Goal: Task Accomplishment & Management: Complete application form

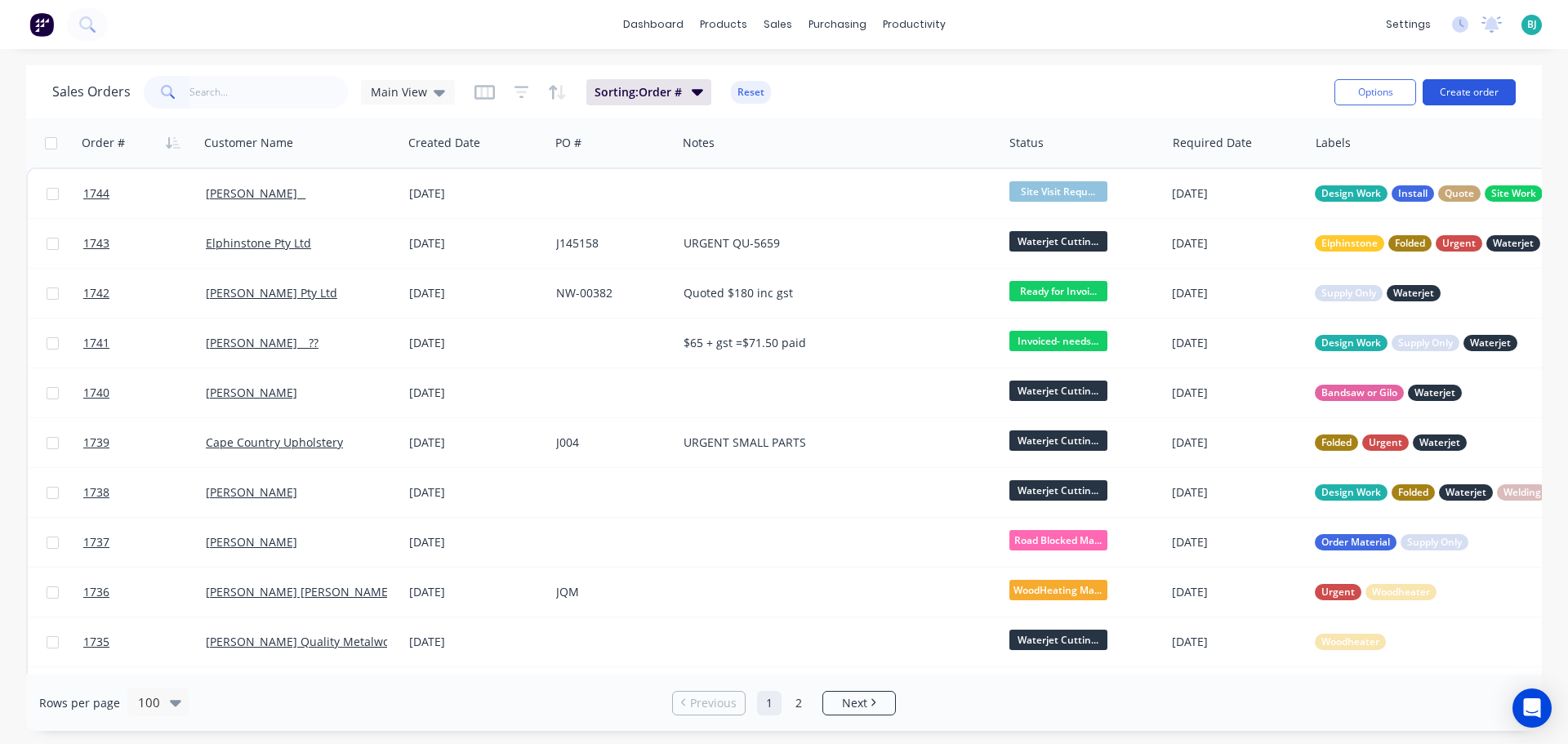
click at [1470, 95] on button "Create order" at bounding box center [1468, 92] width 93 height 26
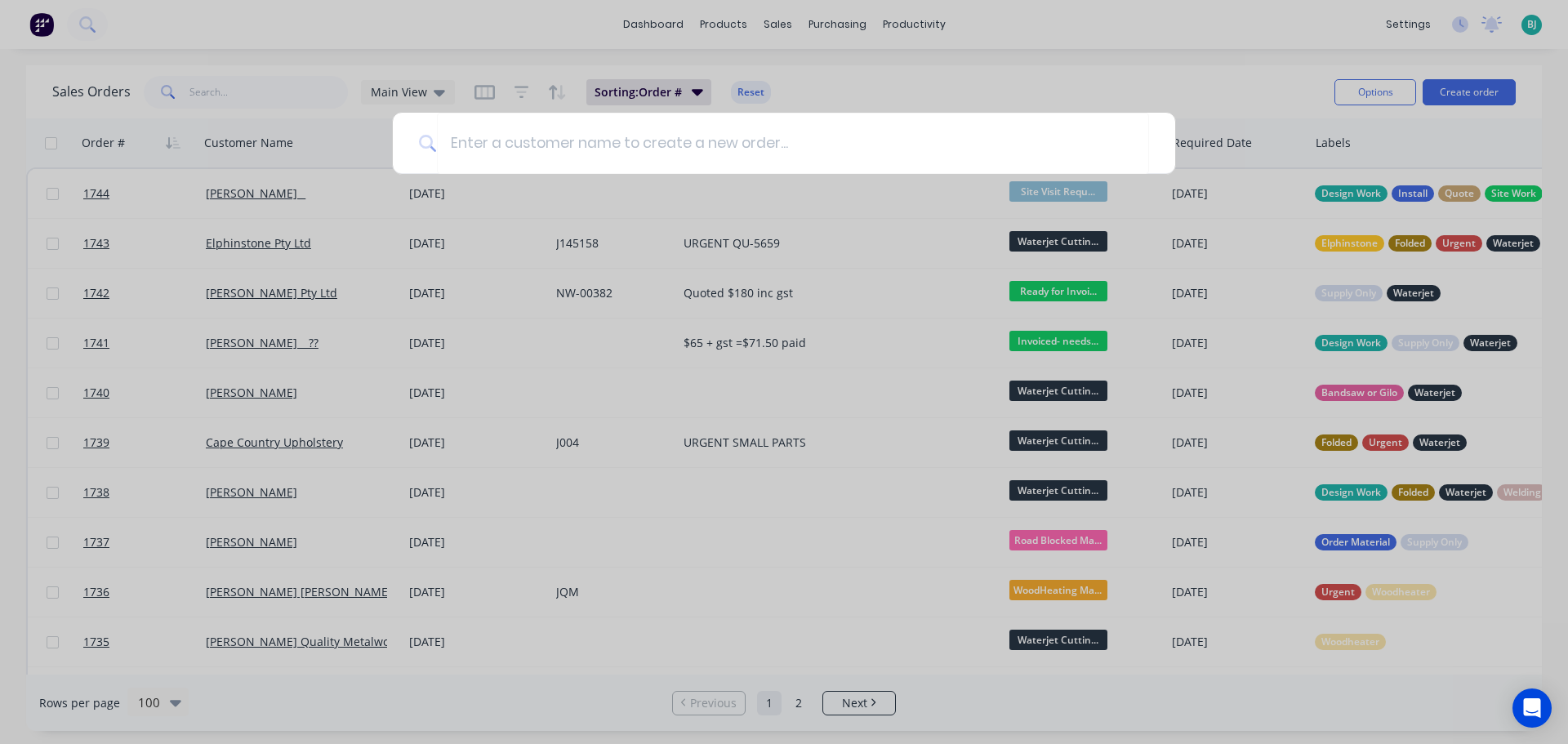
click at [1073, 72] on div at bounding box center [784, 372] width 1568 height 744
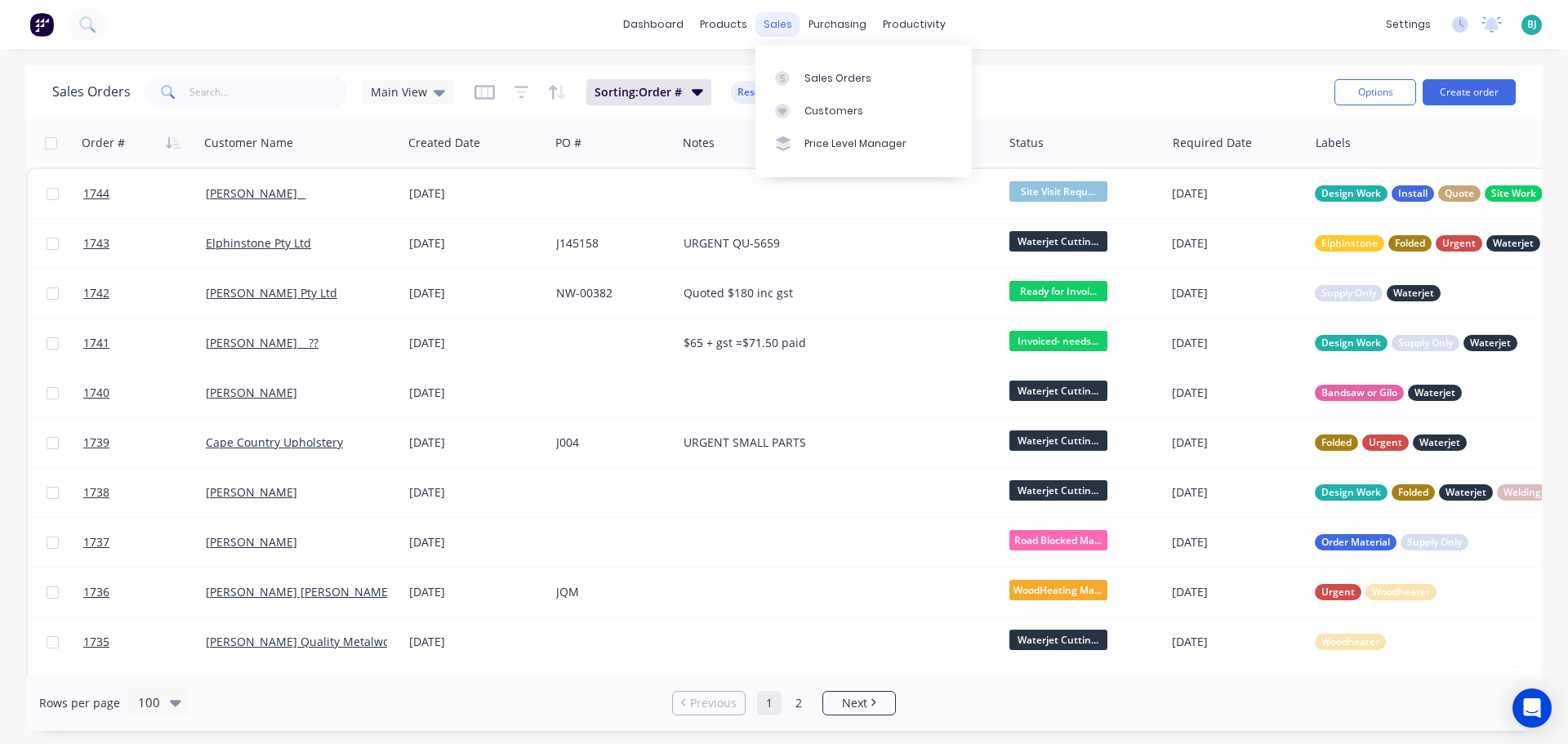
click at [769, 22] on div "sales" at bounding box center [778, 24] width 45 height 25
click at [811, 107] on div "Customers" at bounding box center [834, 111] width 59 height 15
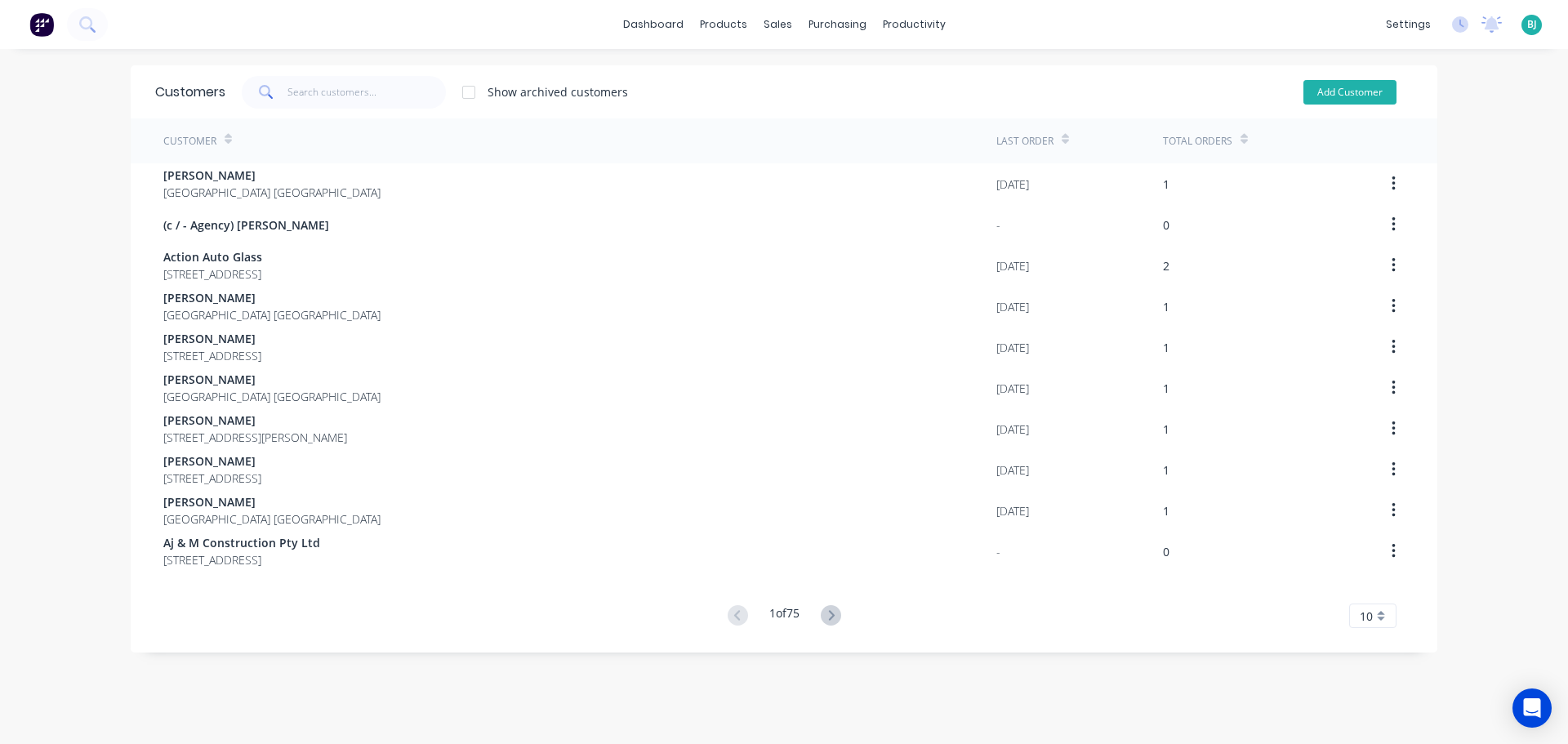
click at [1323, 80] on button "Add Customer" at bounding box center [1350, 92] width 93 height 25
select select "AU"
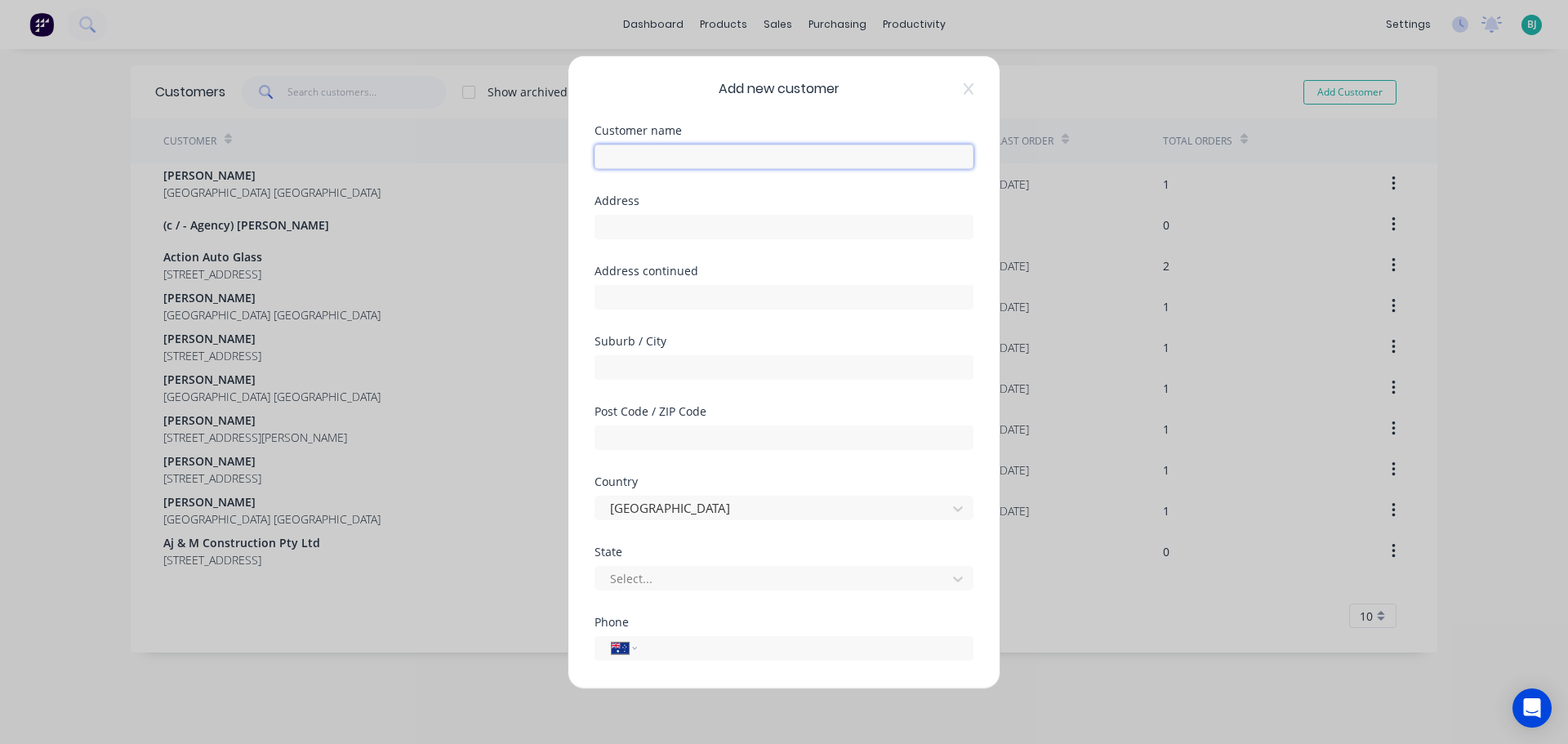
click at [816, 159] on input "text" at bounding box center [784, 156] width 379 height 25
type input "[PERSON_NAME]"
click at [758, 229] on input "text" at bounding box center [784, 226] width 379 height 25
type input "[STREET_ADDRESS]"
click at [755, 372] on input "text" at bounding box center [784, 366] width 379 height 25
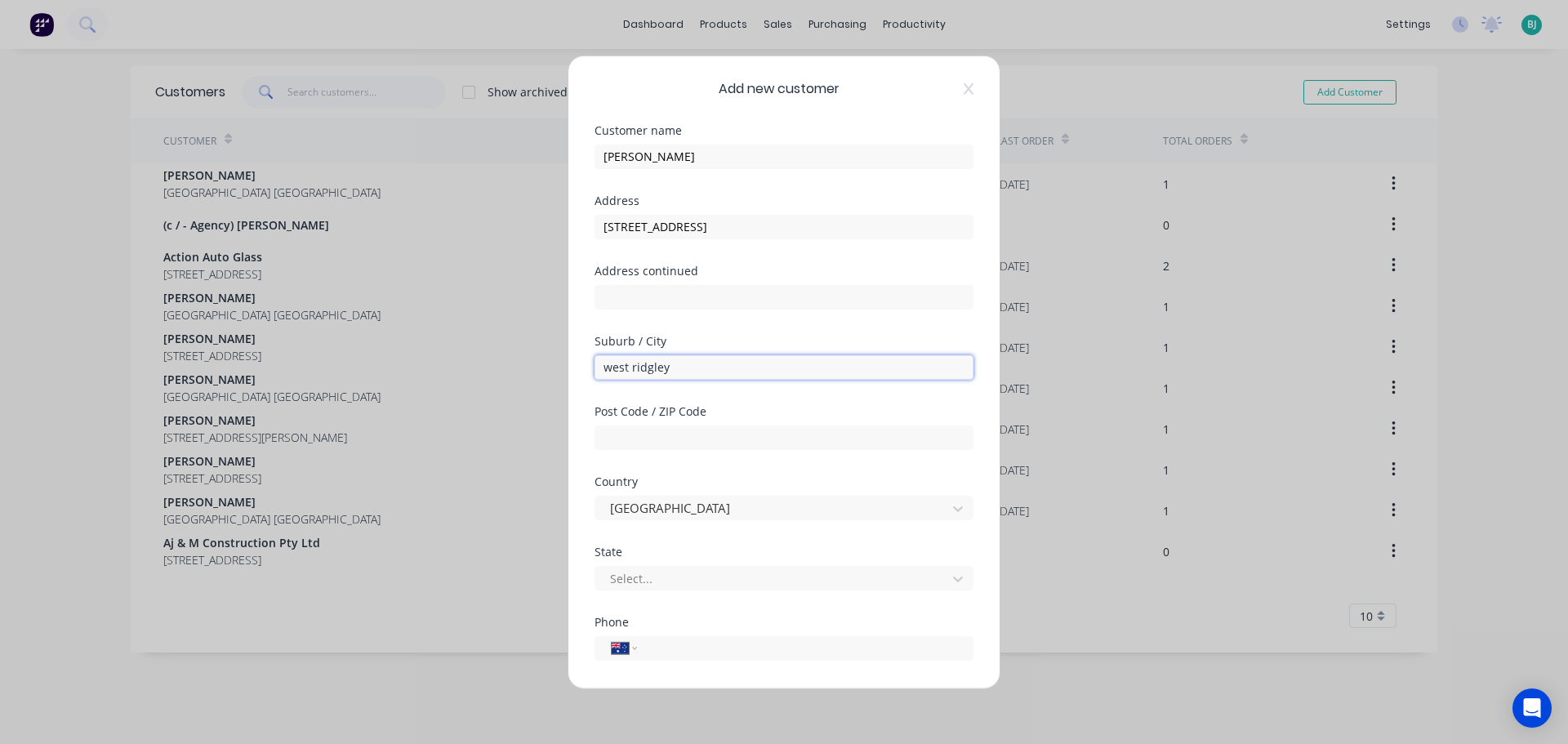
type input "west ridgley"
click at [693, 434] on input "text" at bounding box center [784, 436] width 379 height 25
type input "7321"
click at [692, 568] on div at bounding box center [773, 578] width 330 height 21
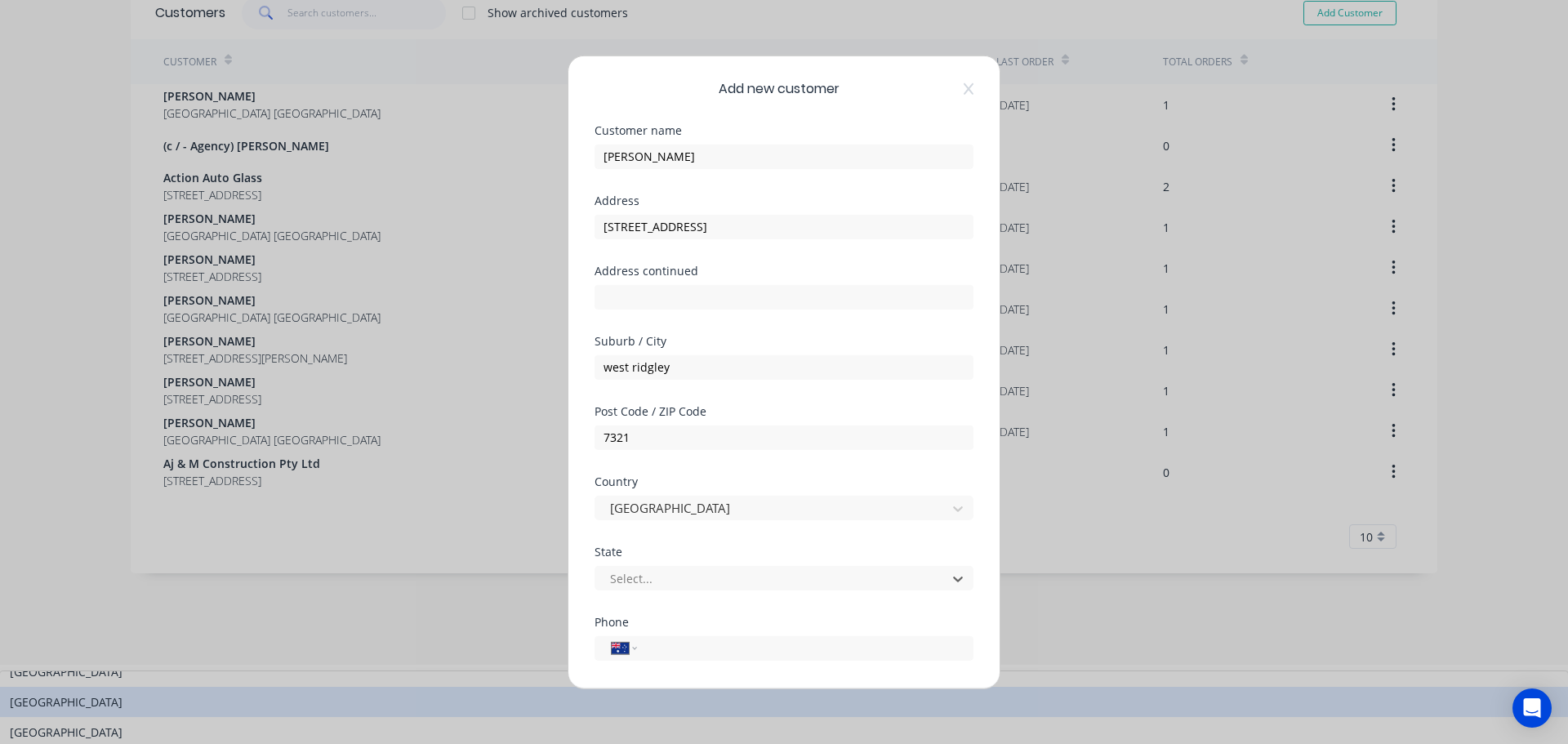
scroll to position [28, 0]
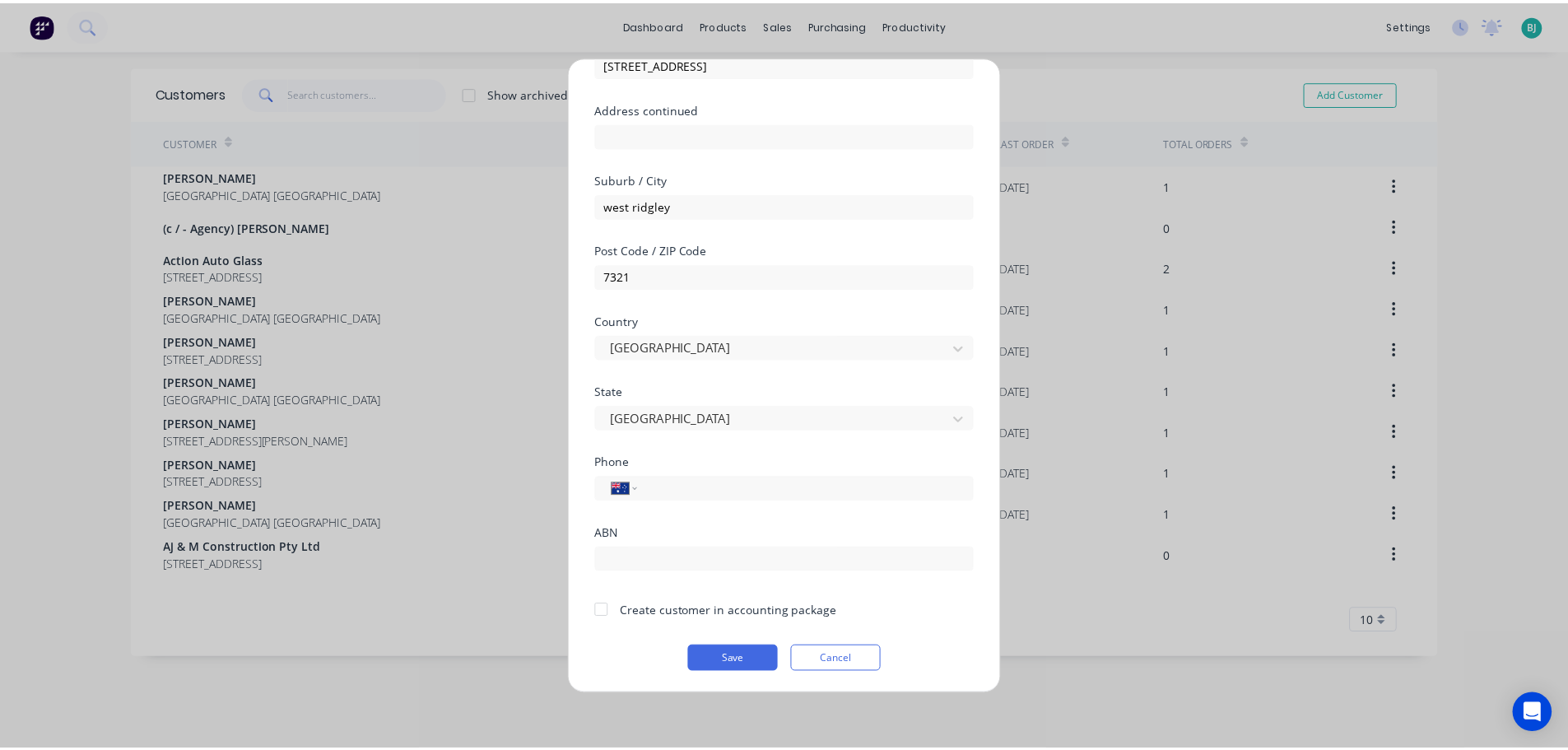
scroll to position [166, 0]
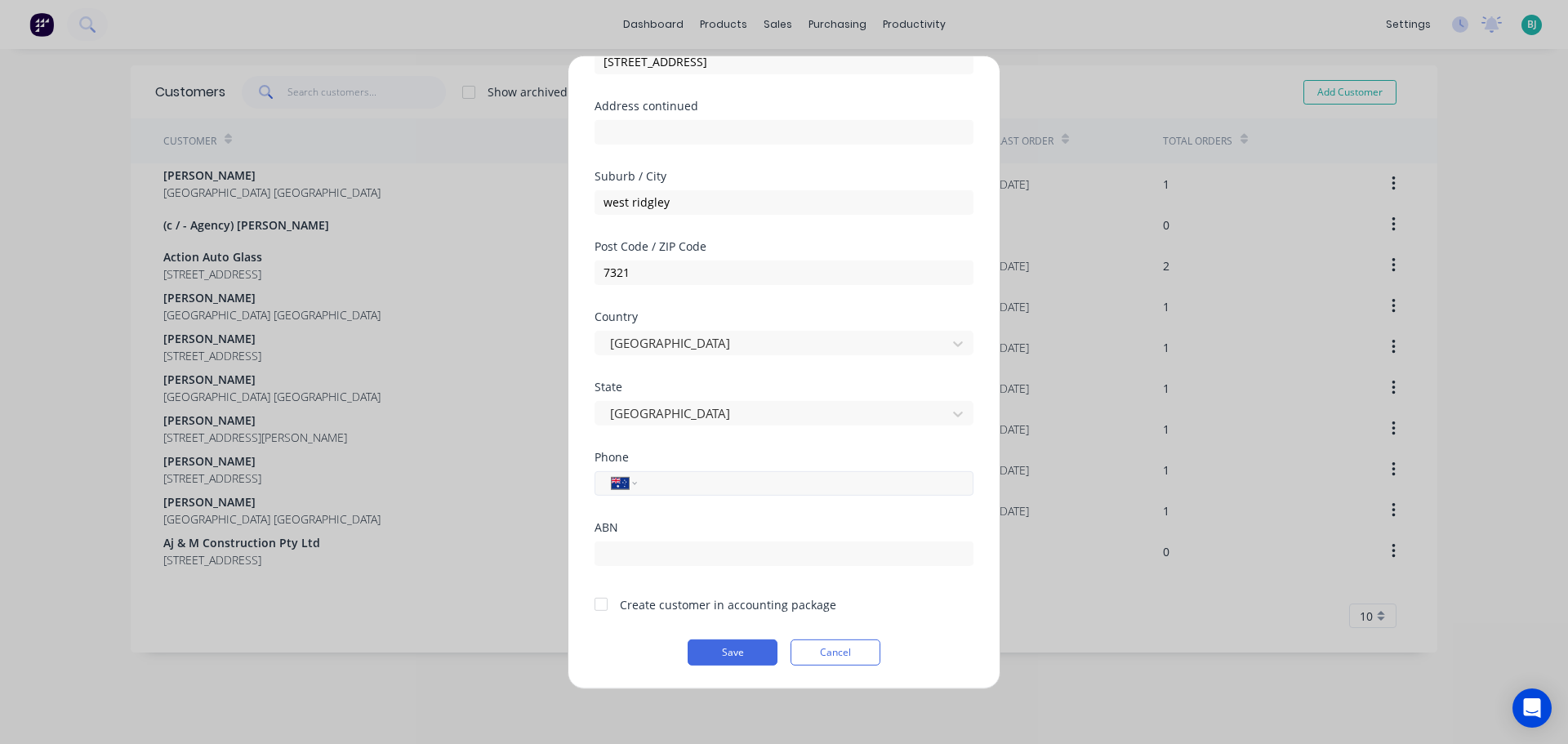
click at [738, 484] on input "tel" at bounding box center [802, 483] width 308 height 19
type input "0427 920 395"
click at [745, 509] on div "Phone International [GEOGRAPHIC_DATA] [GEOGRAPHIC_DATA] [GEOGRAPHIC_DATA] [GEOG…" at bounding box center [784, 485] width 379 height 70
click at [755, 653] on button "Save" at bounding box center [732, 651] width 90 height 26
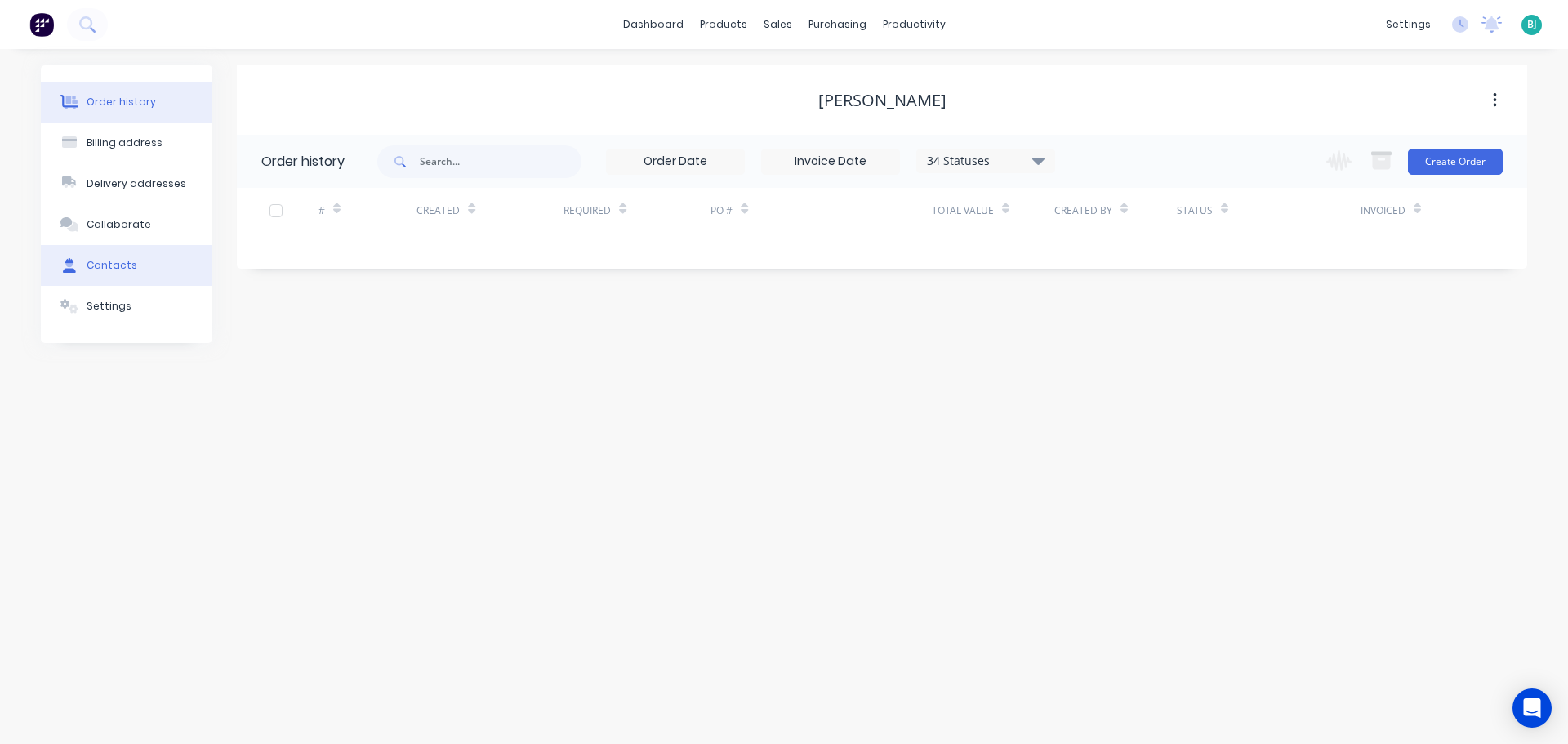
click at [149, 262] on button "Contacts" at bounding box center [126, 264] width 172 height 40
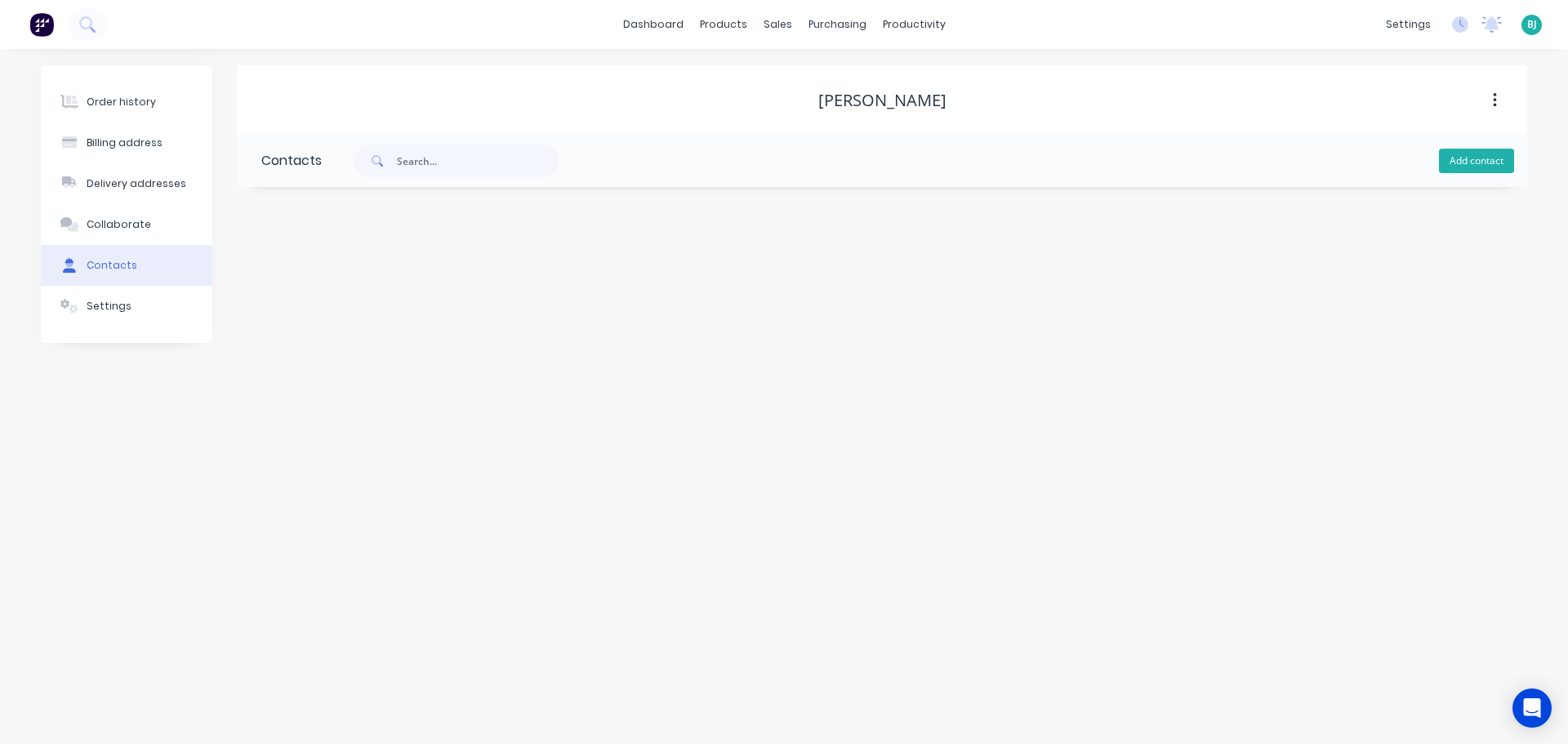
click at [1485, 163] on button "Add contact" at bounding box center [1476, 161] width 75 height 25
select select "AU"
click at [476, 283] on input "text" at bounding box center [395, 280] width 267 height 25
type input "[PERSON_NAME]"
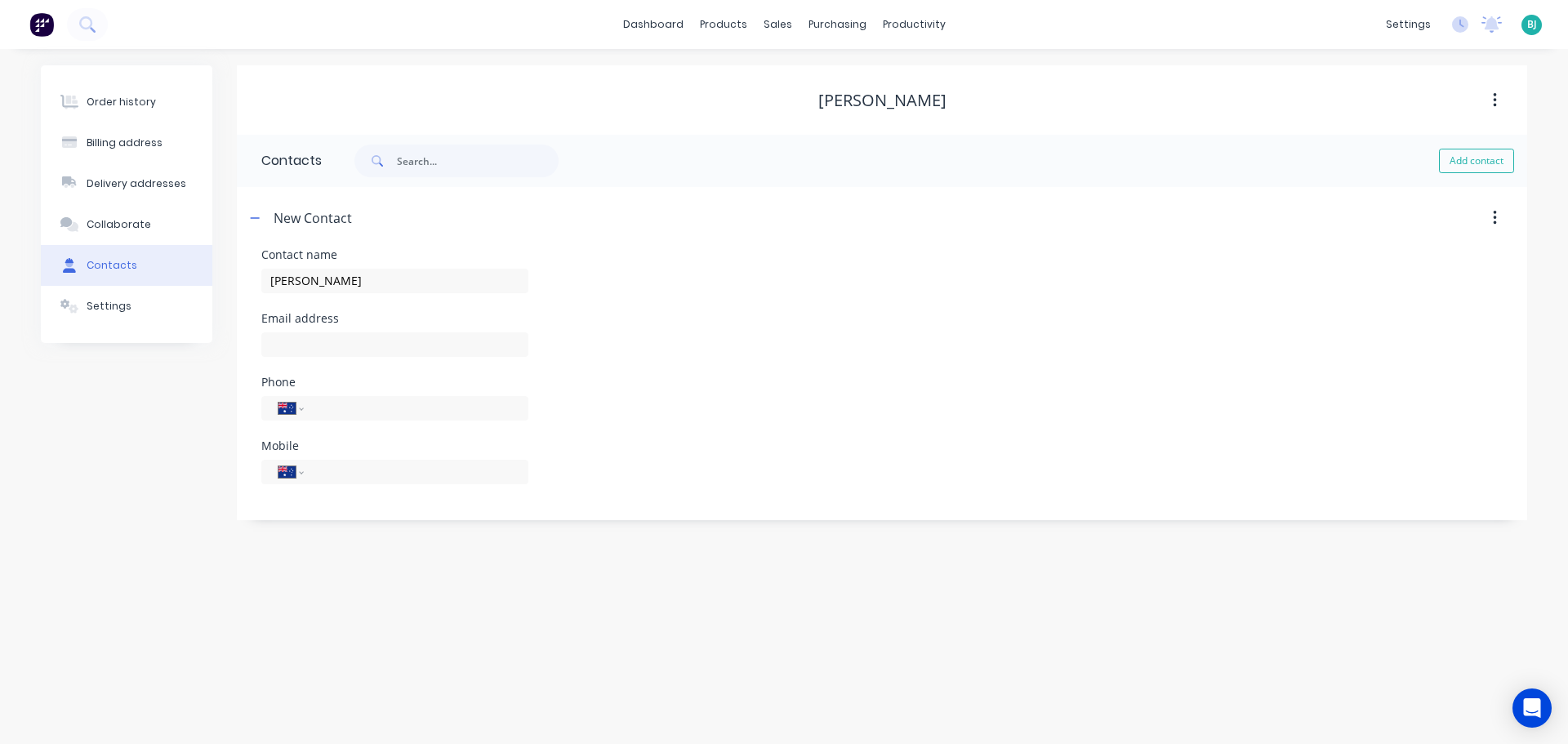
select select "AU"
click at [374, 481] on div "International [GEOGRAPHIC_DATA] [GEOGRAPHIC_DATA] [GEOGRAPHIC_DATA] [GEOGRAPHIC…" at bounding box center [395, 472] width 267 height 25
click at [386, 469] on input "tel" at bounding box center [412, 471] width 196 height 19
type input "0427 920 395"
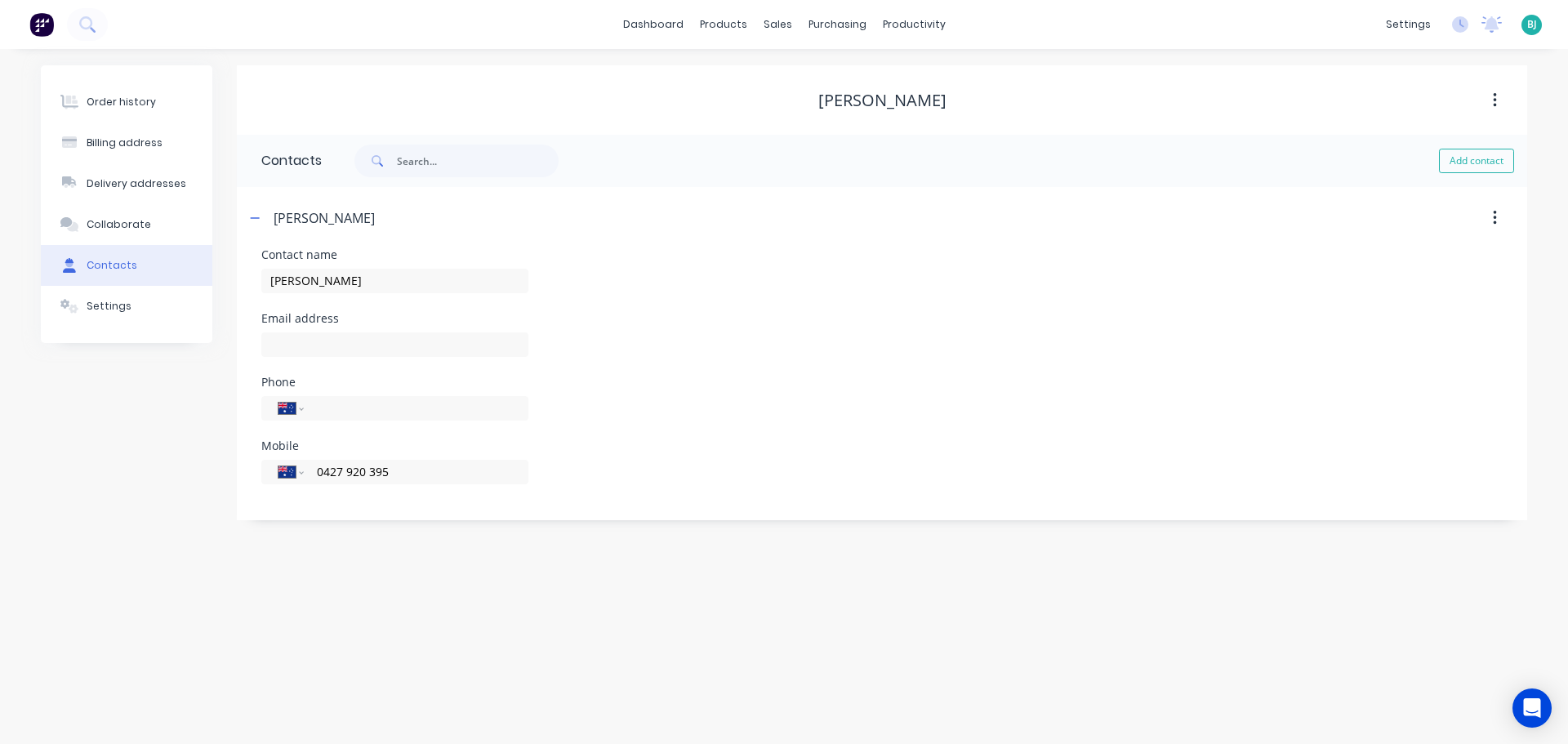
click at [528, 590] on div "Order history Billing address Delivery addresses Collaborate Contacts Settings …" at bounding box center [784, 397] width 1568 height 695
click at [262, 219] on button "button" at bounding box center [255, 217] width 21 height 21
click at [129, 103] on div "Order history" at bounding box center [121, 102] width 69 height 15
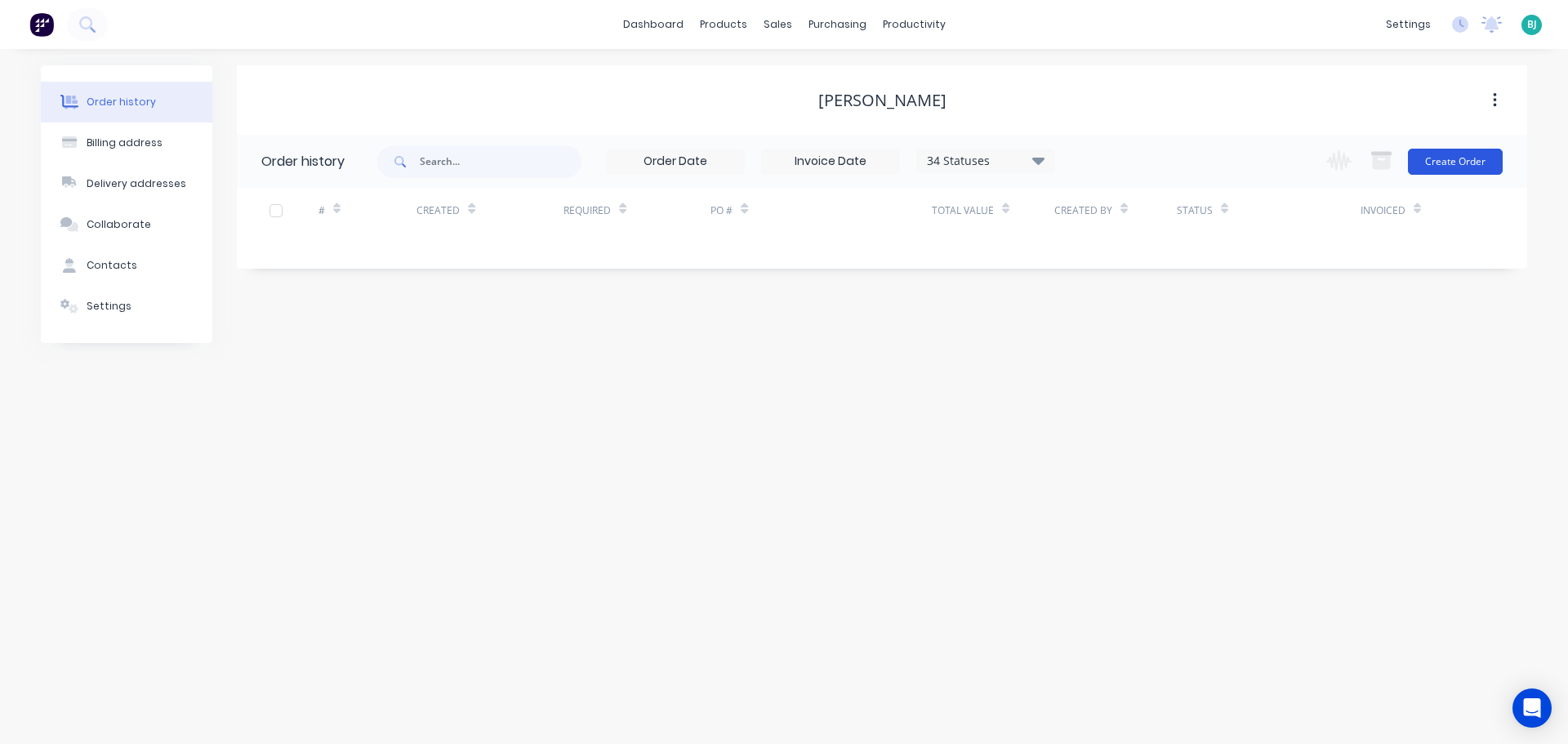
click at [1471, 163] on button "Create Order" at bounding box center [1455, 162] width 95 height 26
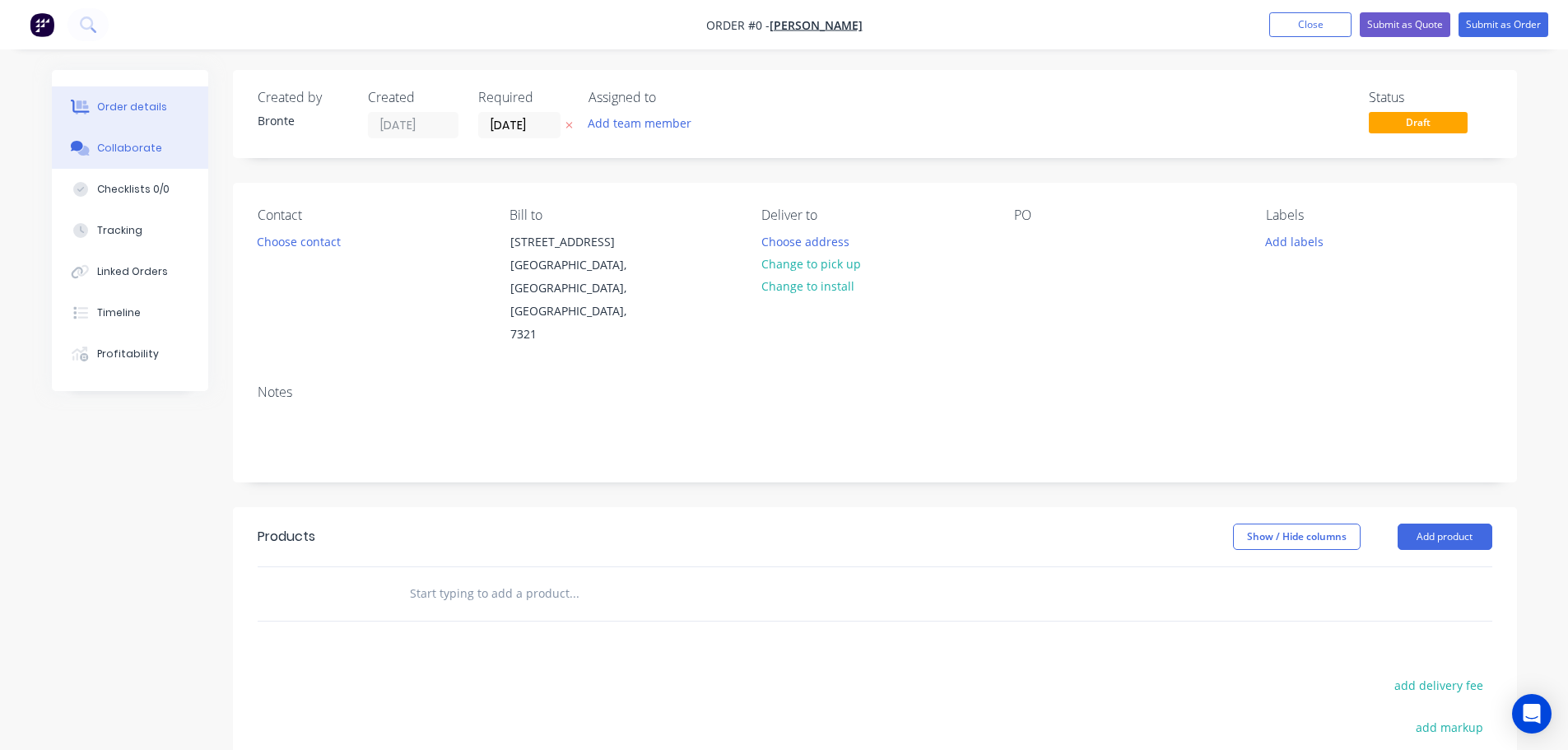
click at [140, 152] on div "Collaborate" at bounding box center [129, 147] width 65 height 15
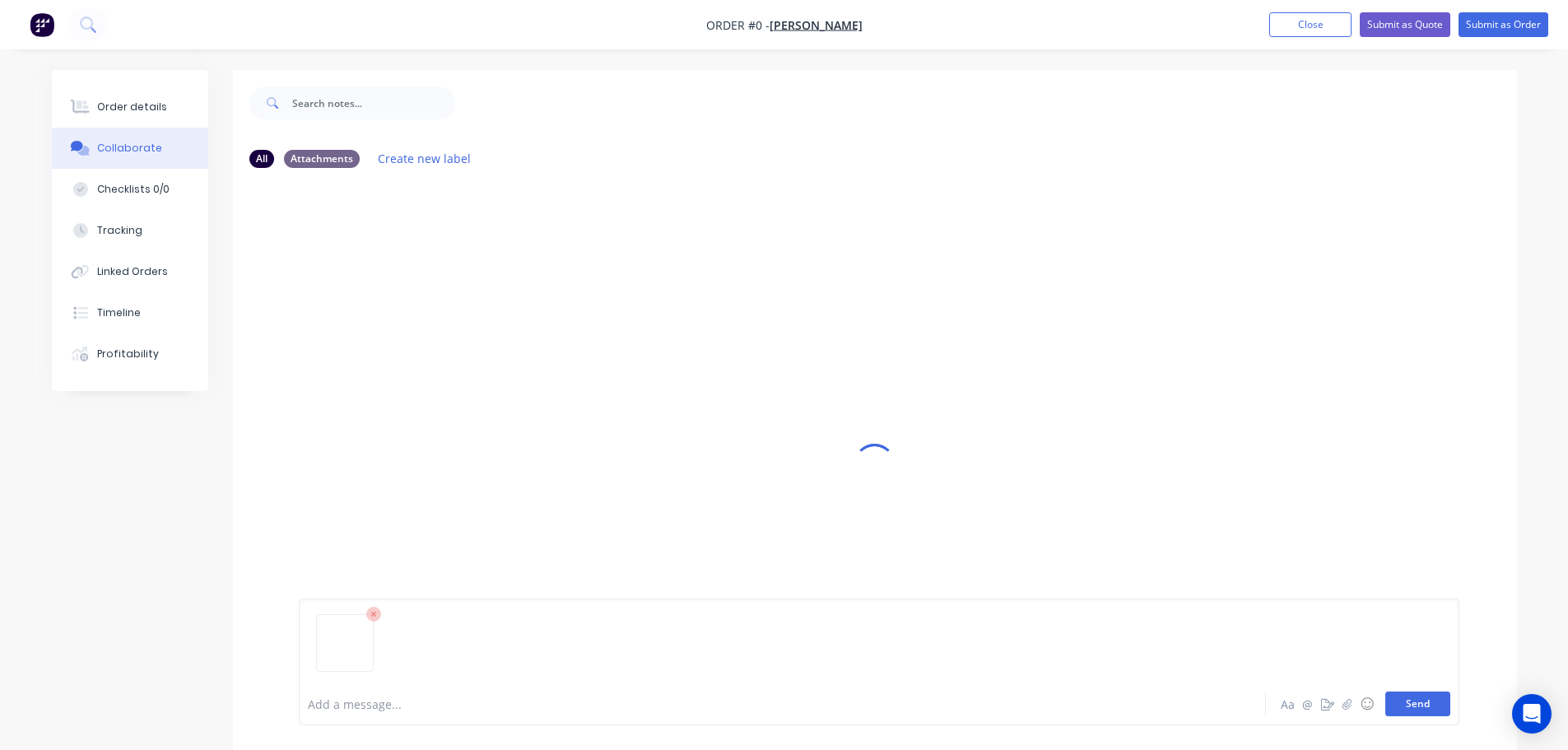
click at [1432, 707] on button "Send" at bounding box center [1418, 703] width 65 height 25
click at [144, 98] on button "Order details" at bounding box center [129, 106] width 156 height 41
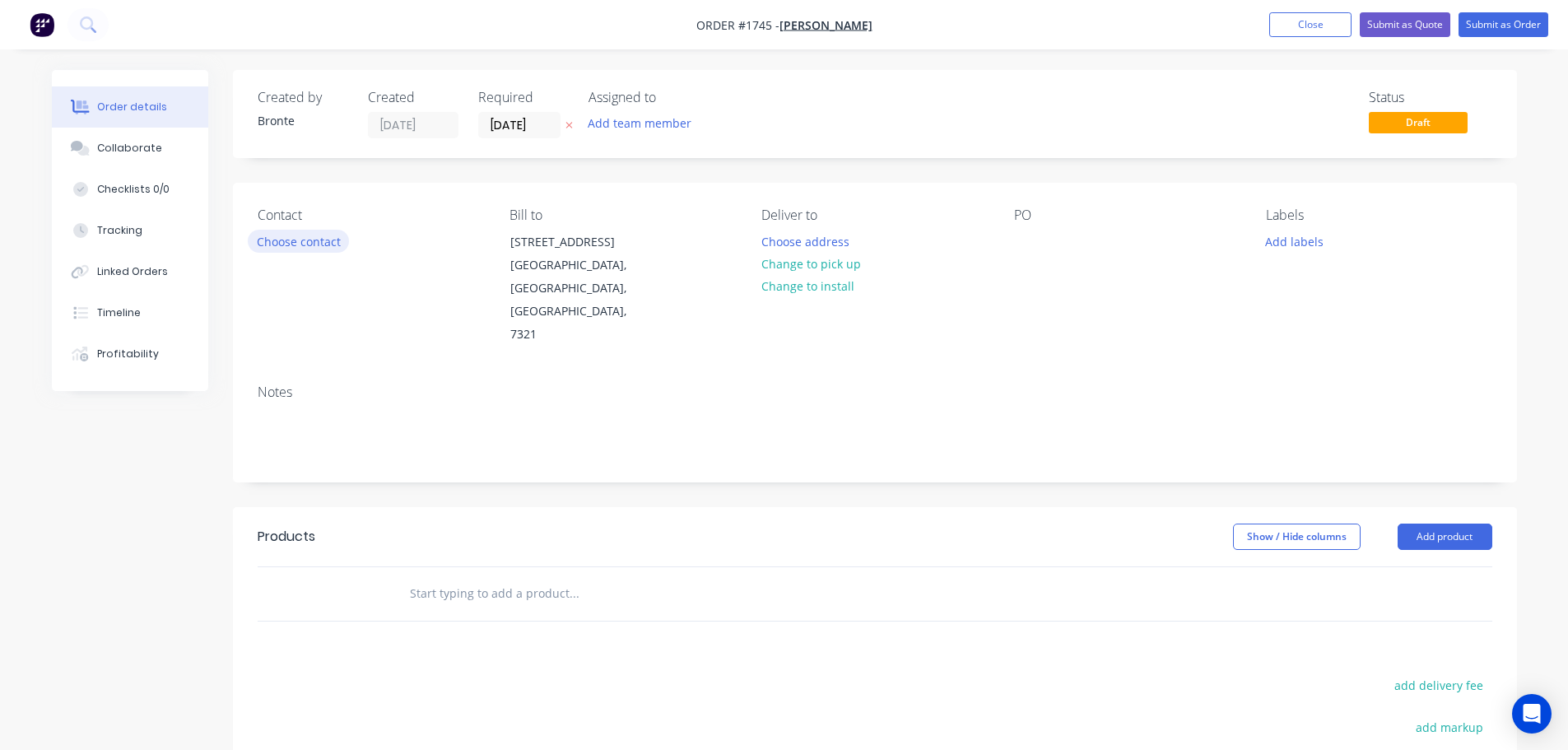
click at [305, 248] on button "Choose contact" at bounding box center [298, 241] width 101 height 22
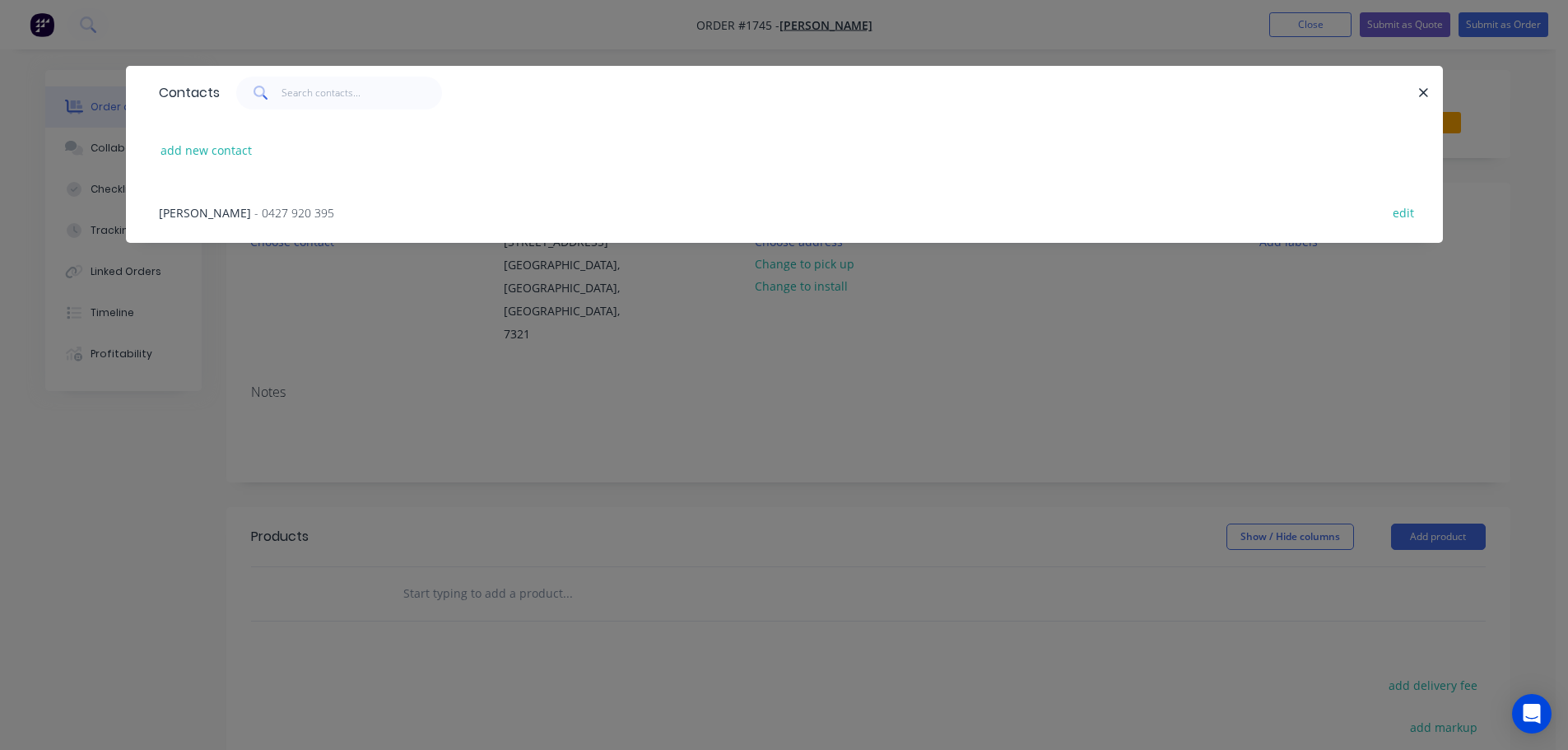
click at [284, 217] on span "- 0427 920 395" at bounding box center [294, 213] width 80 height 16
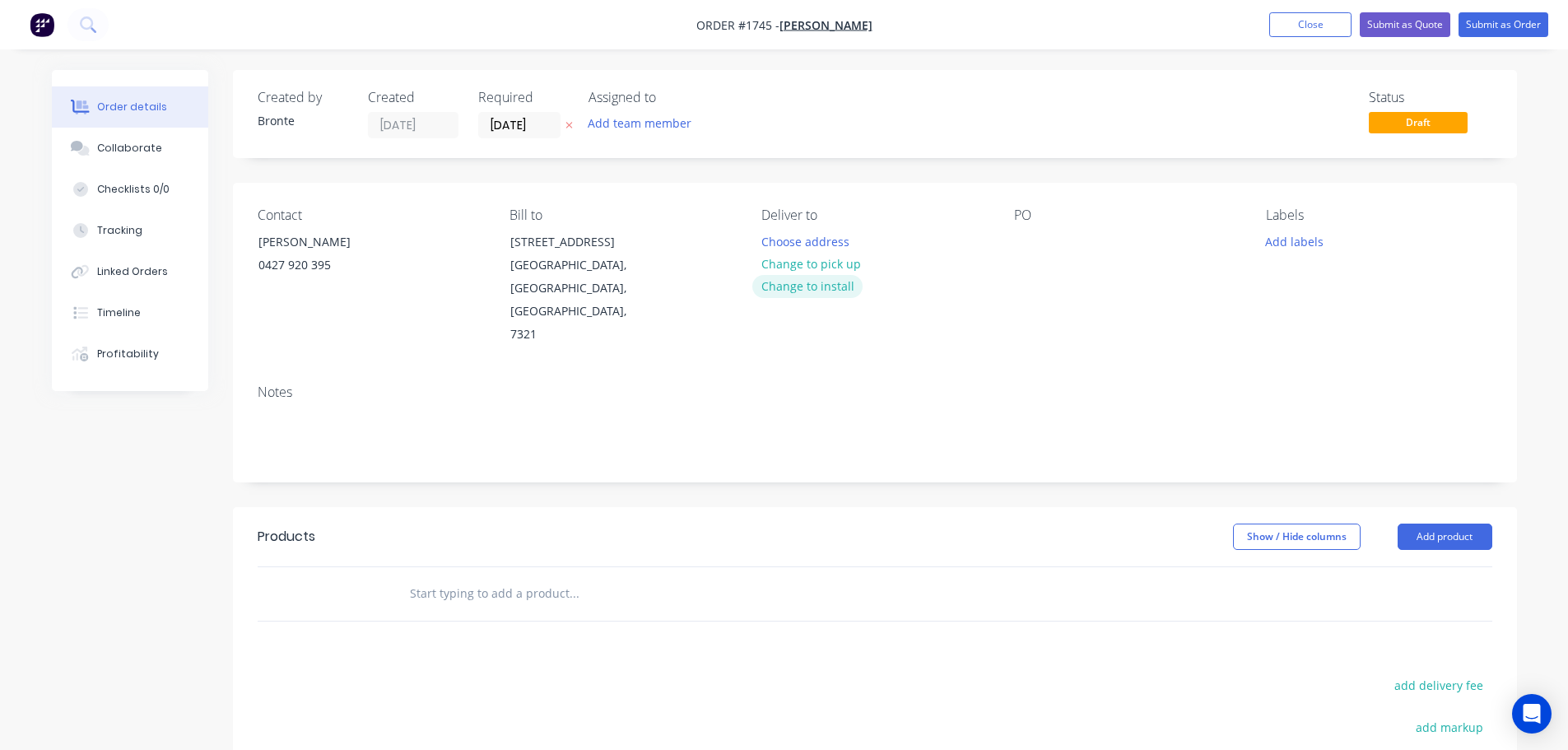
click at [829, 284] on button "Change to install" at bounding box center [807, 285] width 110 height 22
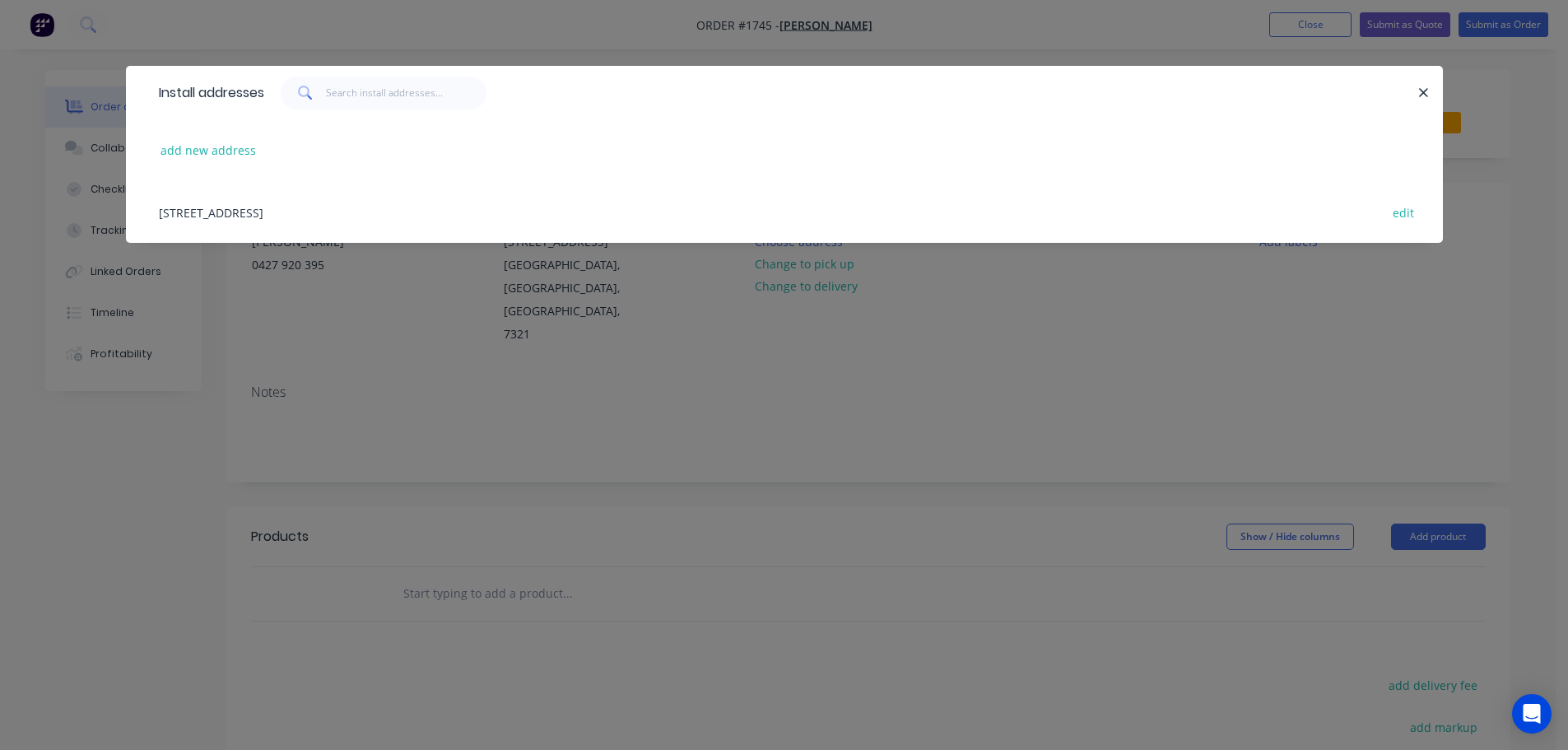
click at [334, 212] on div "[STREET_ADDRESS] edit" at bounding box center [784, 212] width 1268 height 62
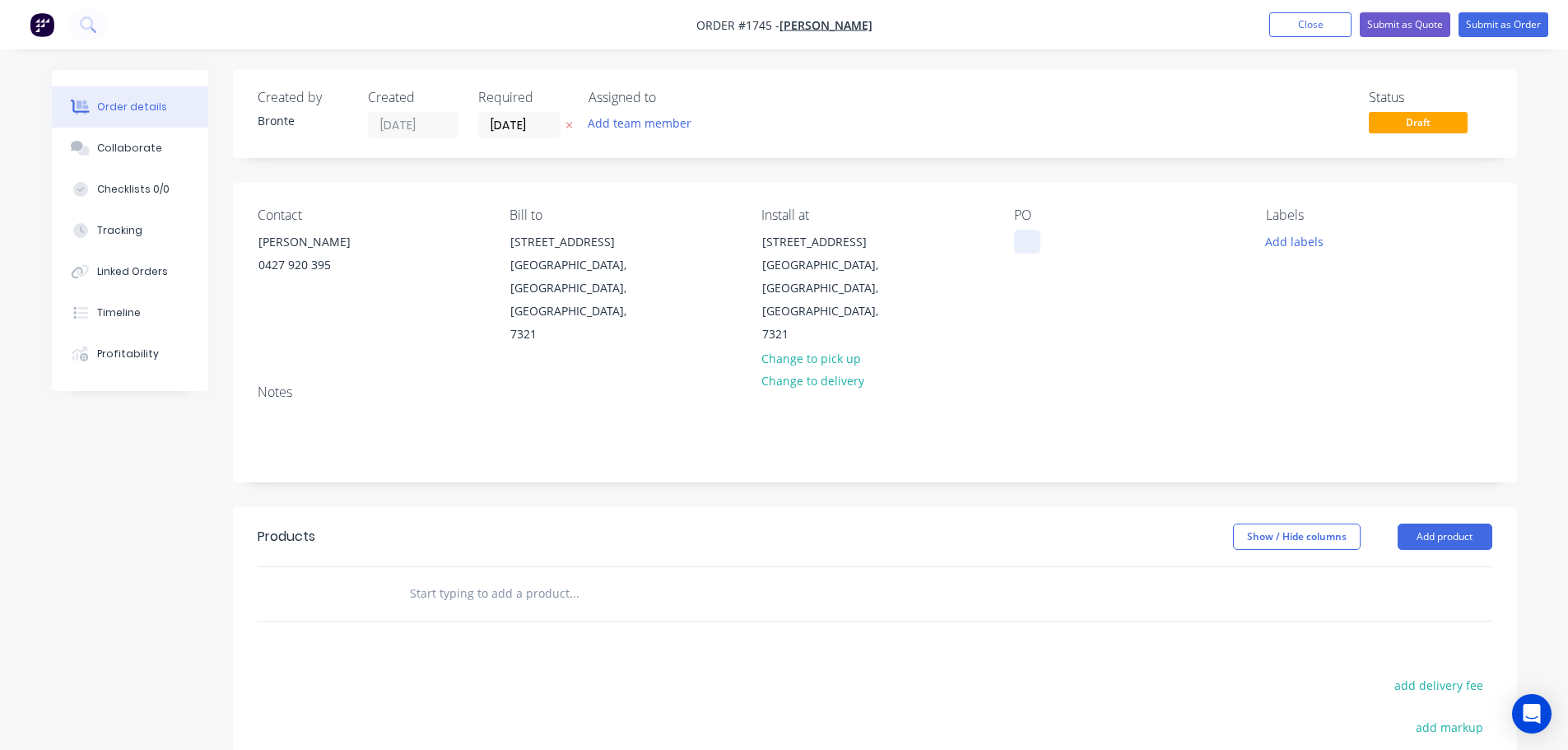
click at [1031, 241] on div at bounding box center [1027, 242] width 26 height 24
click at [1190, 158] on div "Created by Bronte Created [DATE] Required [DATE] Assigned to Add team member St…" at bounding box center [875, 113] width 1284 height 89
click at [550, 127] on input "[DATE]" at bounding box center [519, 124] width 81 height 25
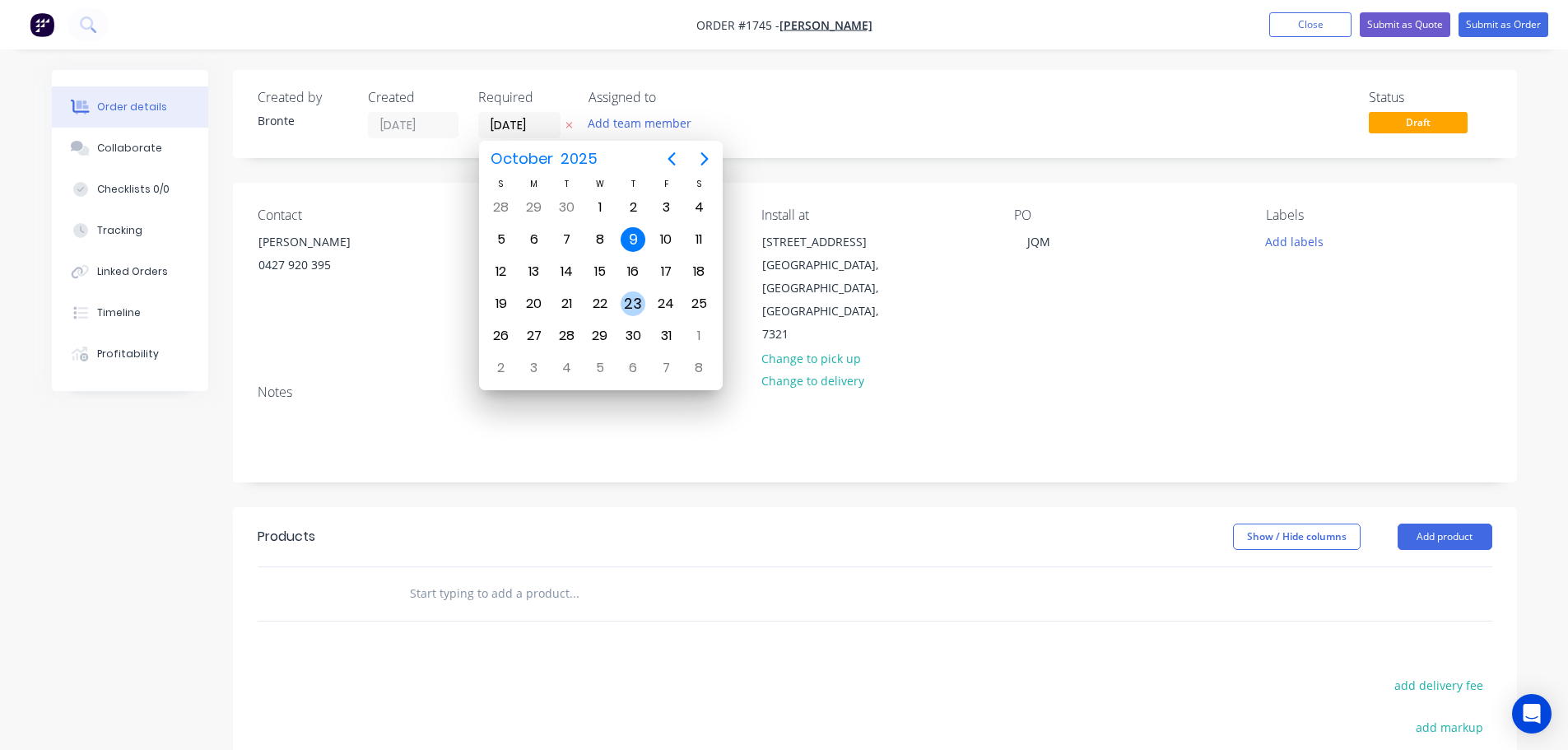
click at [634, 298] on div "23" at bounding box center [633, 303] width 25 height 25
type input "[DATE]"
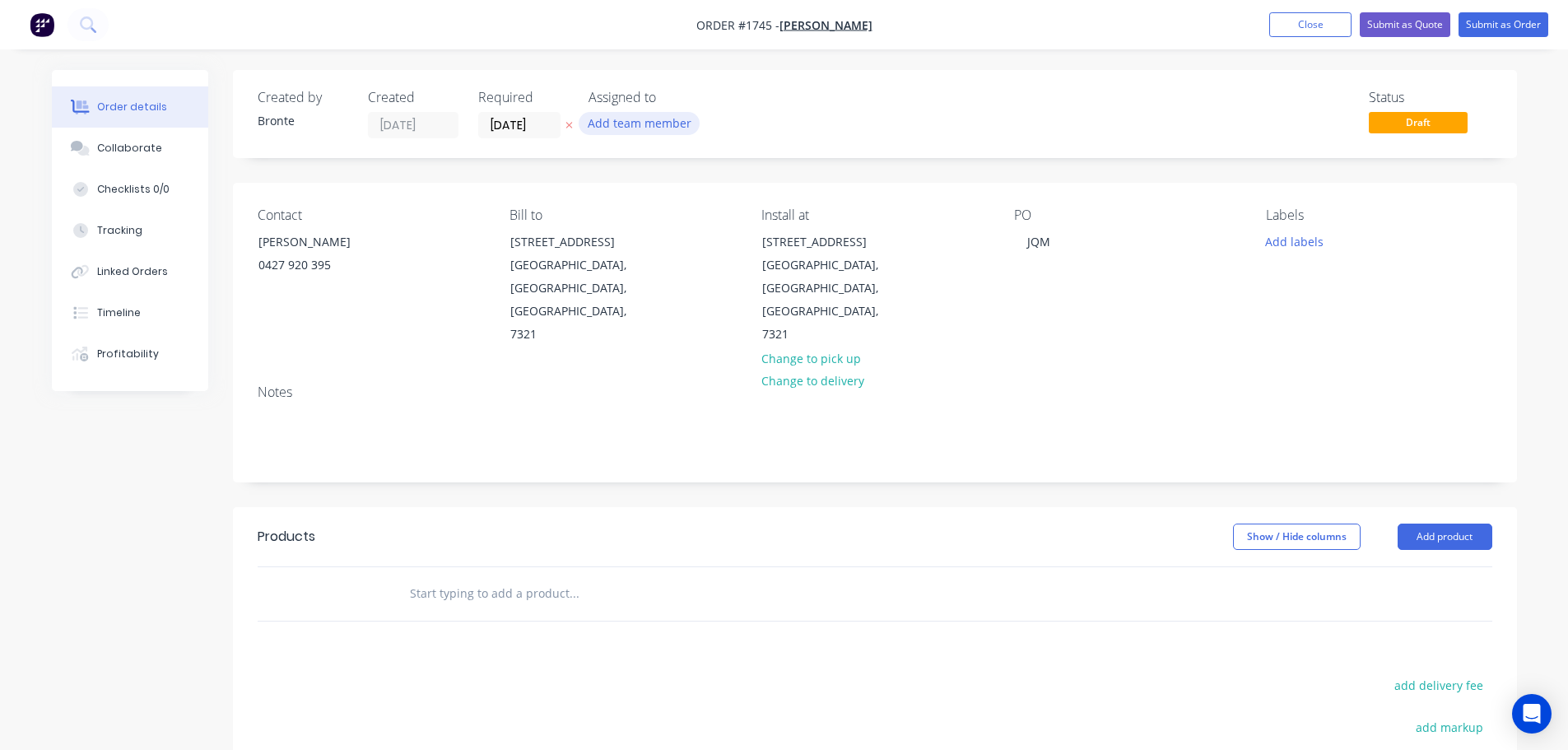
click at [664, 132] on button "Add team member" at bounding box center [640, 123] width 121 height 22
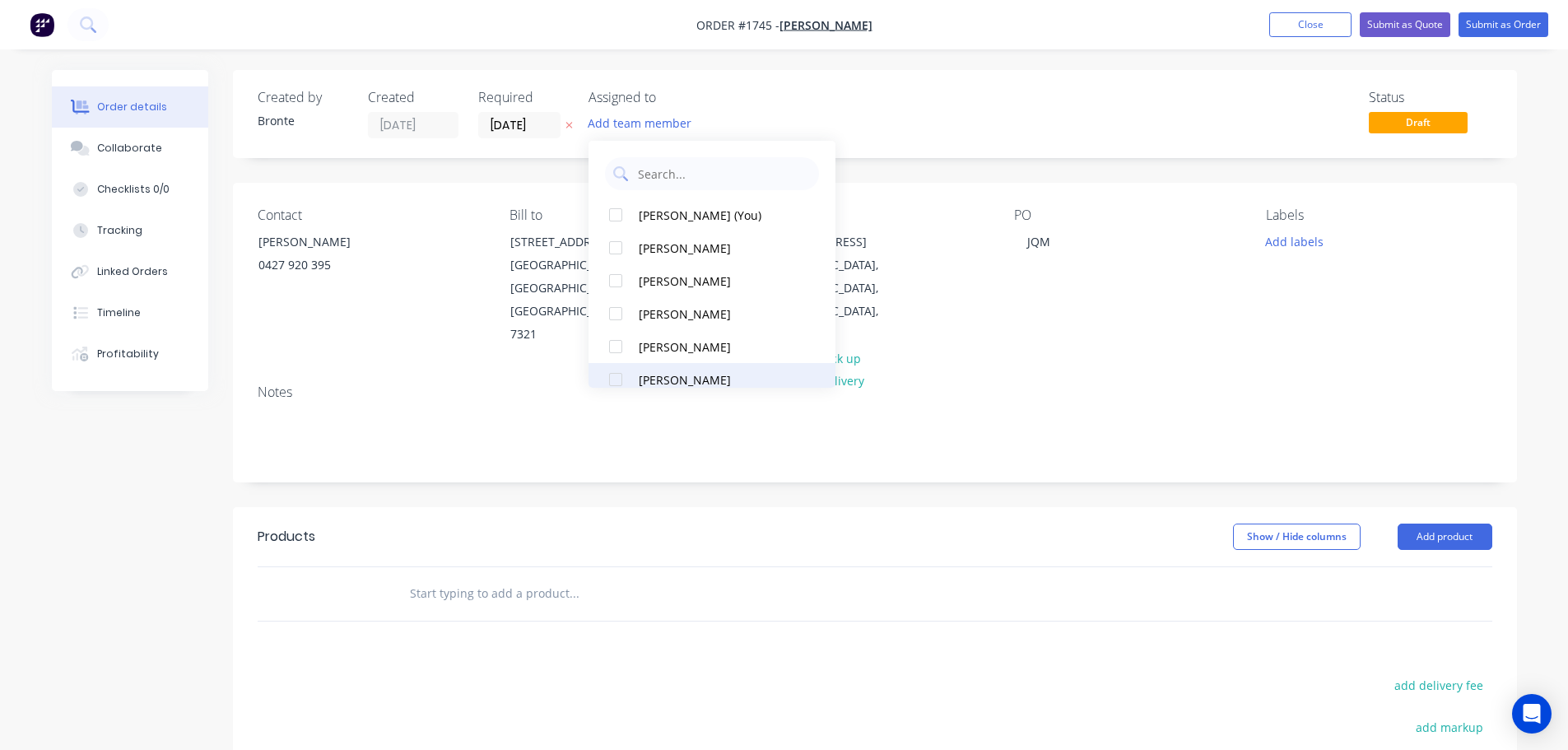
click at [613, 377] on div at bounding box center [615, 379] width 33 height 33
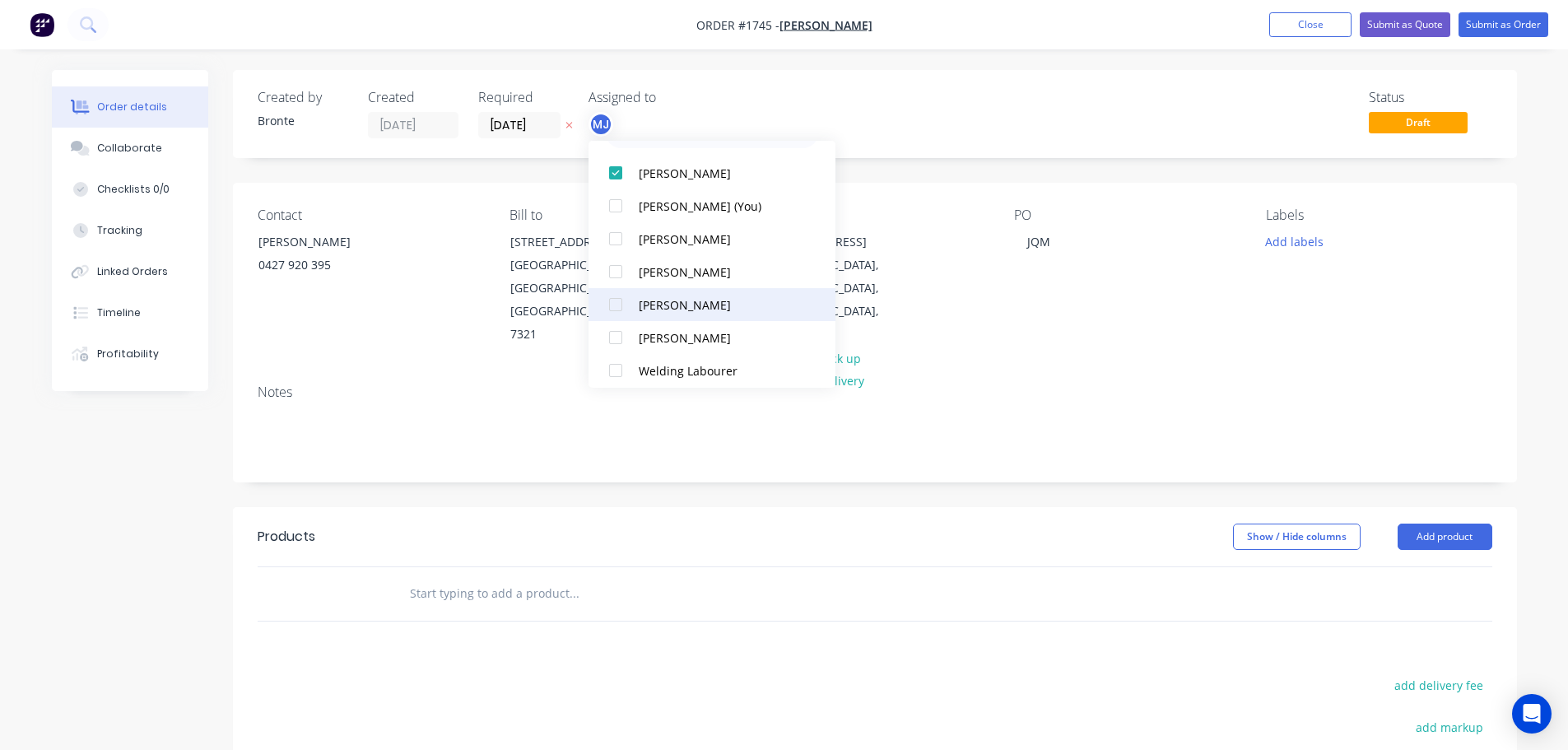
scroll to position [83, 0]
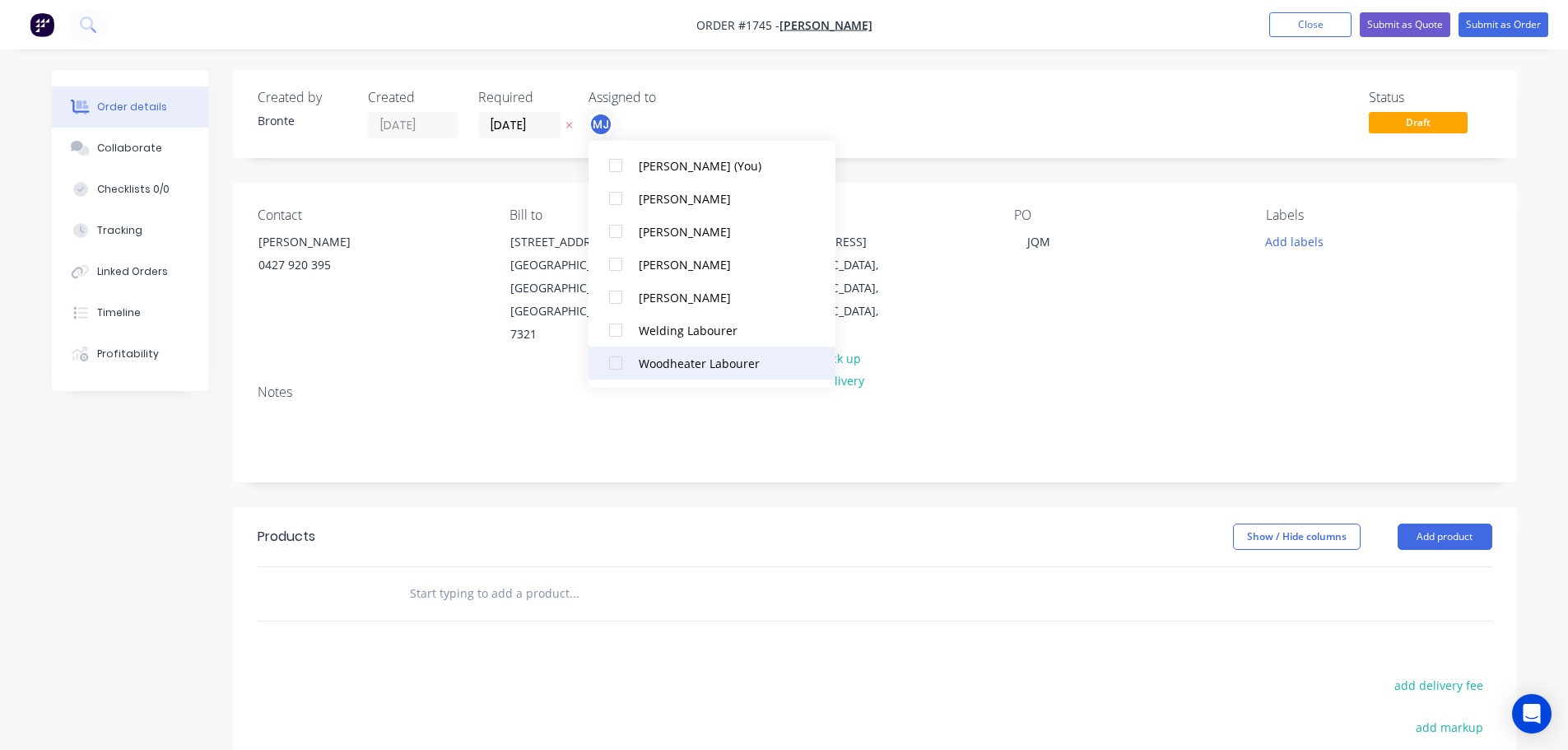
click at [626, 368] on div at bounding box center [615, 362] width 33 height 33
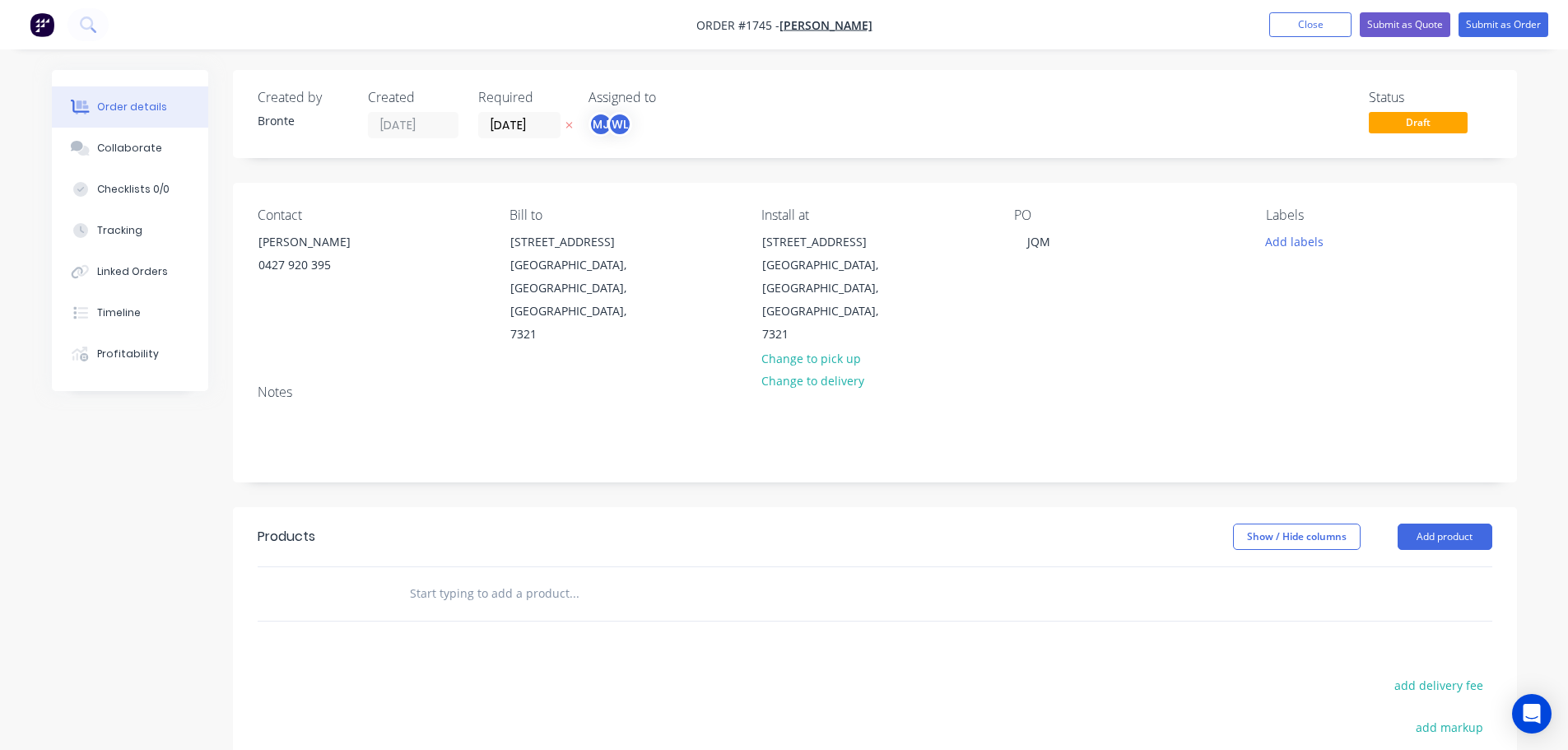
click at [957, 123] on div "Status Draft" at bounding box center [1122, 113] width 739 height 49
click at [1282, 227] on div "Labels Add labels" at bounding box center [1379, 278] width 226 height 139
click at [1276, 246] on button "Add labels" at bounding box center [1294, 241] width 76 height 22
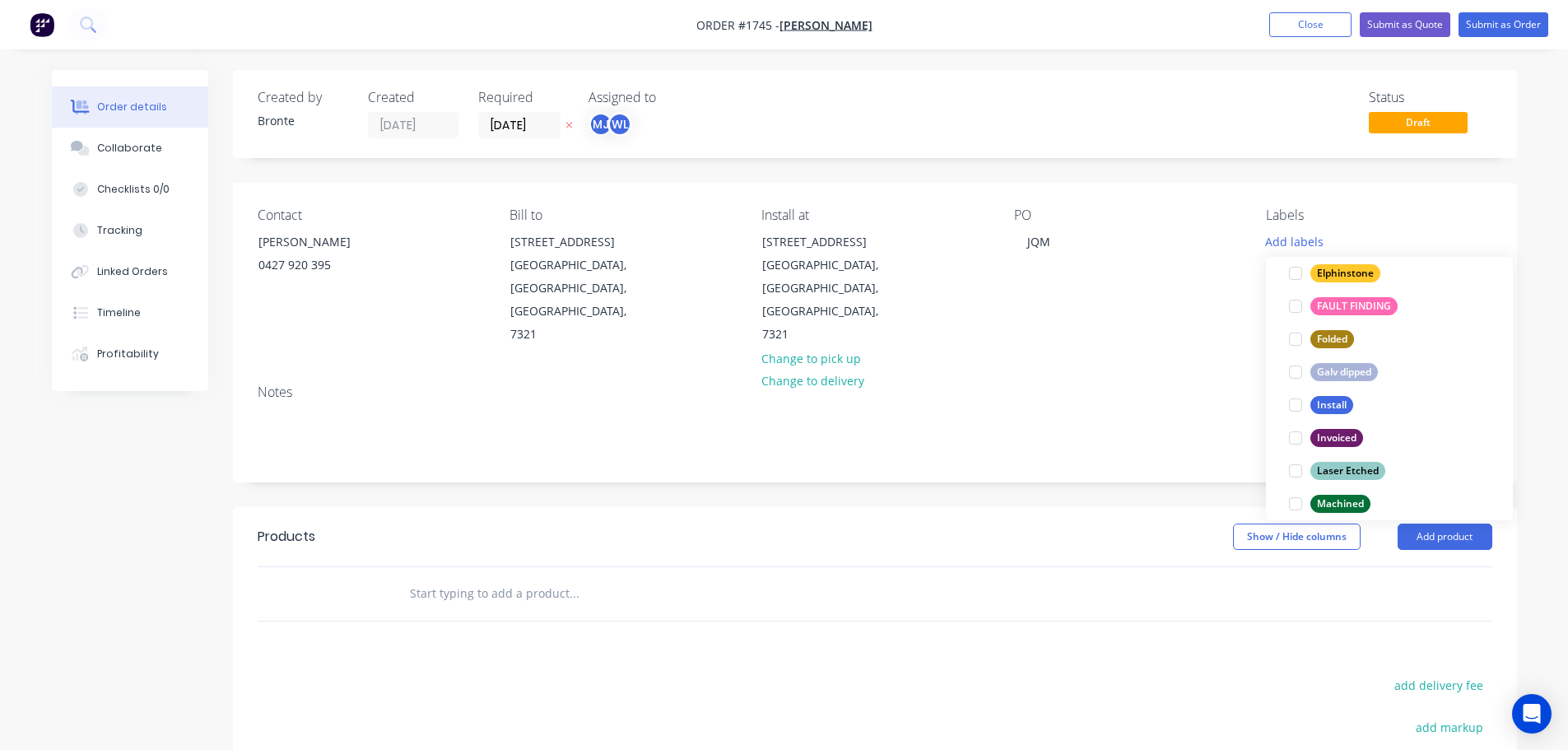
scroll to position [296, 0]
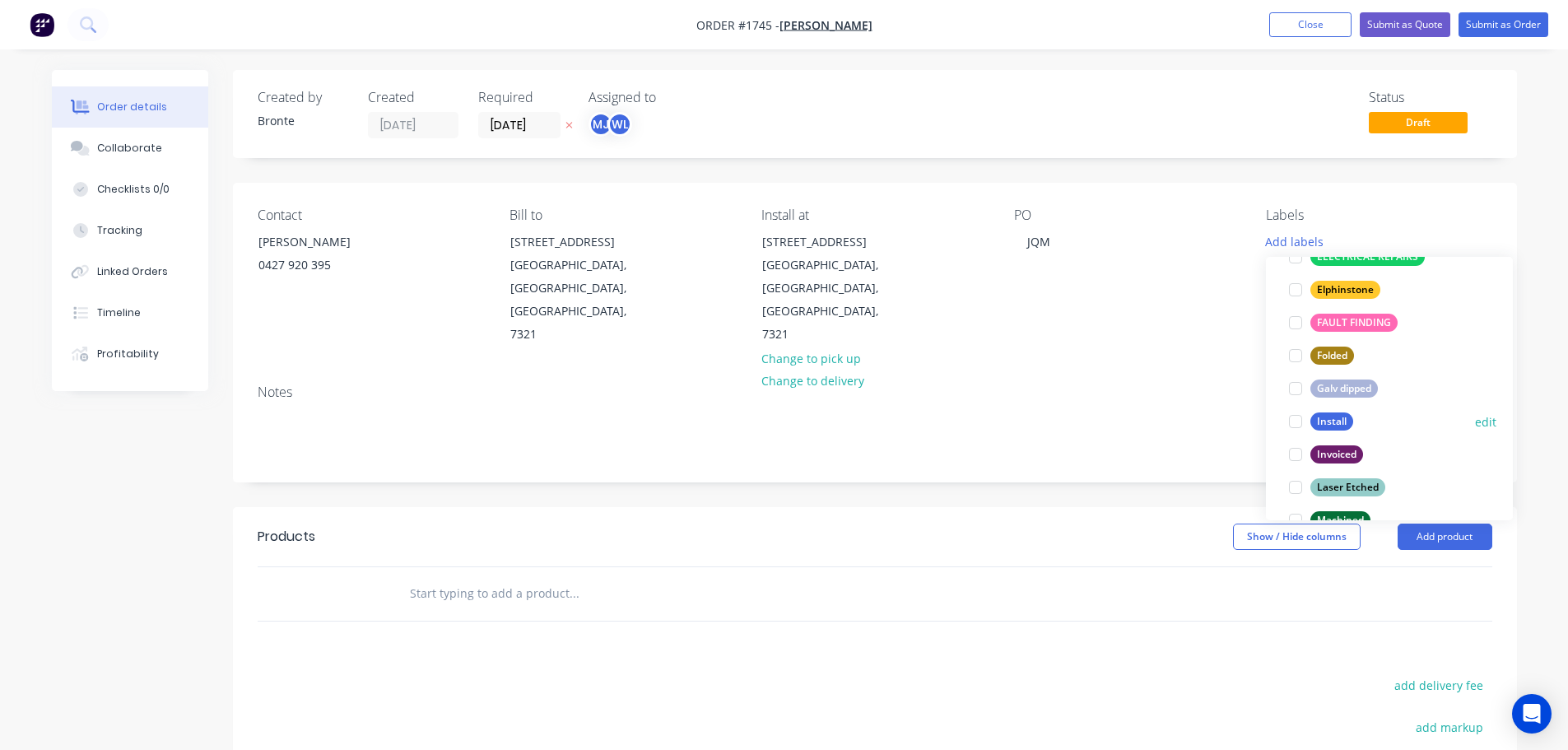
click at [1296, 420] on div at bounding box center [1295, 421] width 33 height 33
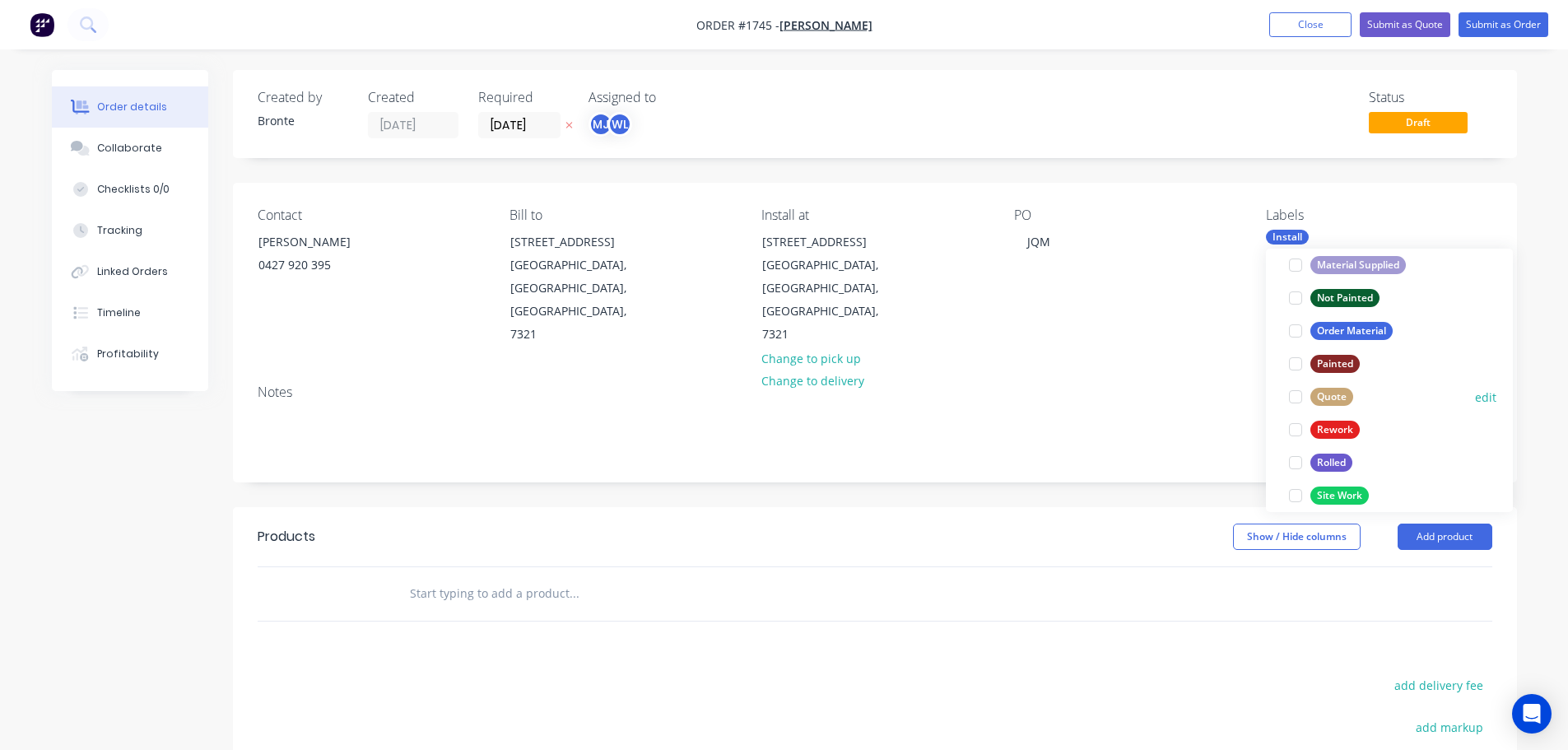
click at [1300, 396] on div at bounding box center [1295, 396] width 33 height 33
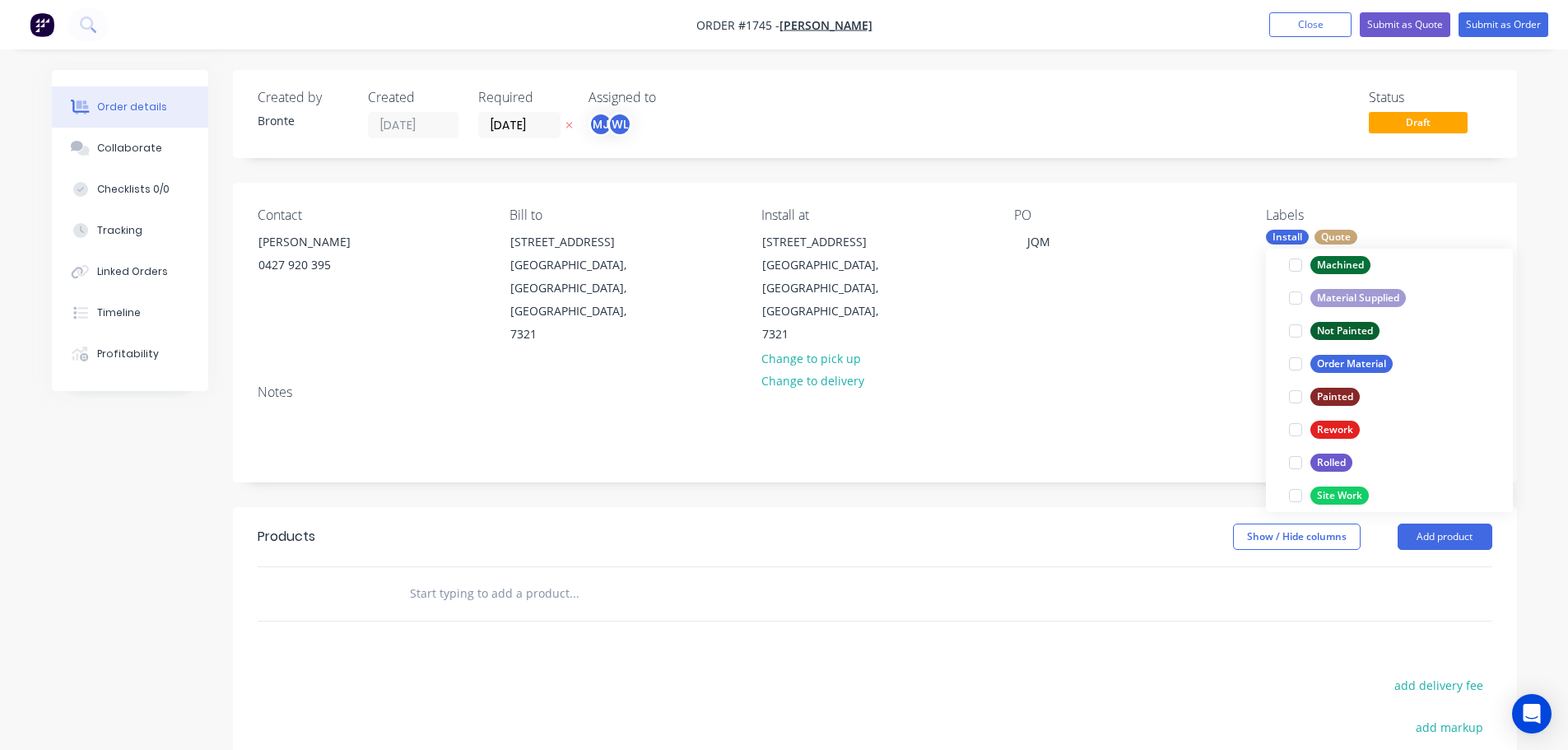
scroll to position [17, 0]
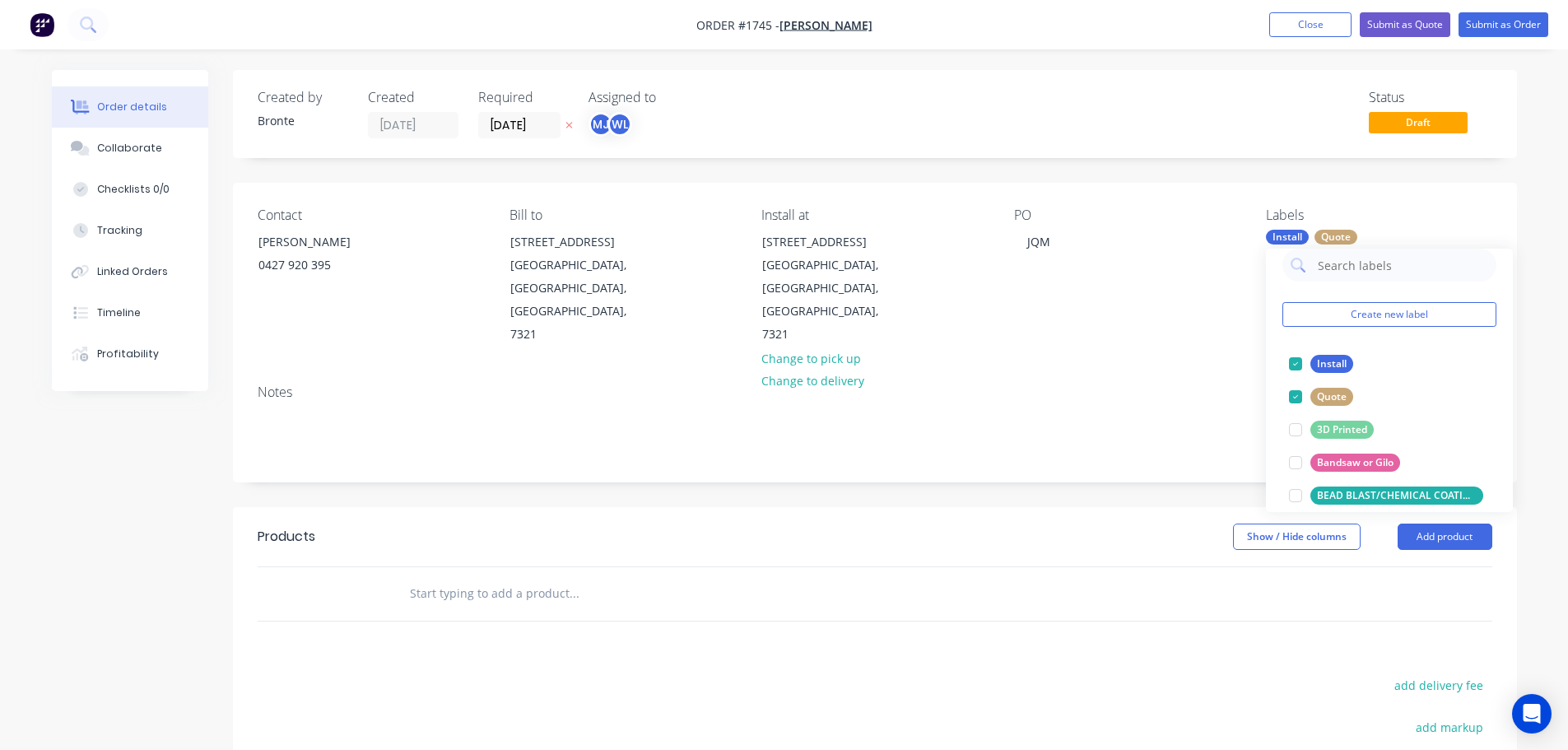
click at [1503, 204] on div "Contact [PERSON_NAME] [PHONE_NUMBER] Bill to [STREET_ADDRESS] Install at [STREE…" at bounding box center [875, 277] width 1284 height 188
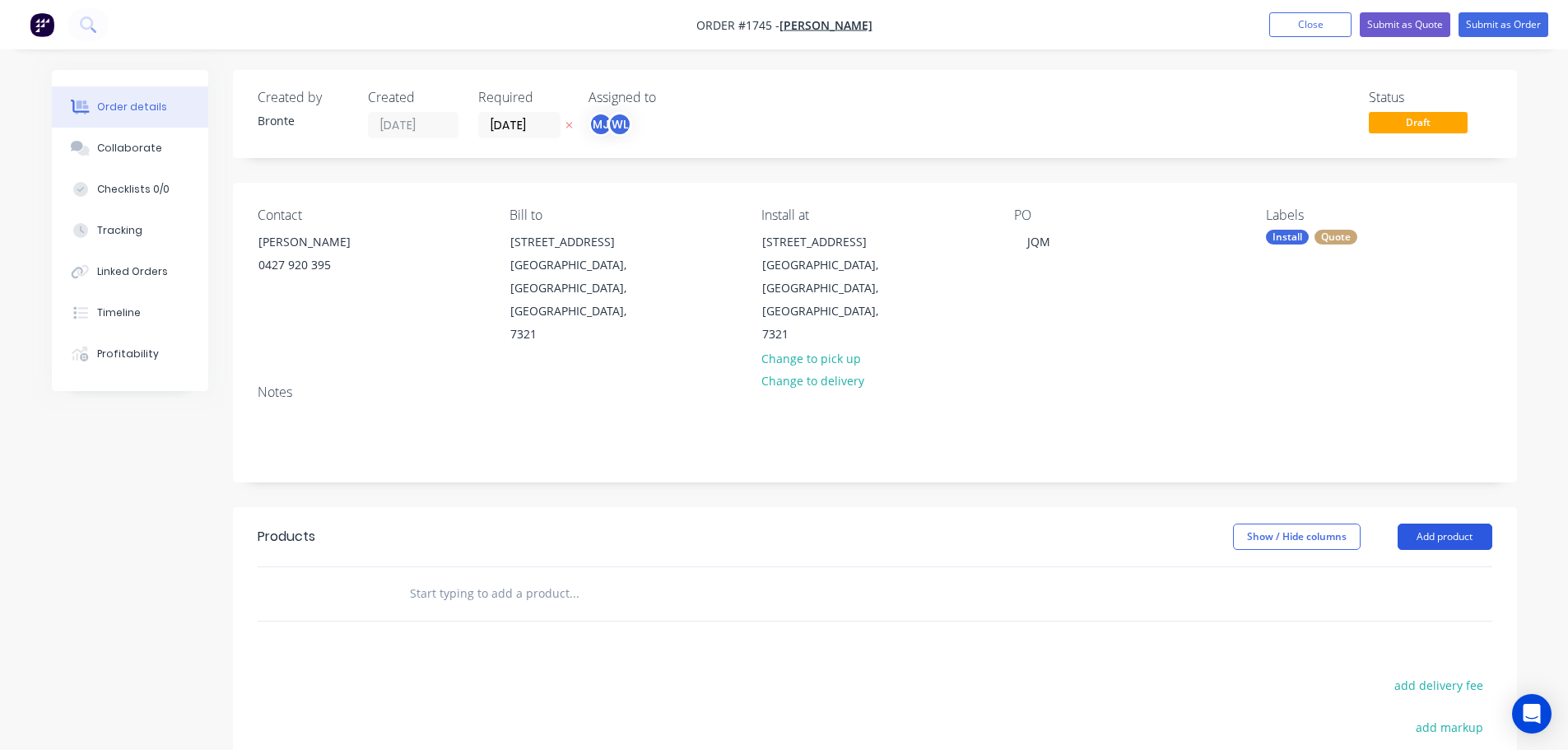
click at [1454, 523] on button "Add product" at bounding box center [1445, 536] width 95 height 26
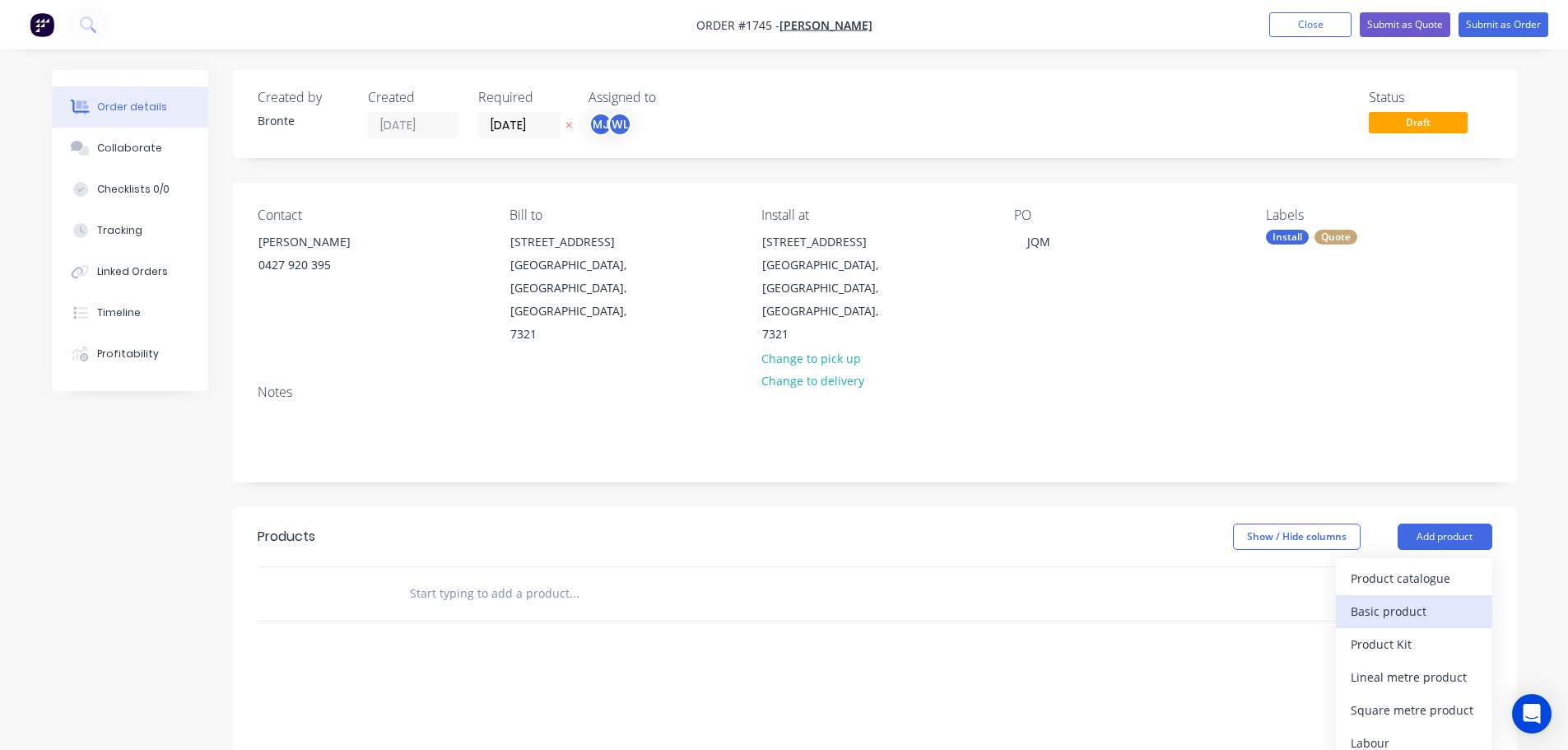
click at [1434, 599] on div "Basic product" at bounding box center [1414, 611] width 126 height 24
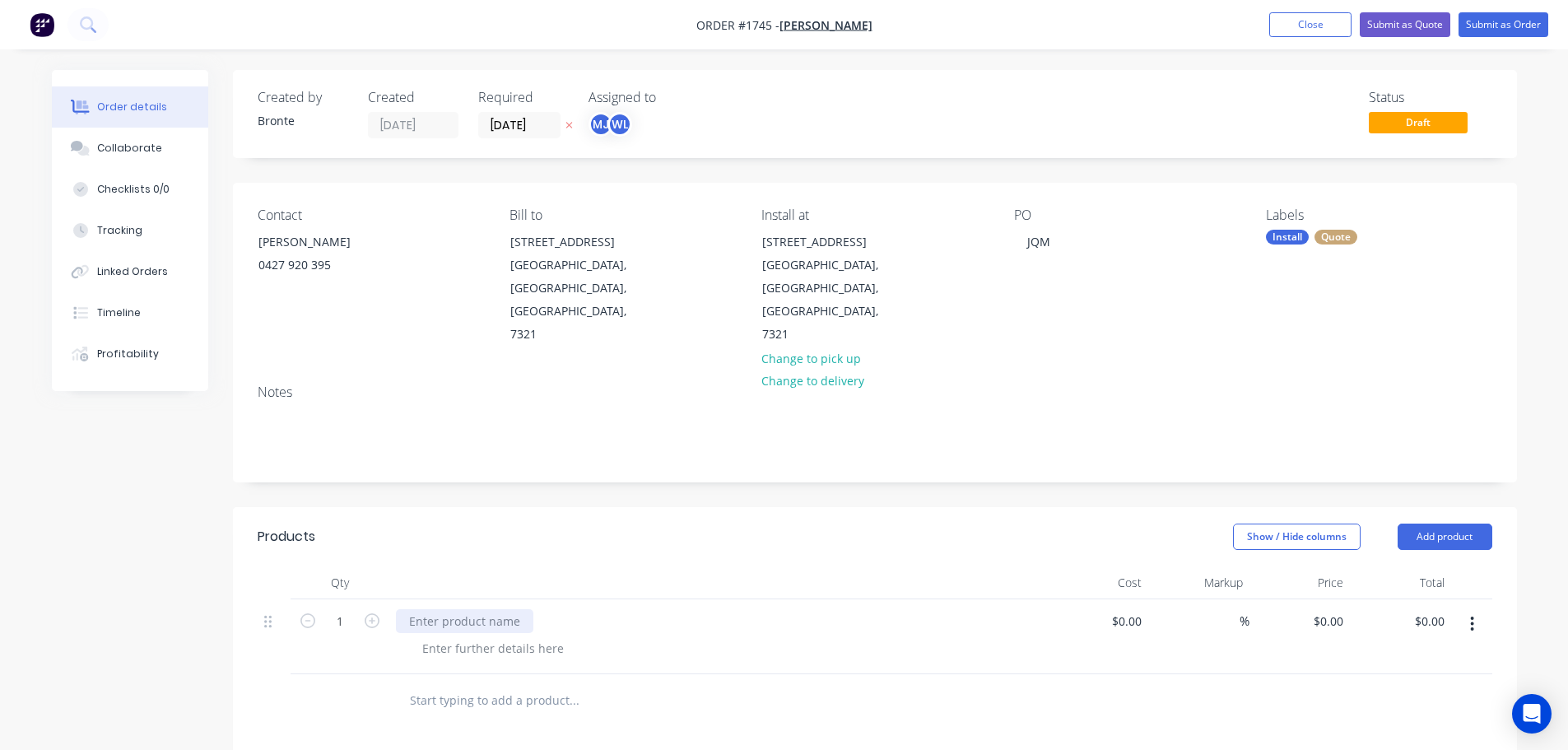
click at [463, 609] on div at bounding box center [465, 621] width 137 height 24
click at [466, 507] on header "Products Show / Hide columns Add product" at bounding box center [875, 537] width 1284 height 60
click at [493, 637] on div at bounding box center [492, 649] width 168 height 24
click at [545, 510] on header "Products Show / Hide columns Add product" at bounding box center [875, 537] width 1284 height 60
click at [1517, 26] on button "Submit as Order" at bounding box center [1503, 24] width 90 height 25
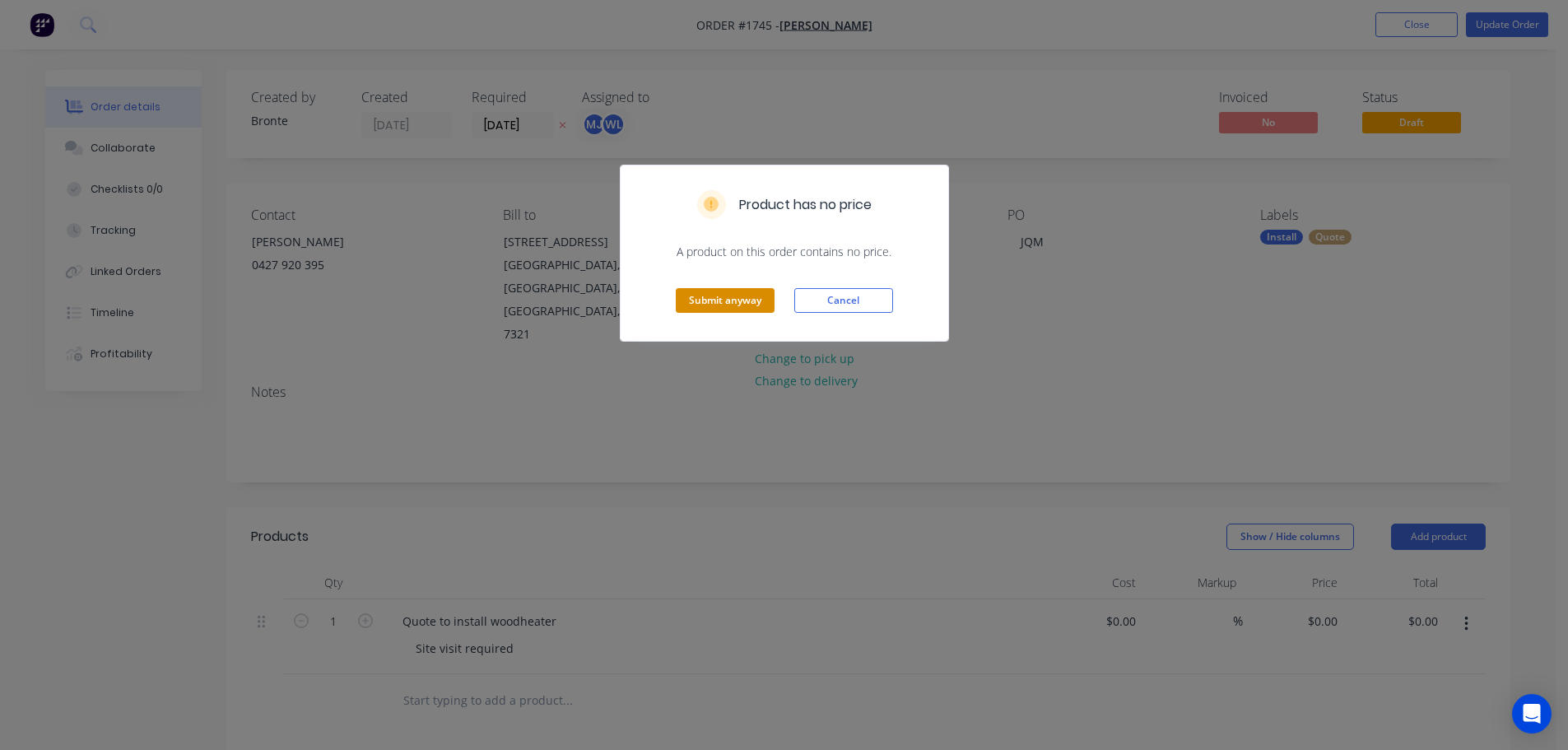
click at [742, 293] on button "Submit anyway" at bounding box center [724, 300] width 98 height 25
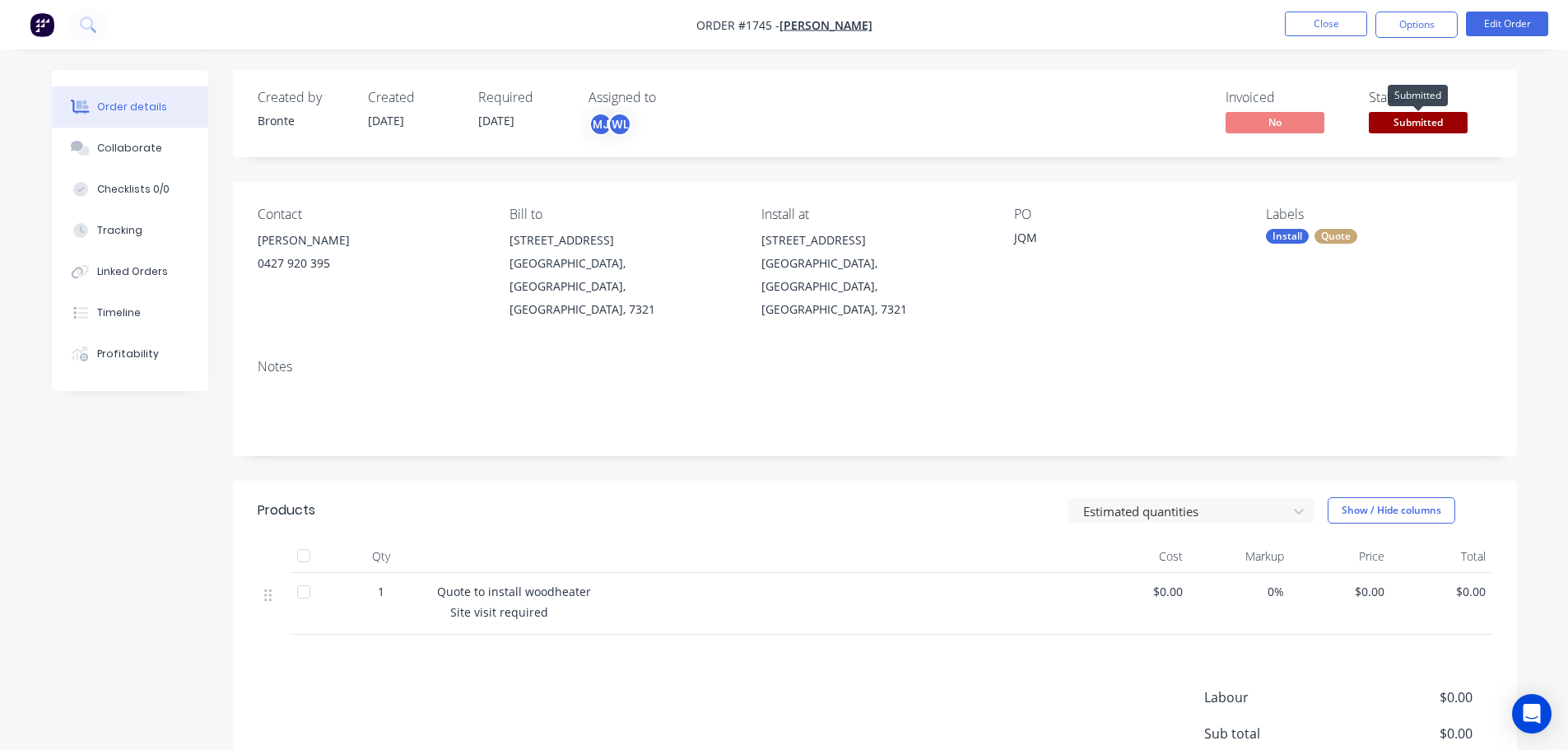
click at [1419, 120] on span "Submitted" at bounding box center [1418, 122] width 98 height 21
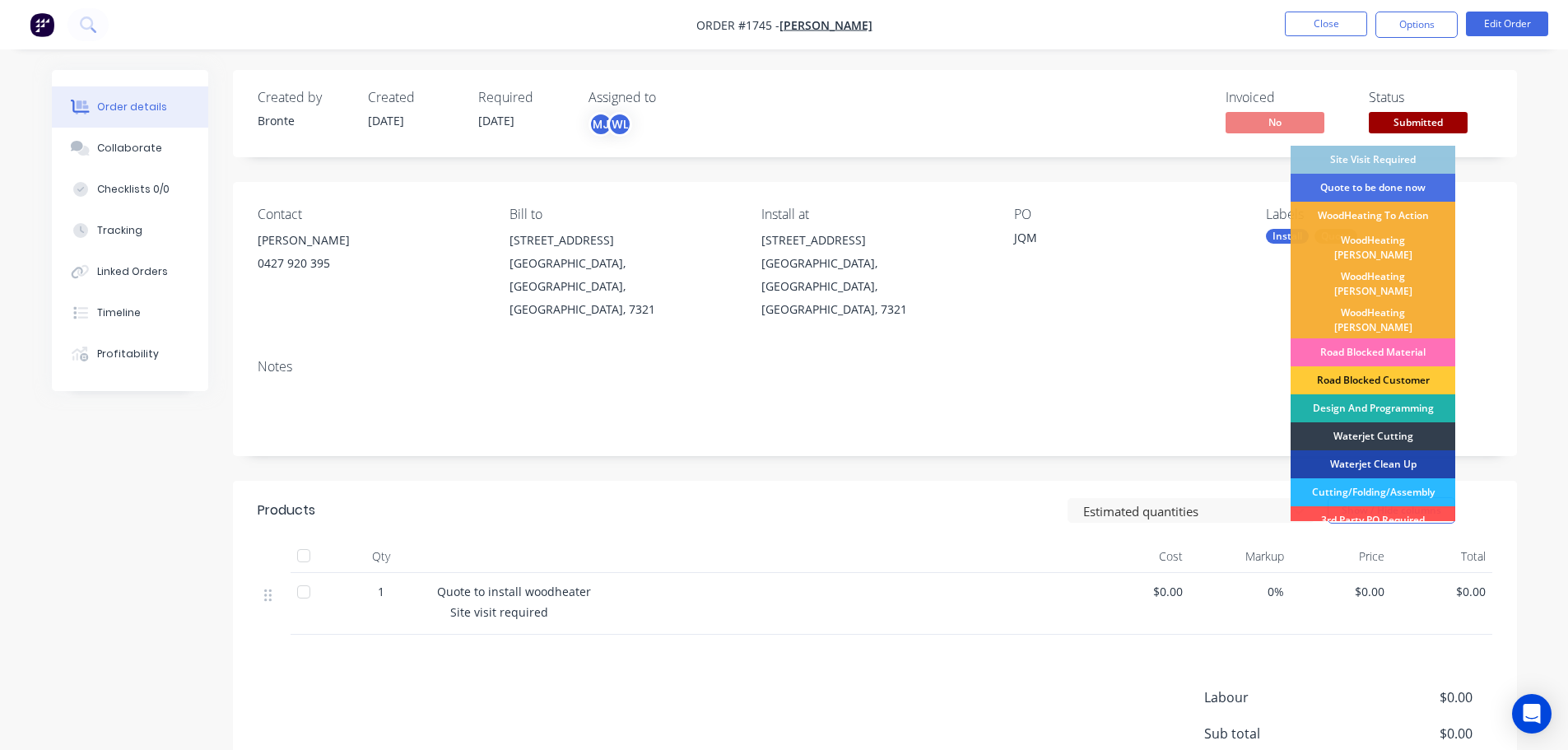
click at [1381, 394] on div "Design And Programming" at bounding box center [1372, 408] width 164 height 28
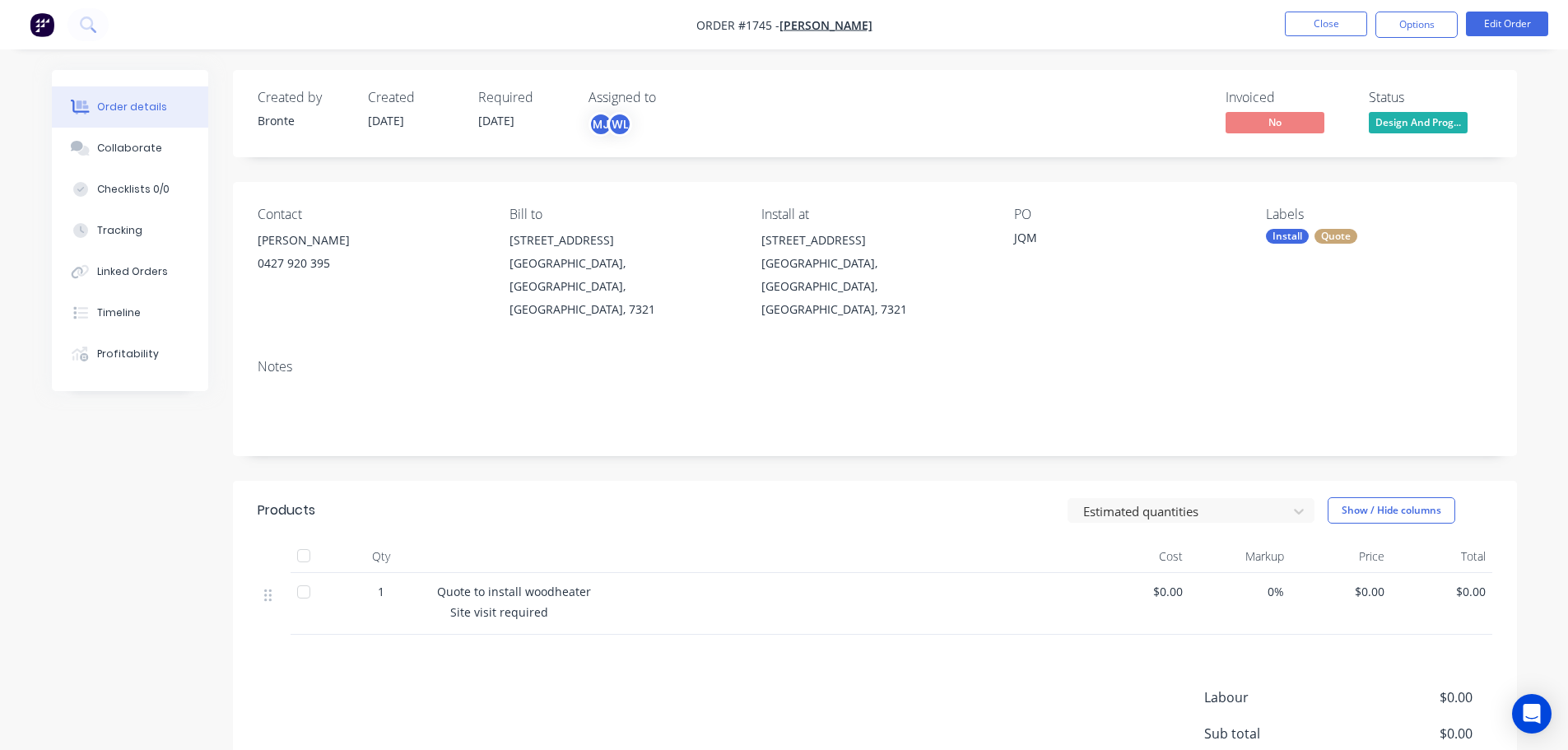
click at [1427, 125] on span "Design And Prog..." at bounding box center [1418, 122] width 98 height 21
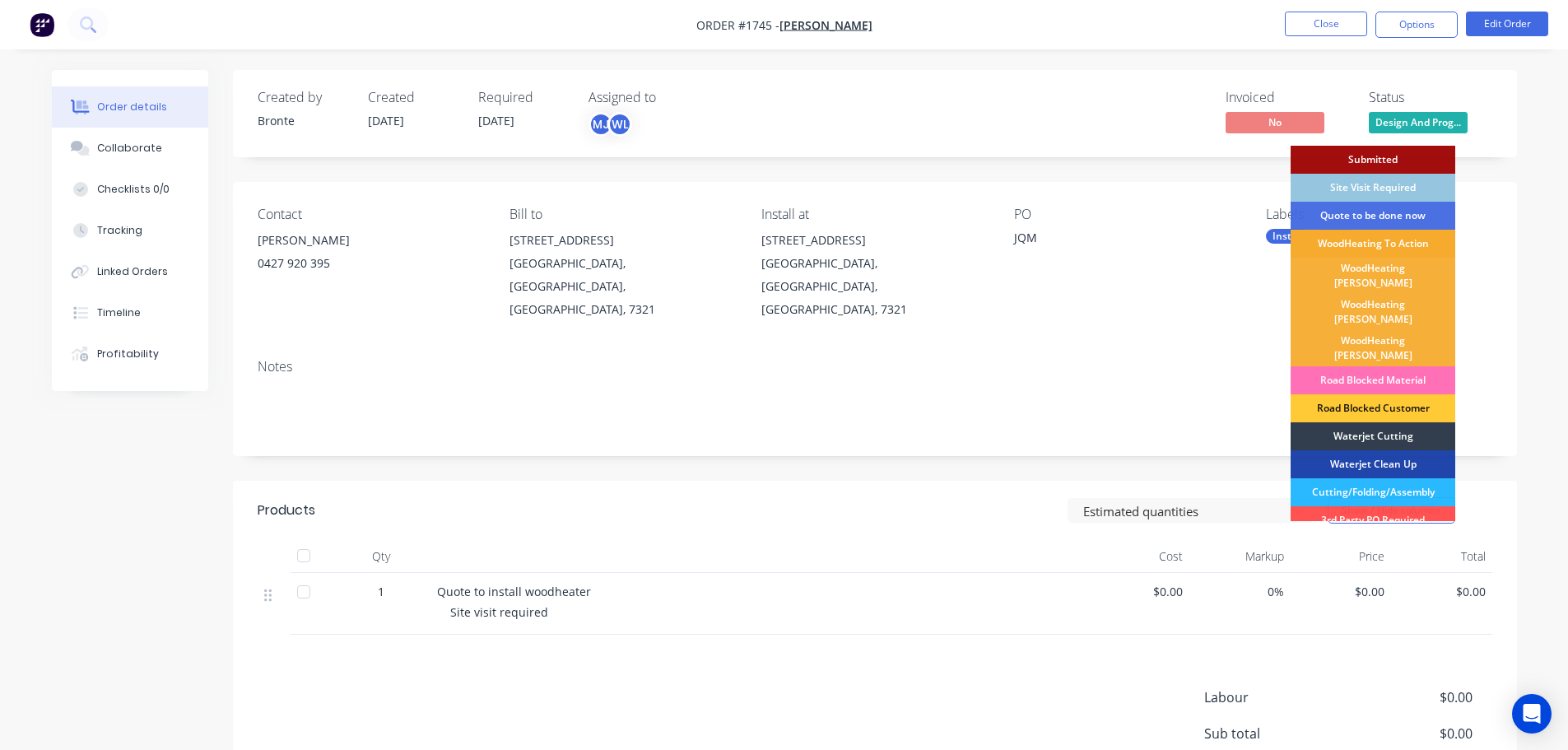
click at [1408, 245] on div "WoodHeating To Action" at bounding box center [1372, 244] width 164 height 28
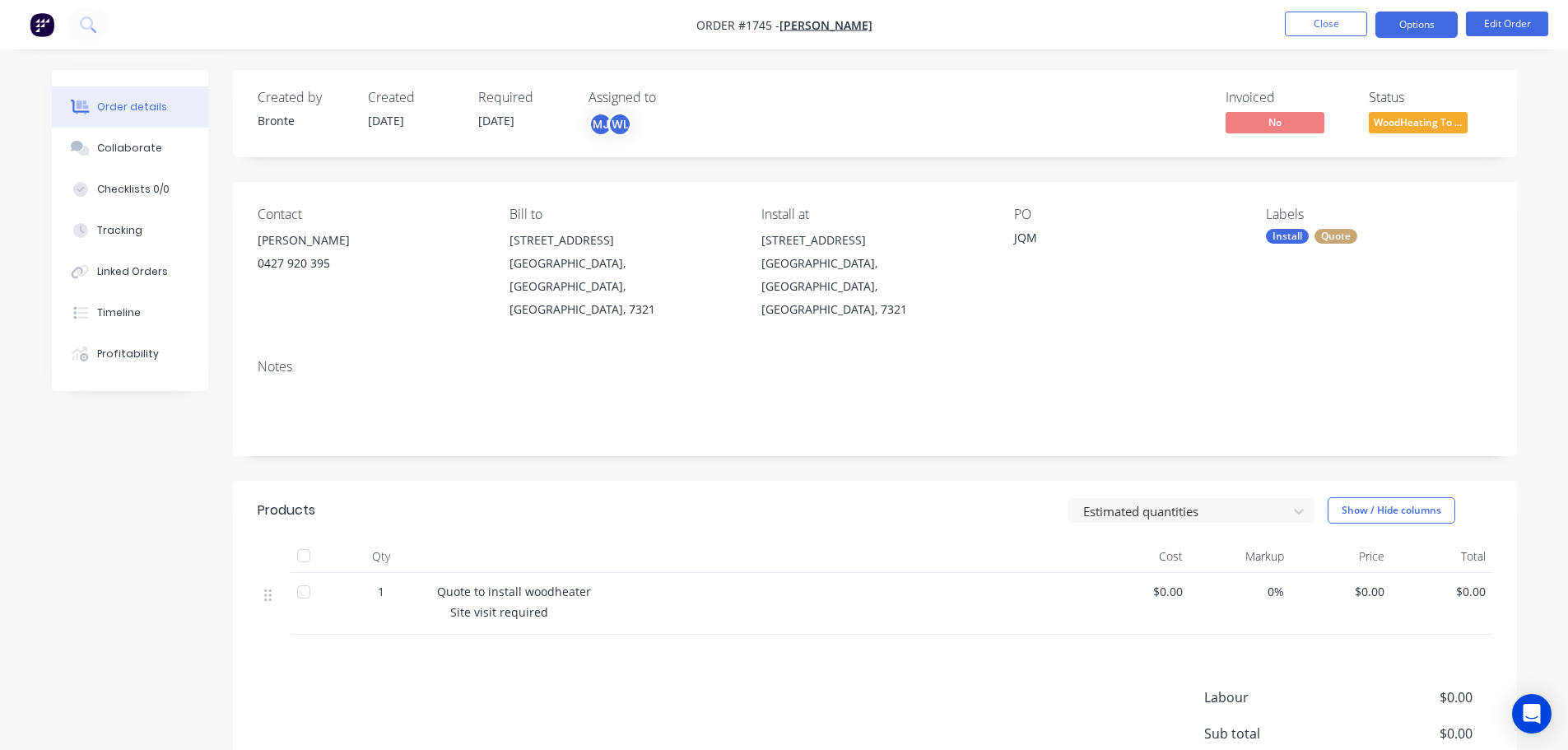
click at [1425, 36] on button "Options" at bounding box center [1417, 25] width 83 height 26
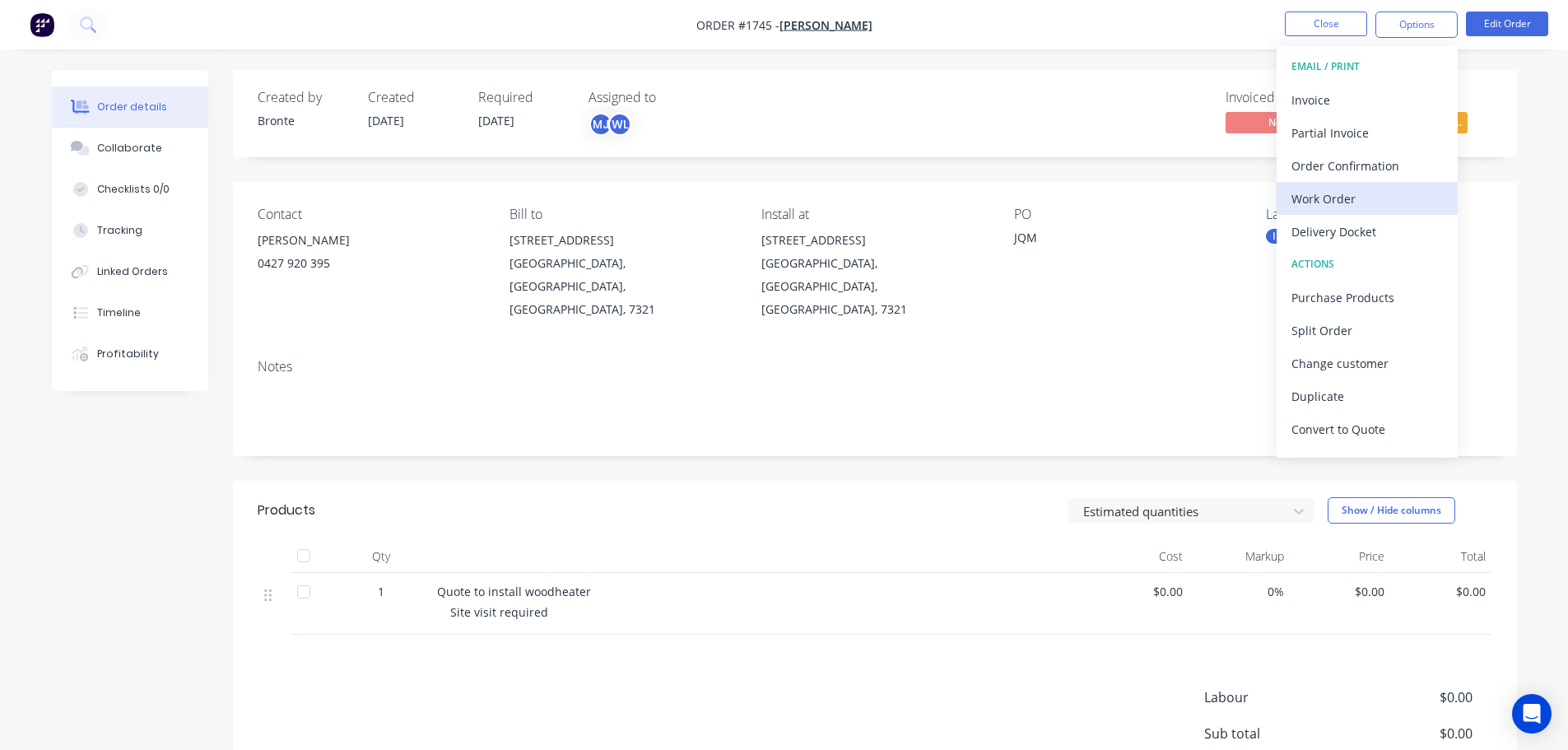
click at [1349, 203] on div "Work Order" at bounding box center [1367, 199] width 151 height 24
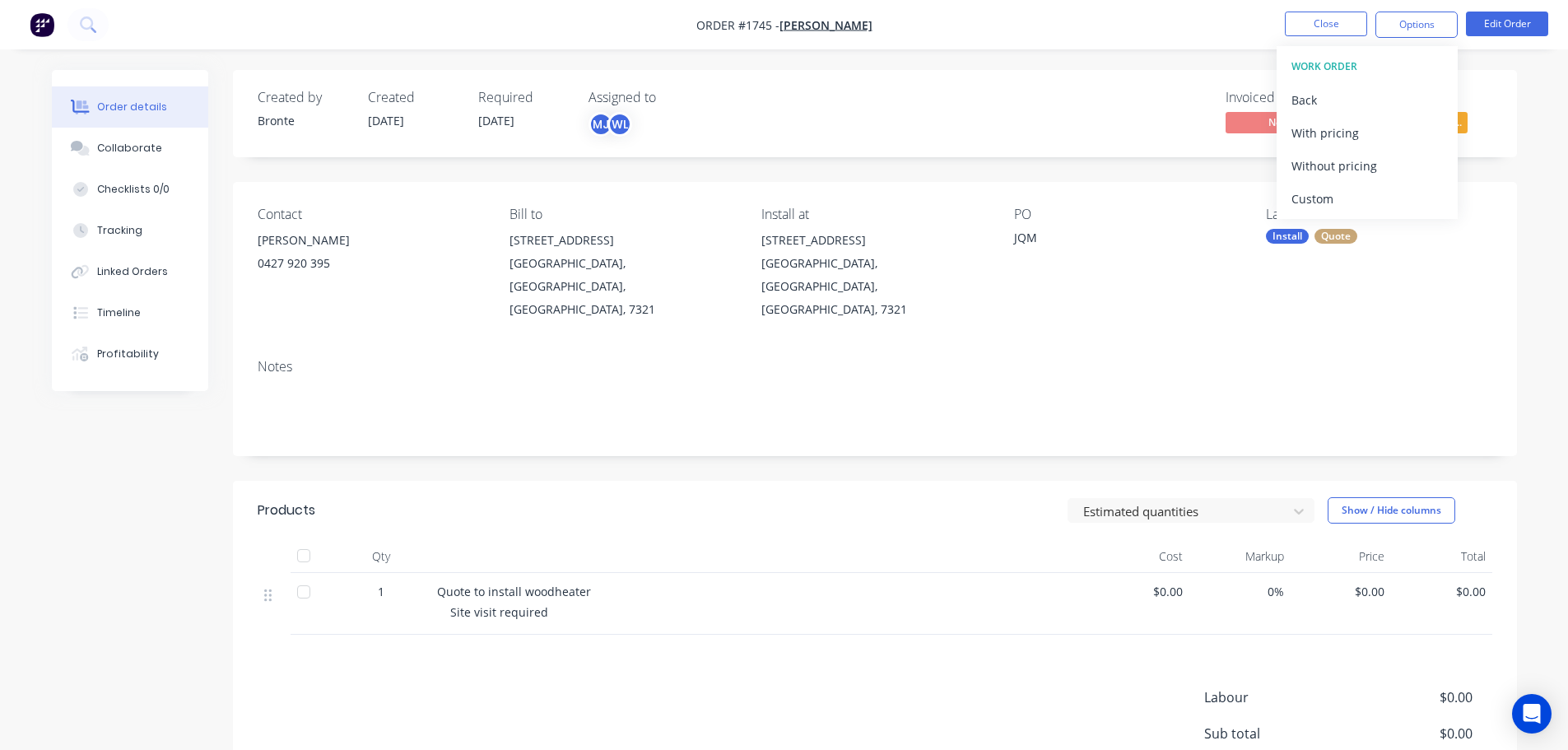
drag, startPoint x: 1352, startPoint y: 196, endPoint x: 1353, endPoint y: 186, distance: 10.0
click at [1352, 195] on div "Custom" at bounding box center [1367, 199] width 151 height 24
click at [1354, 169] on div "Without pricing" at bounding box center [1367, 166] width 151 height 24
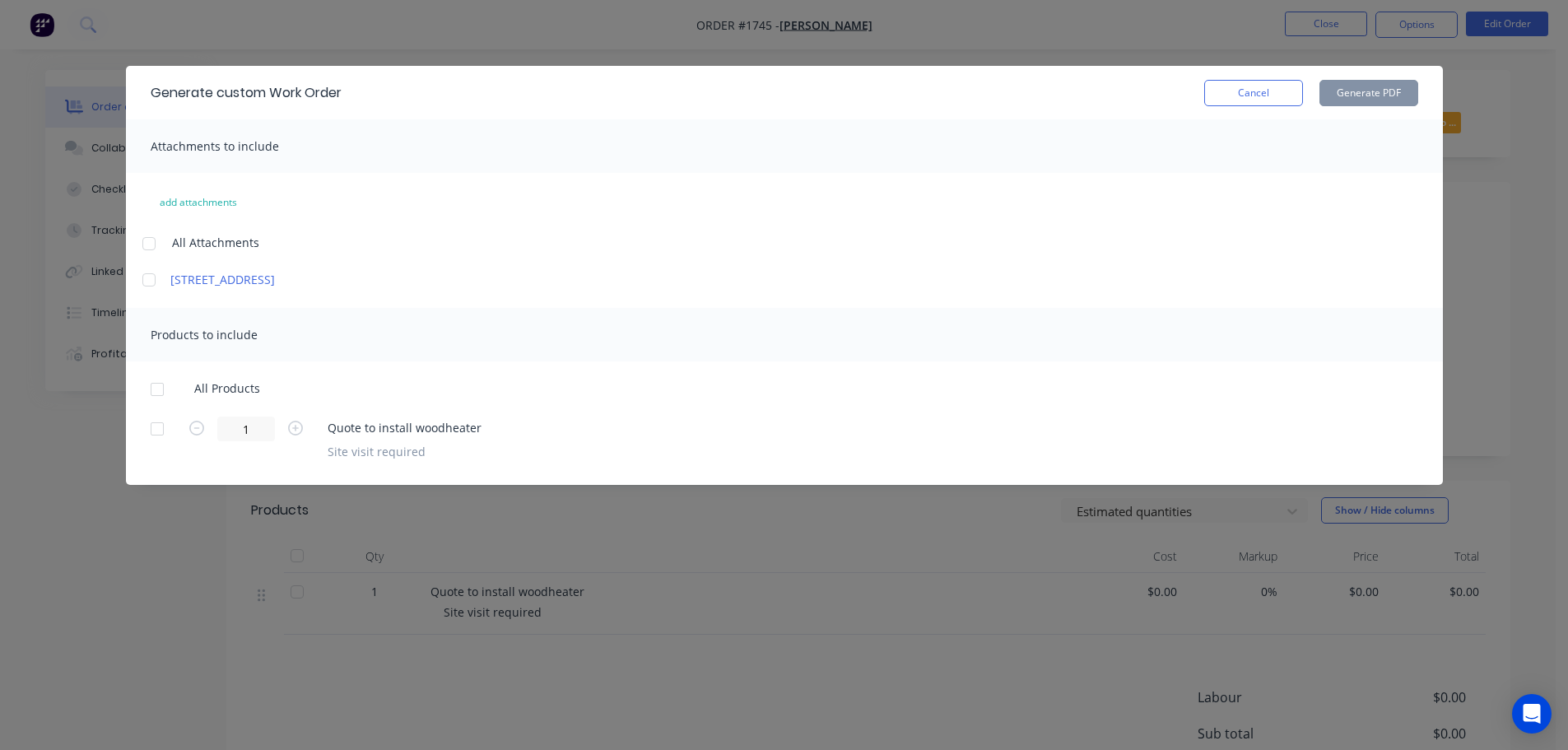
click at [155, 243] on div at bounding box center [148, 243] width 33 height 33
click at [155, 386] on div at bounding box center [156, 389] width 33 height 33
click at [1346, 89] on button "Generate PDF" at bounding box center [1368, 93] width 98 height 26
click at [159, 389] on div at bounding box center [156, 389] width 33 height 33
click at [1386, 92] on button "Generate PDF" at bounding box center [1368, 93] width 98 height 26
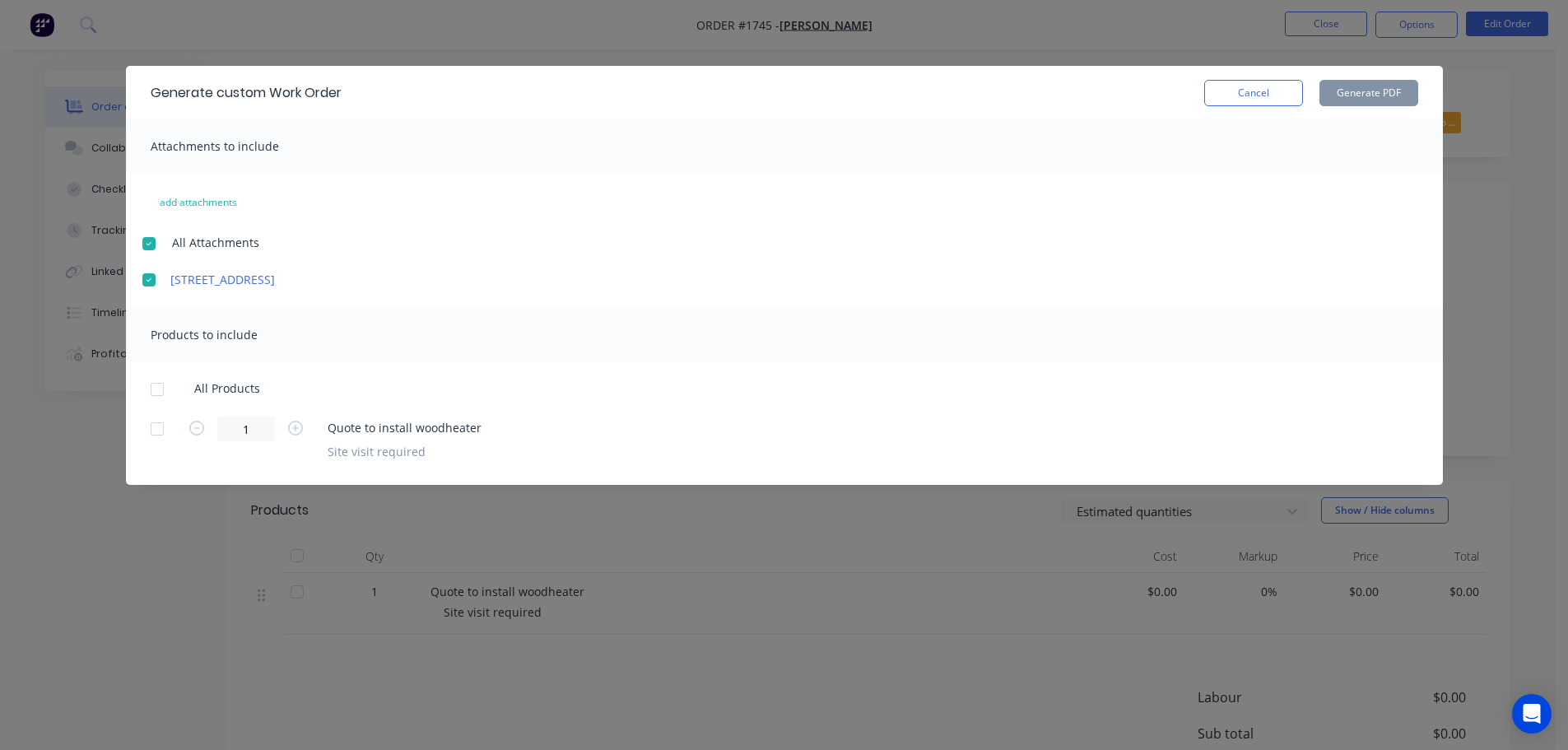
click at [1262, 106] on div "Generate custom Work Order Cancel Generate PDF" at bounding box center [785, 93] width 1317 height 54
click at [1261, 94] on button "Cancel" at bounding box center [1254, 93] width 98 height 26
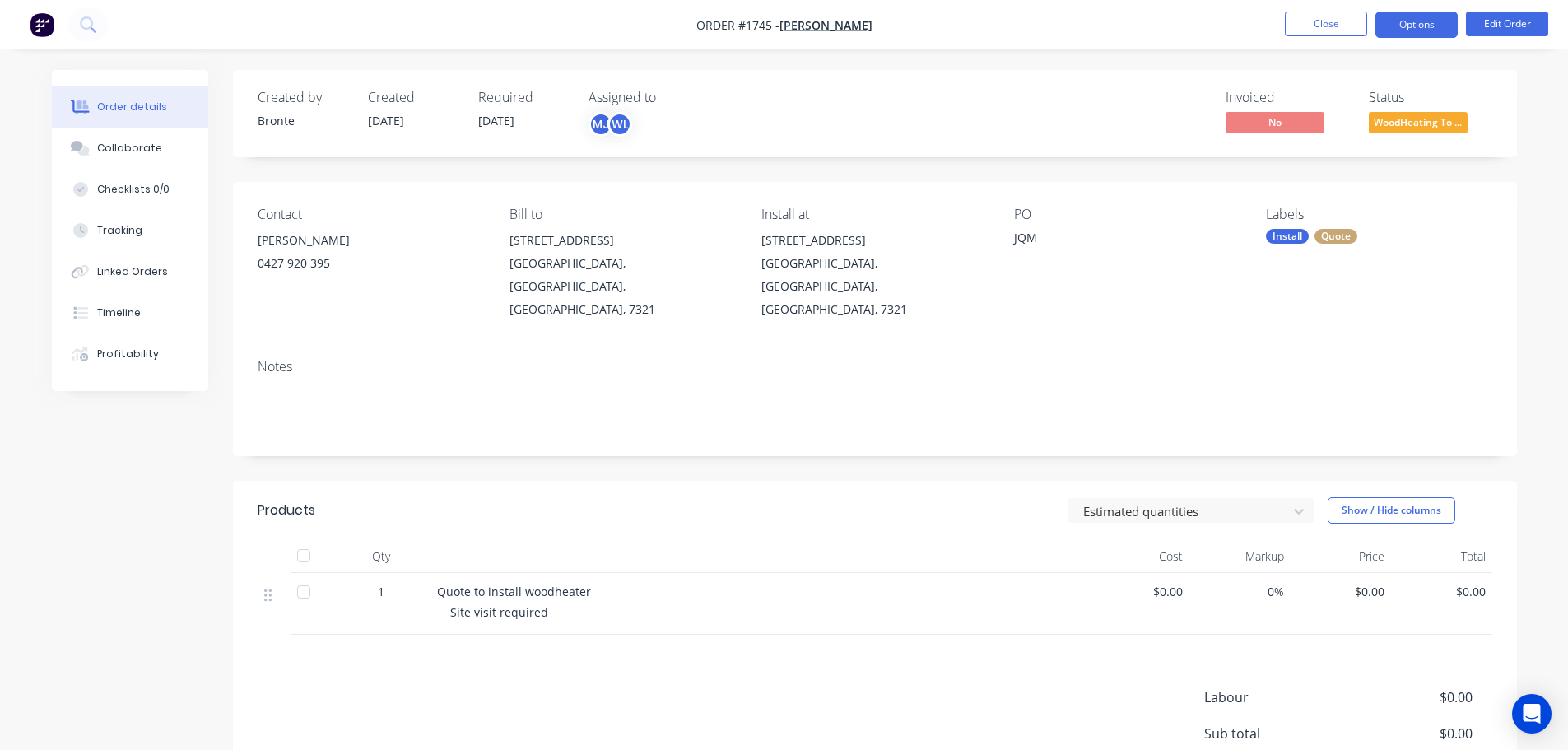
click at [1429, 34] on button "Options" at bounding box center [1417, 25] width 83 height 26
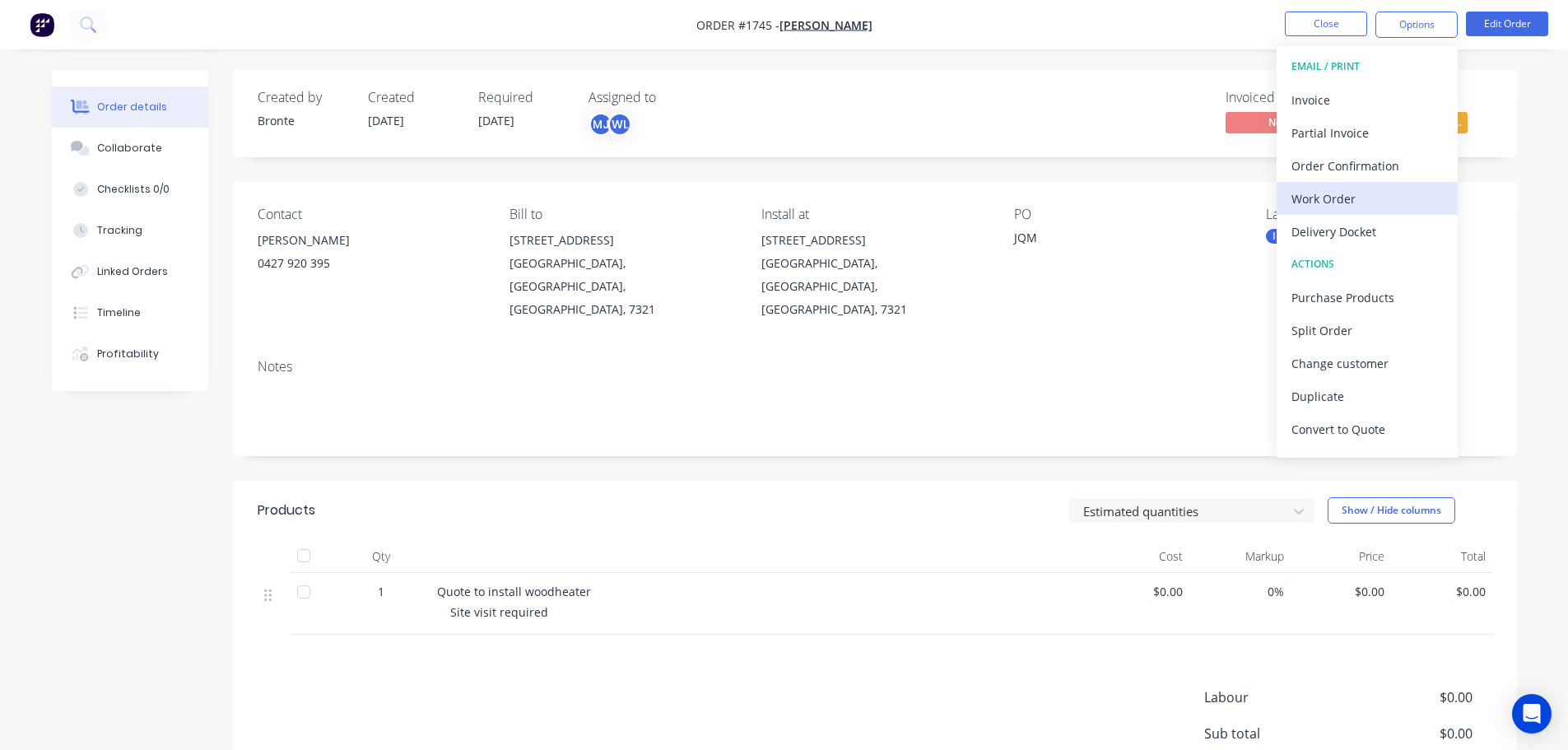
click at [1365, 197] on div "Work Order" at bounding box center [1367, 199] width 151 height 24
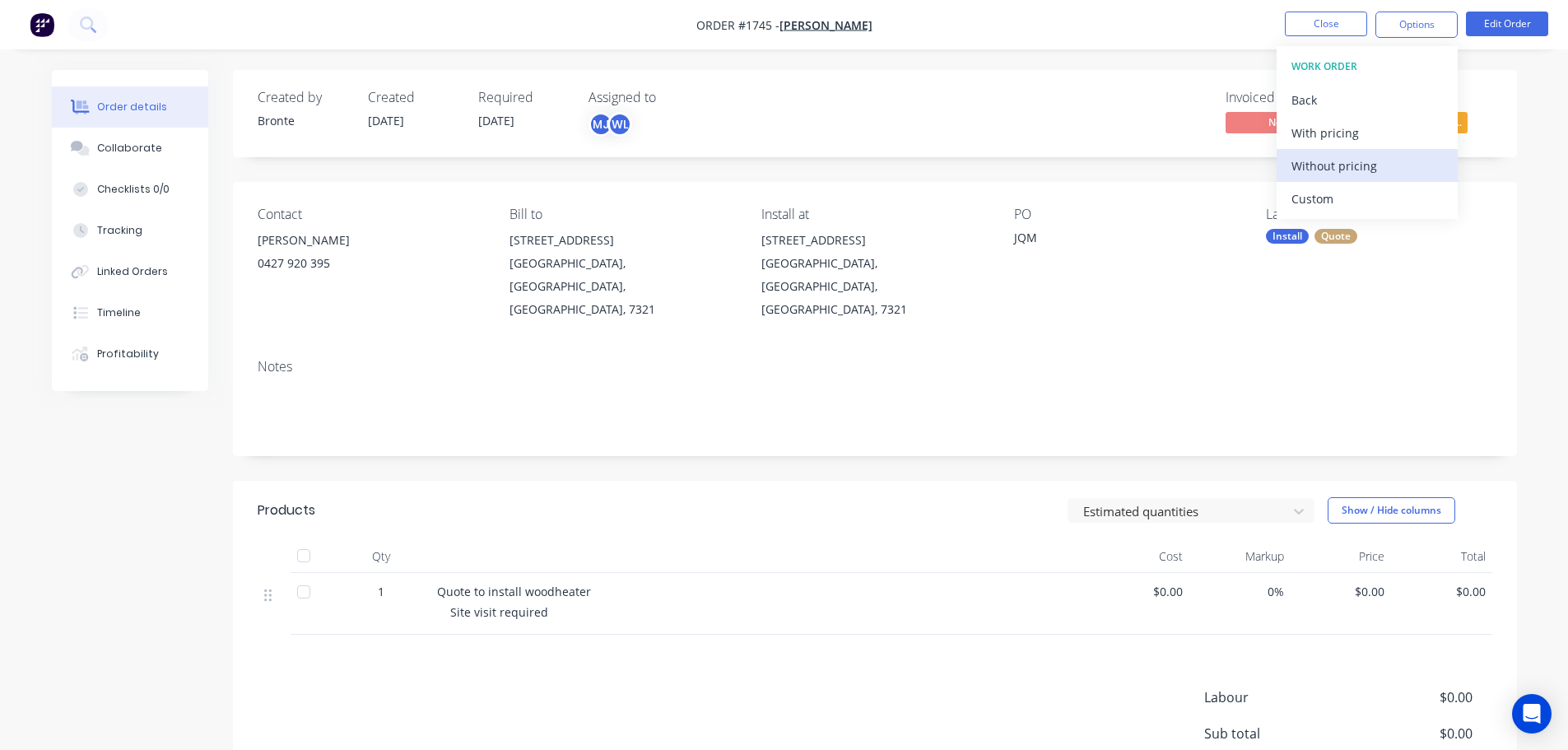
click at [1362, 176] on div "Without pricing" at bounding box center [1367, 166] width 151 height 24
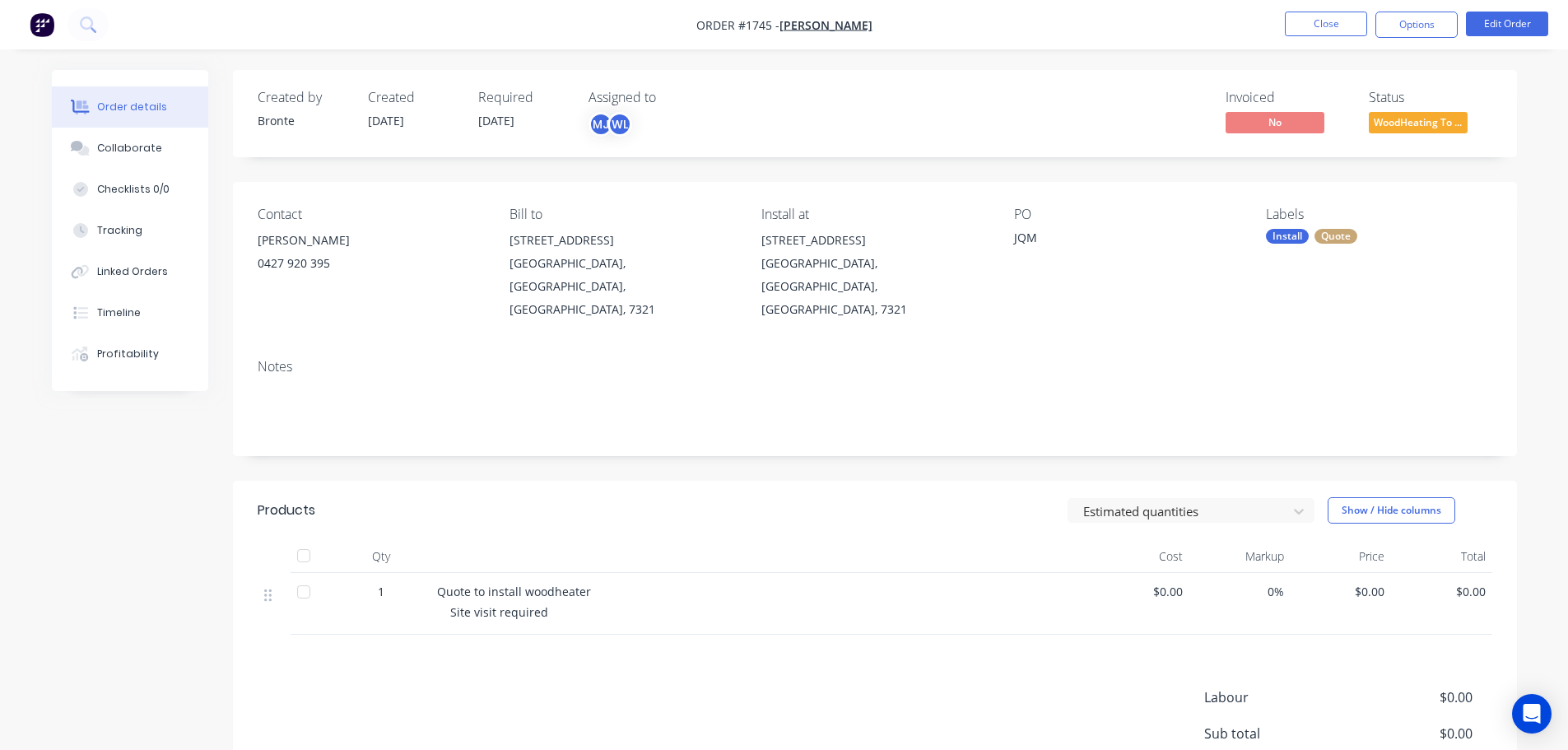
drag, startPoint x: 126, startPoint y: 496, endPoint x: 133, endPoint y: 476, distance: 21.2
click at [126, 496] on div "Created by Bronte Created [DATE] Required [DATE] Assigned to MJ WL Invoiced No …" at bounding box center [784, 498] width 1466 height 857
click at [1300, 24] on button "Close" at bounding box center [1326, 24] width 83 height 25
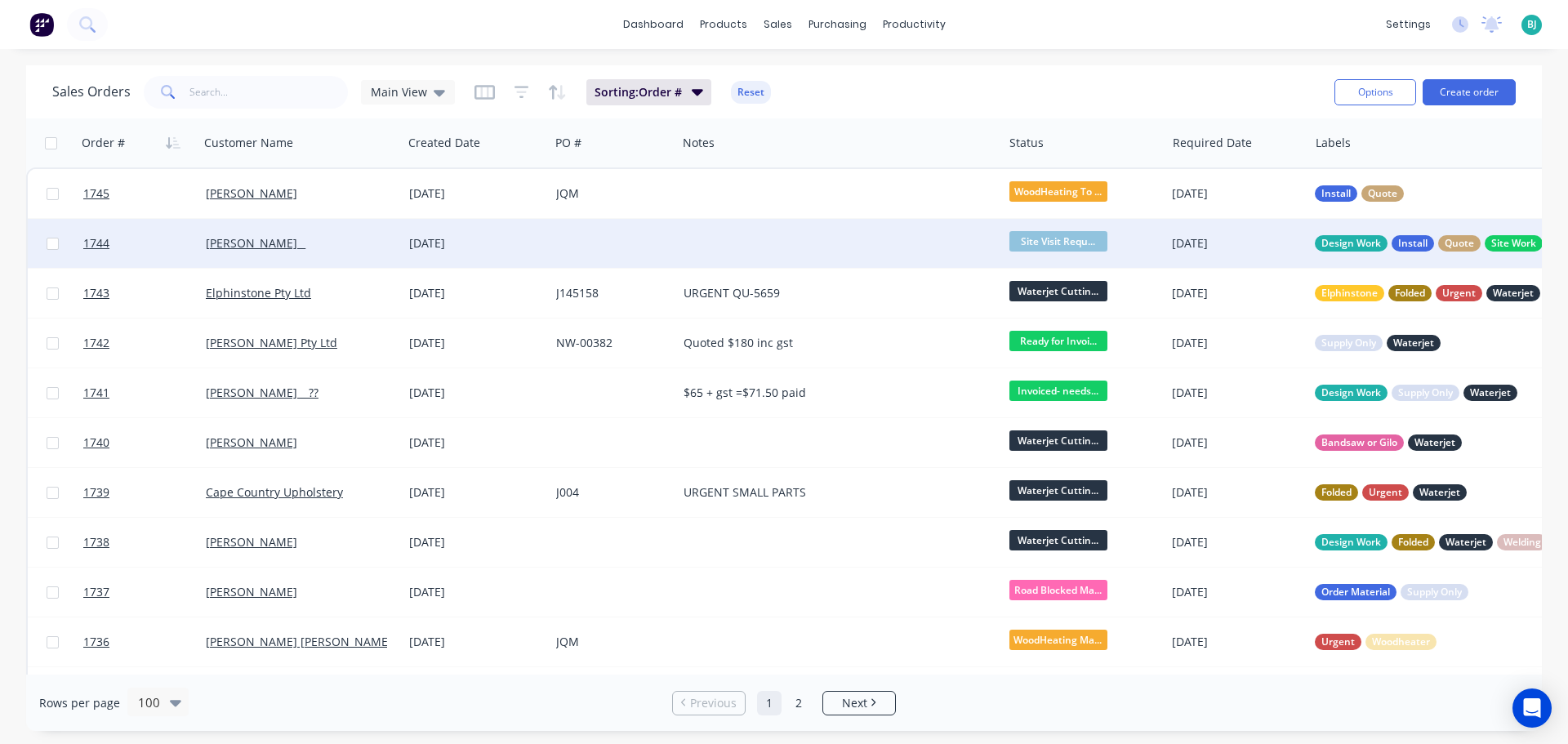
click at [556, 244] on div at bounding box center [613, 244] width 127 height 49
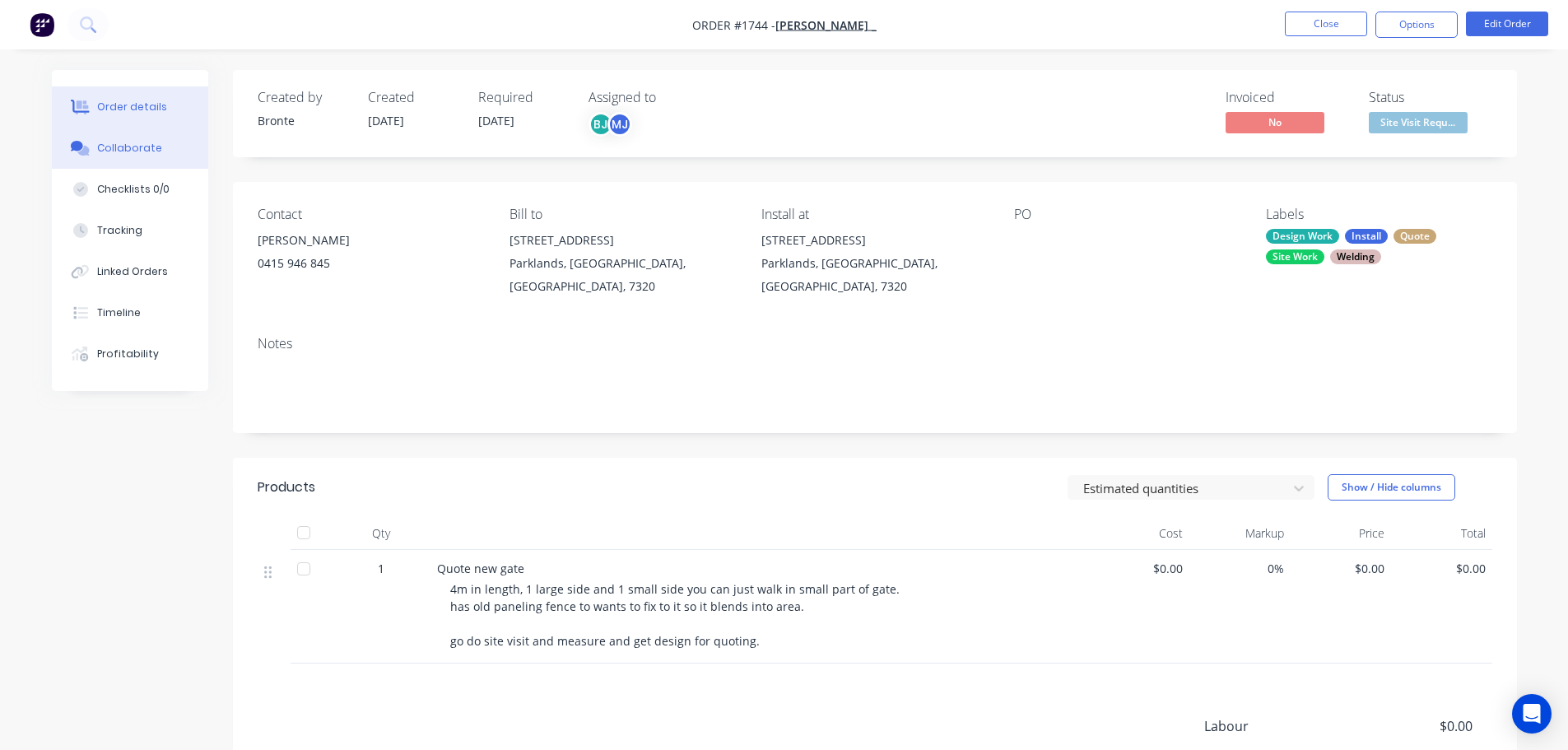
click at [107, 146] on div "Collaborate" at bounding box center [129, 147] width 65 height 15
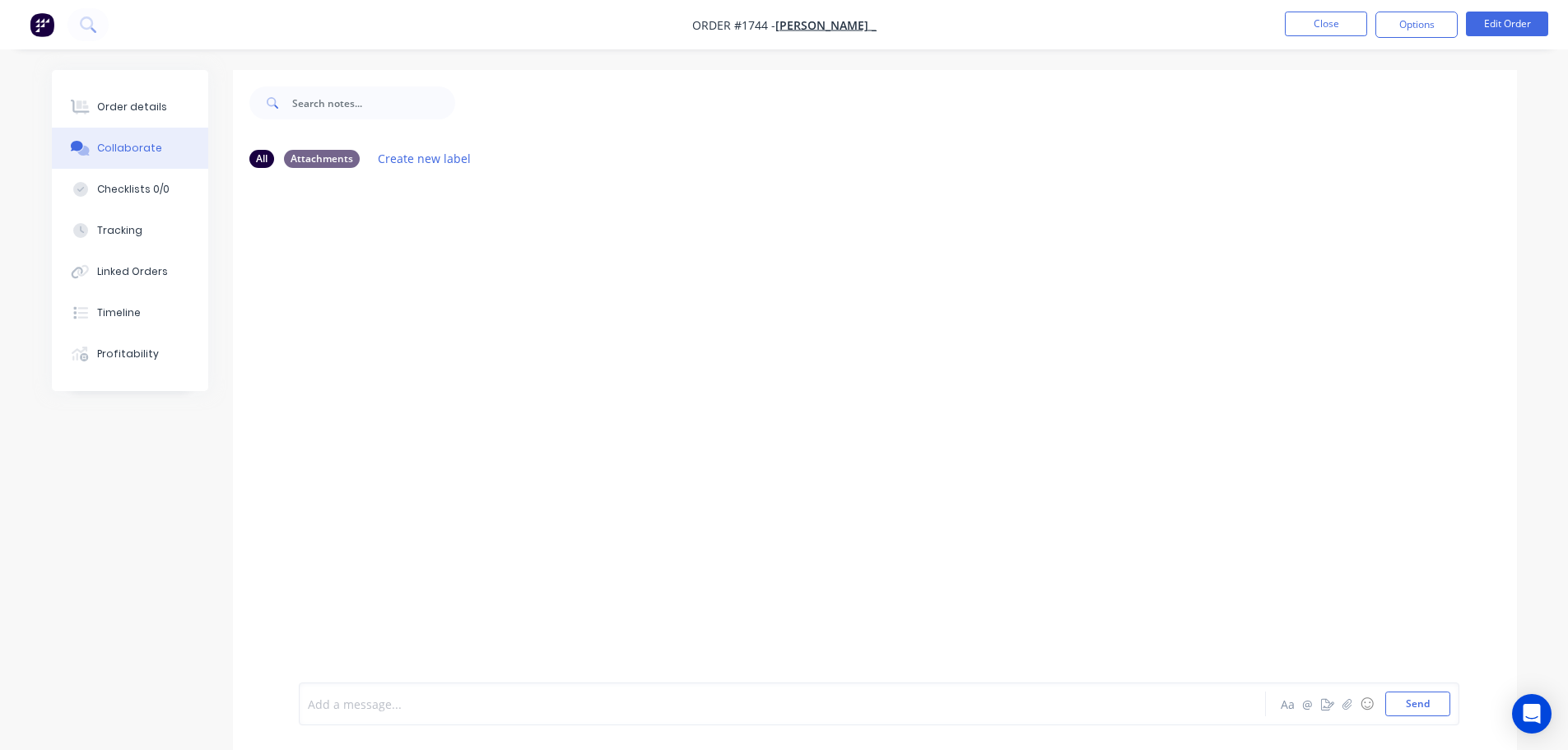
click at [522, 698] on div at bounding box center [736, 703] width 857 height 17
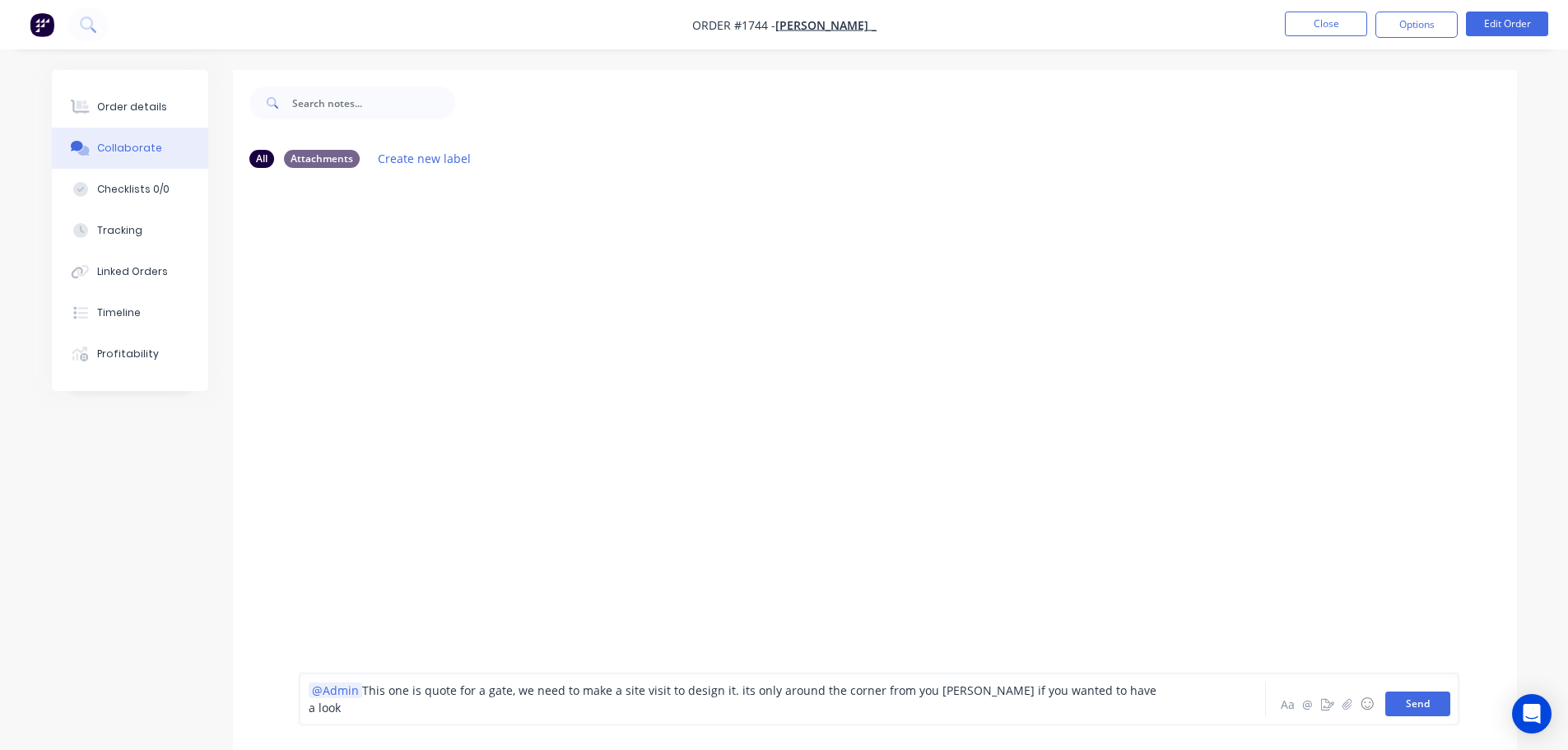
click at [1419, 700] on button "Send" at bounding box center [1418, 703] width 65 height 25
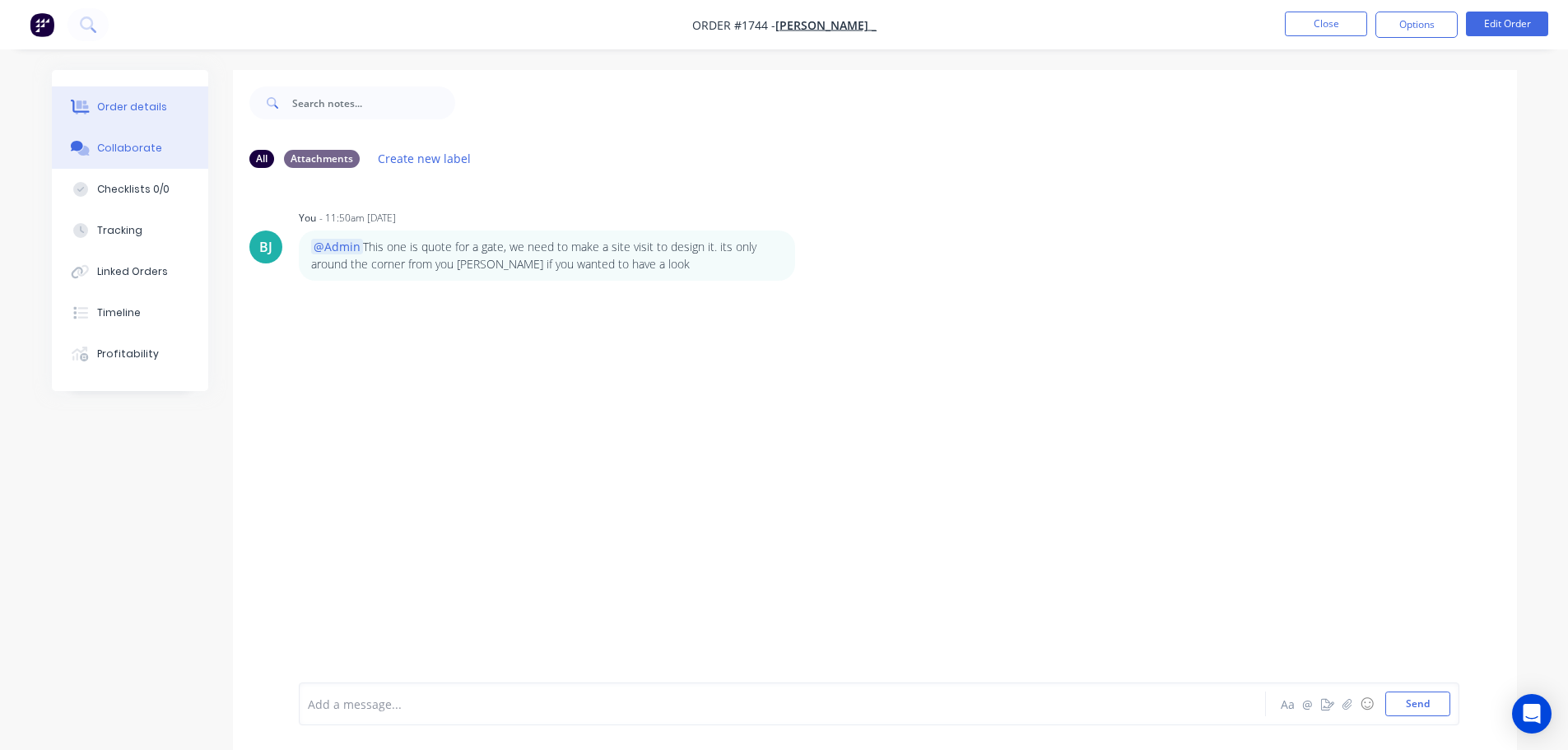
click at [109, 93] on button "Order details" at bounding box center [129, 106] width 156 height 41
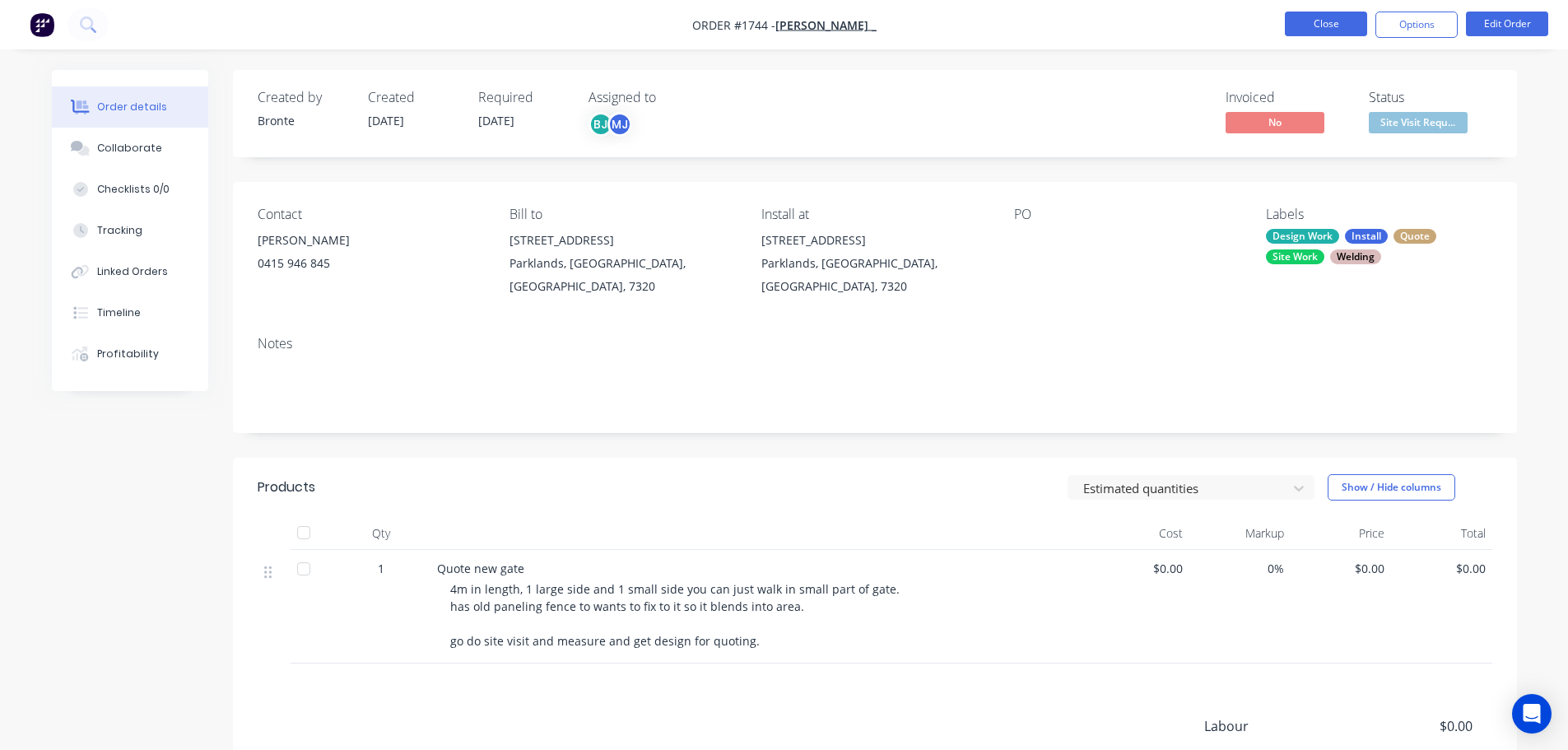
click at [1304, 13] on button "Close" at bounding box center [1326, 24] width 83 height 25
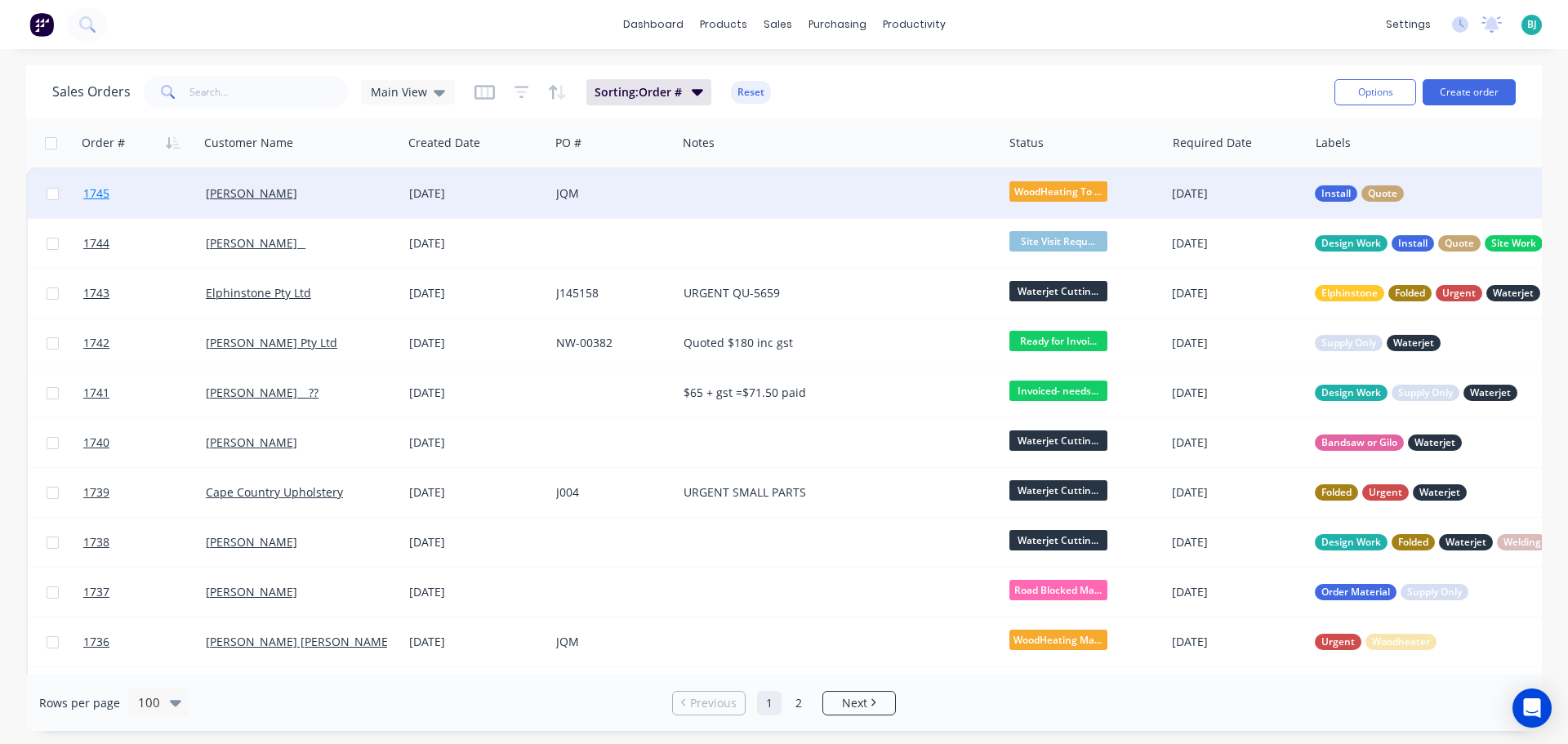
click at [159, 199] on link "1745" at bounding box center [144, 193] width 122 height 49
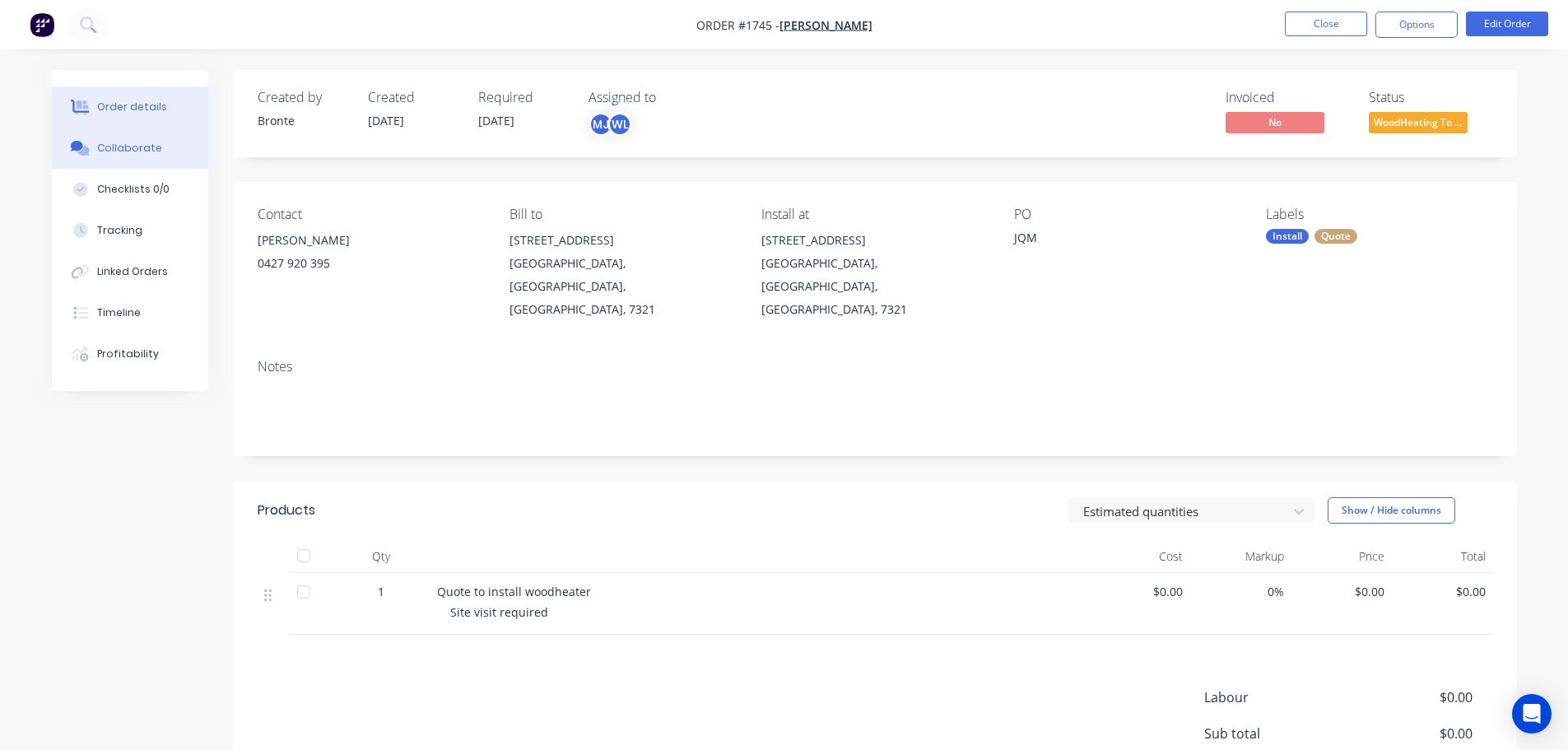
drag, startPoint x: 89, startPoint y: 150, endPoint x: 98, endPoint y: 150, distance: 9.0
click at [89, 150] on icon at bounding box center [84, 150] width 12 height 10
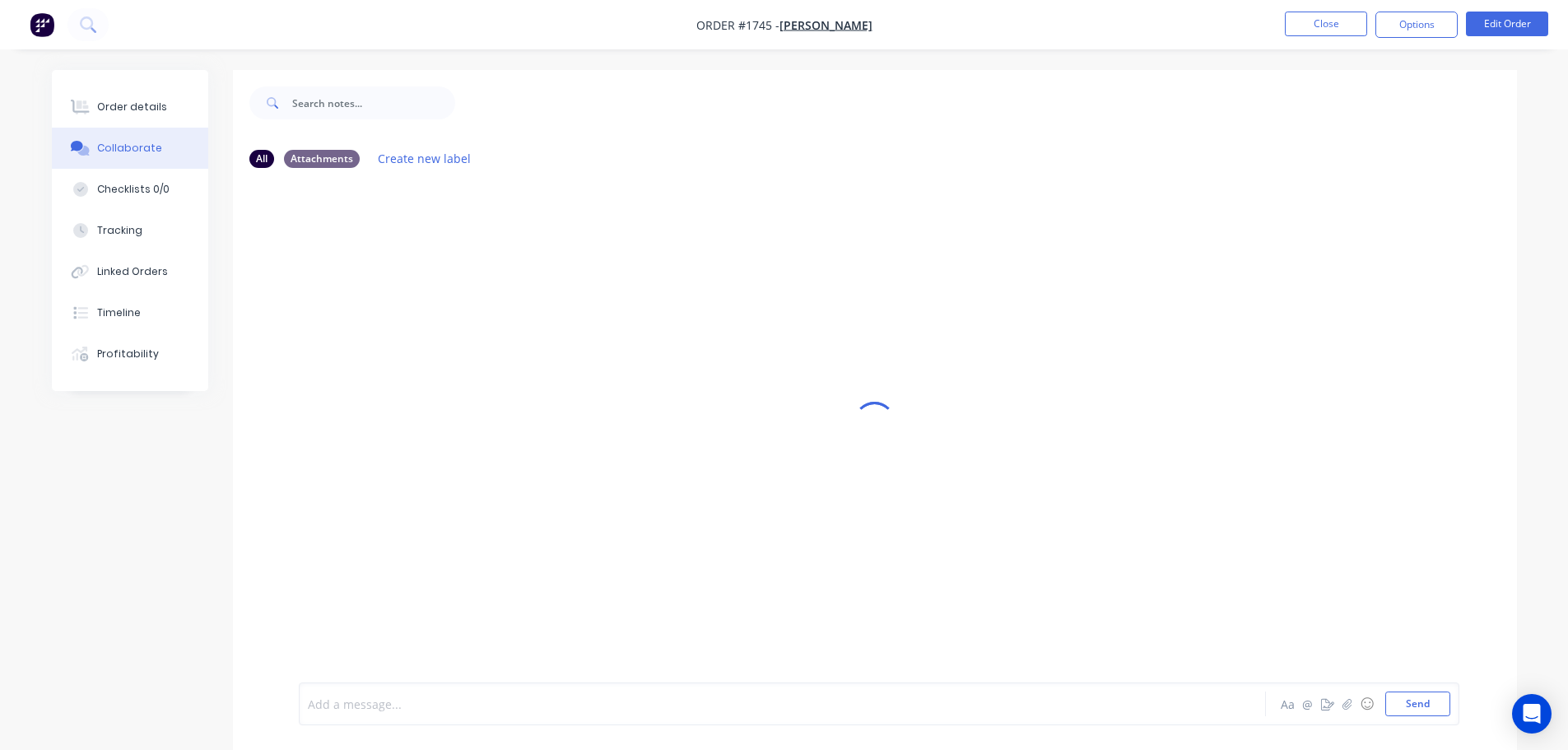
click at [538, 710] on div at bounding box center [736, 703] width 857 height 17
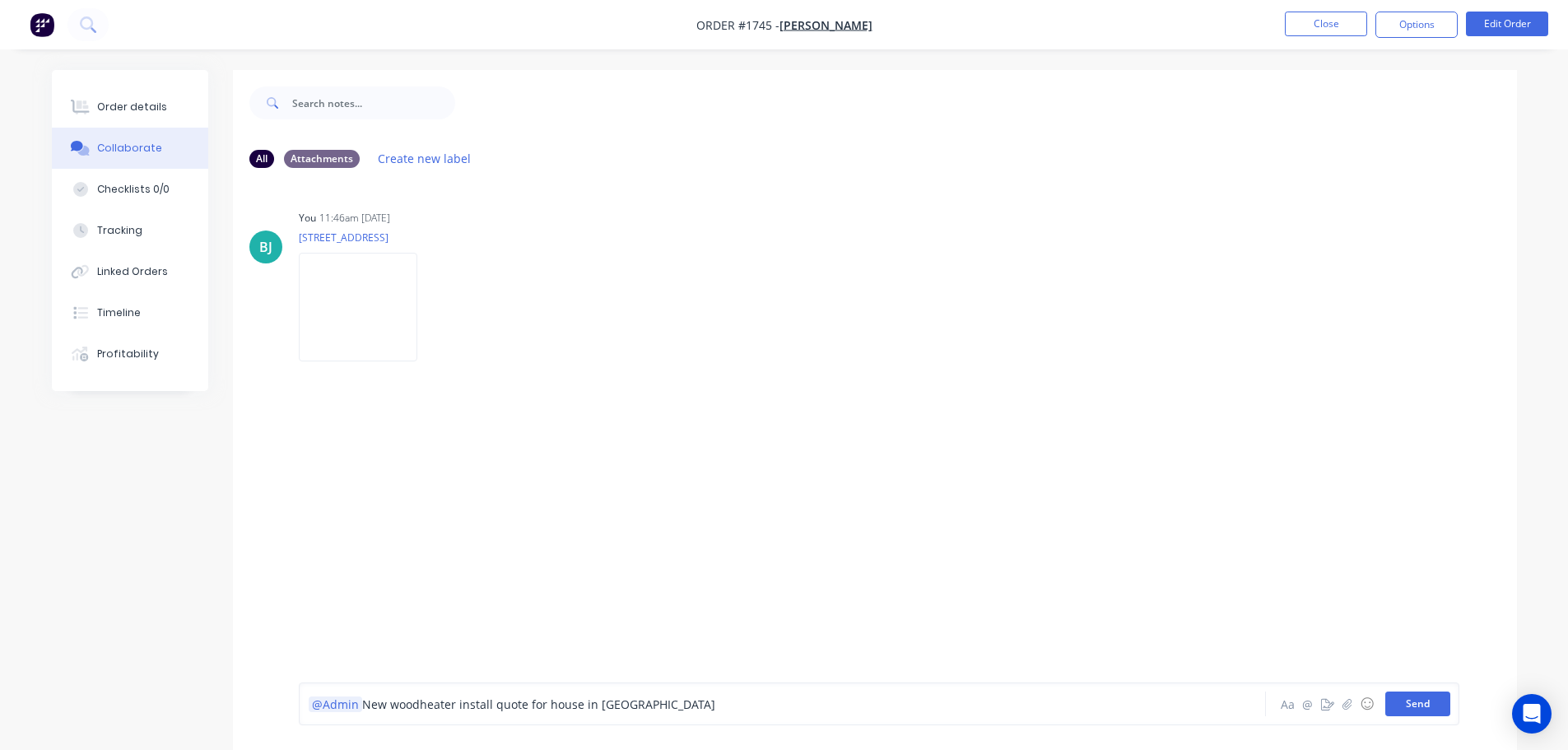
click at [1414, 698] on button "Send" at bounding box center [1418, 703] width 65 height 25
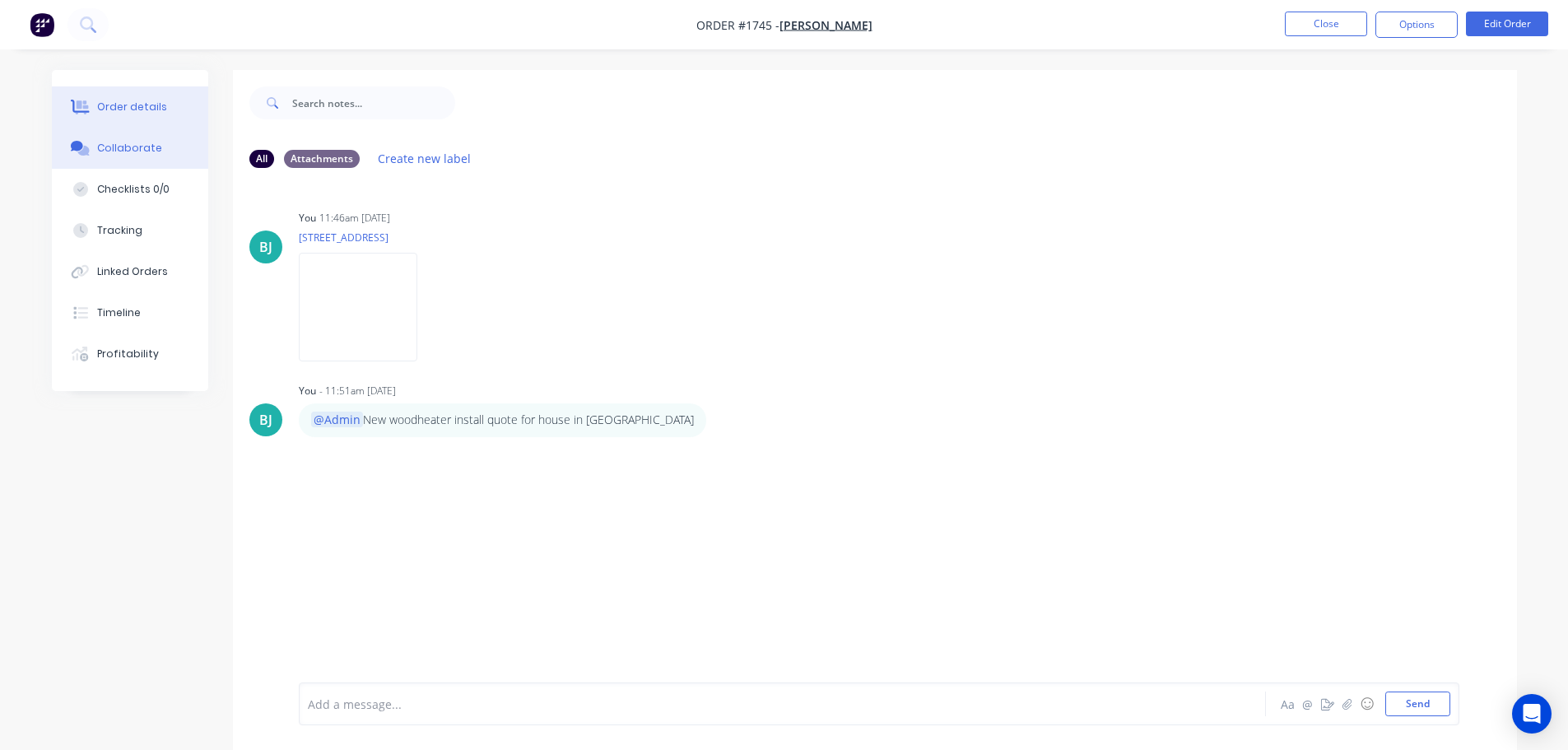
click at [116, 94] on button "Order details" at bounding box center [129, 106] width 156 height 41
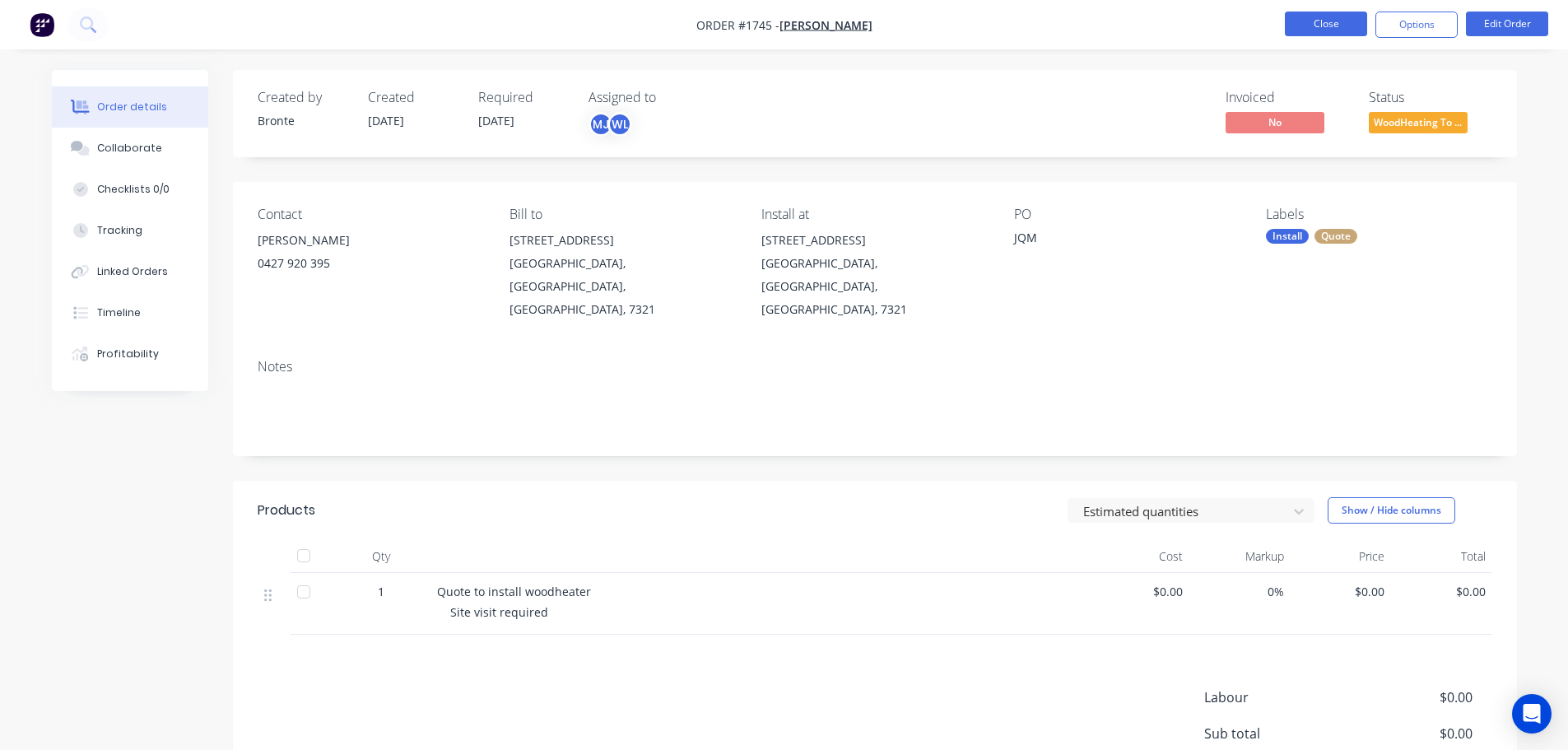
click at [1333, 20] on button "Close" at bounding box center [1326, 24] width 83 height 25
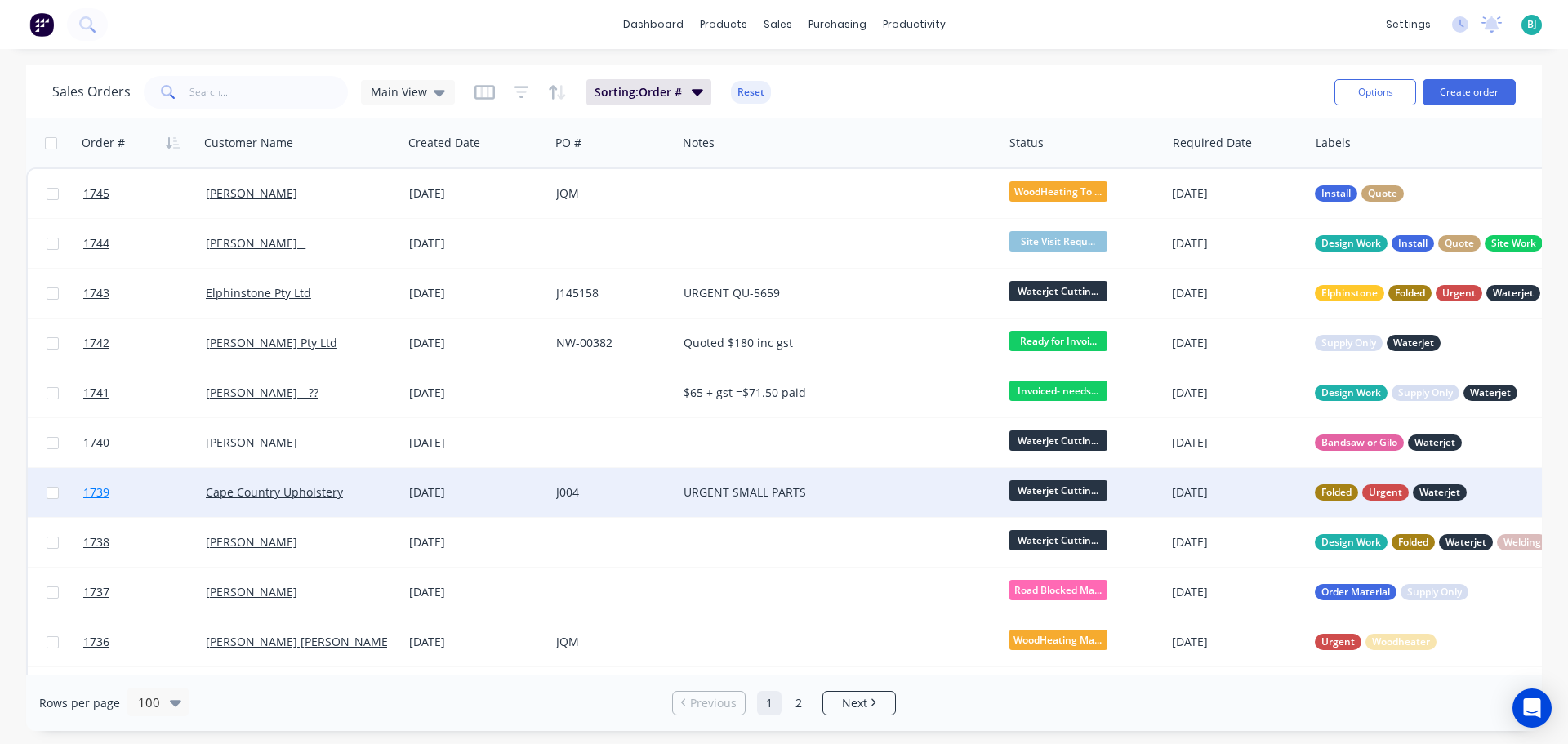
click at [177, 496] on link "1739" at bounding box center [144, 492] width 122 height 49
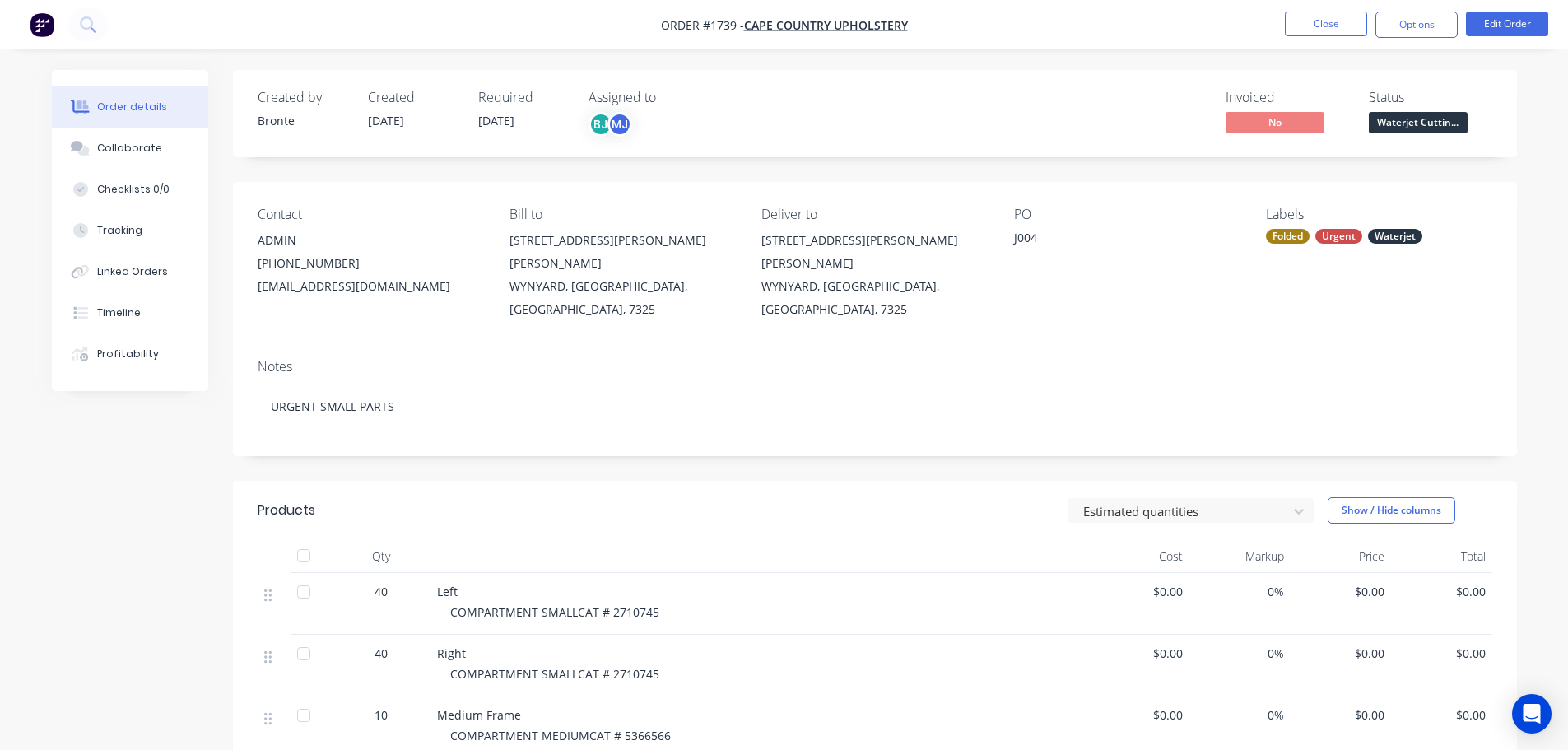
click at [1446, 129] on span "Waterjet Cuttin..." at bounding box center [1418, 122] width 98 height 21
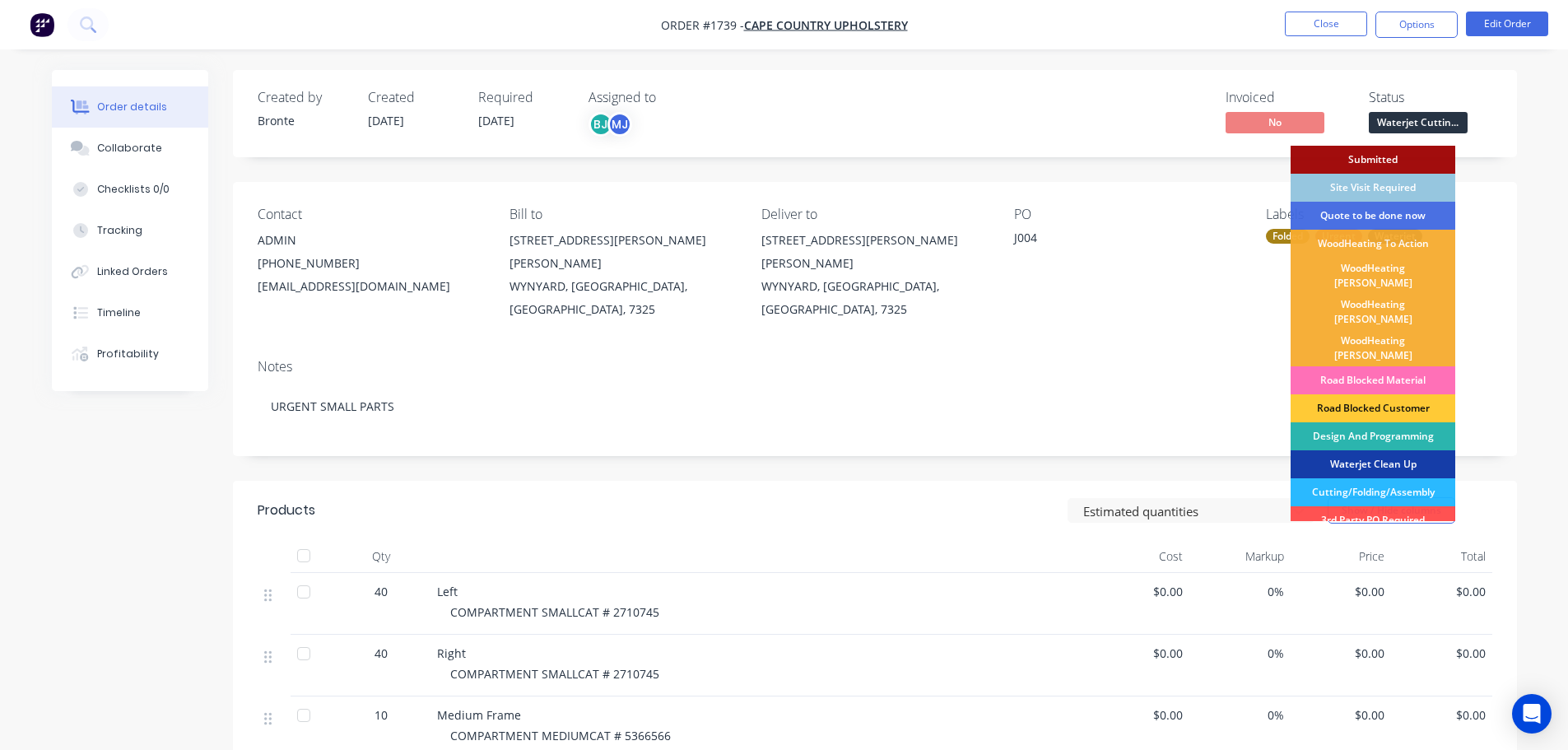
click at [1405, 451] on div "Waterjet Clean Up" at bounding box center [1372, 465] width 164 height 28
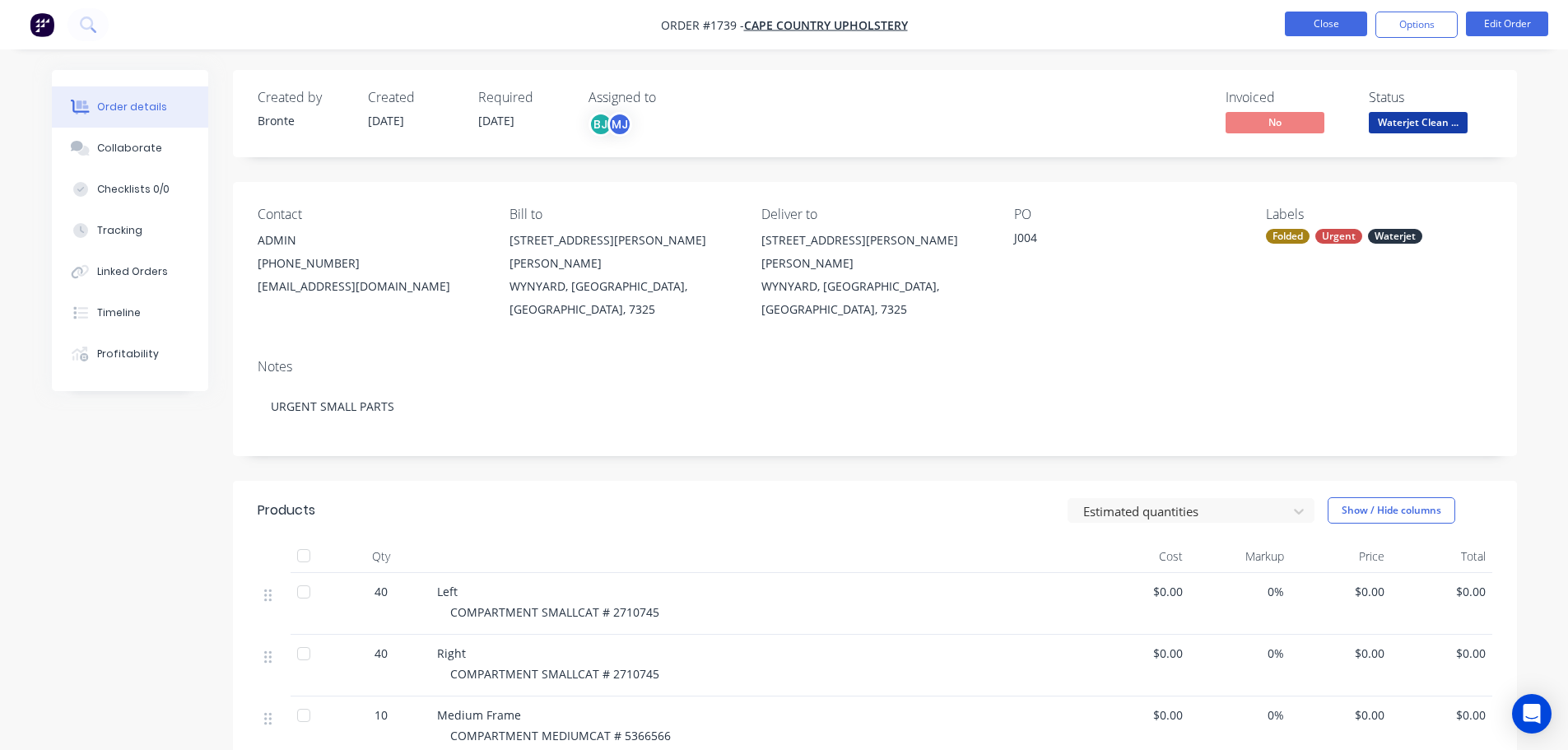
click at [1324, 17] on button "Close" at bounding box center [1326, 24] width 83 height 25
